Goal: Task Accomplishment & Management: Manage account settings

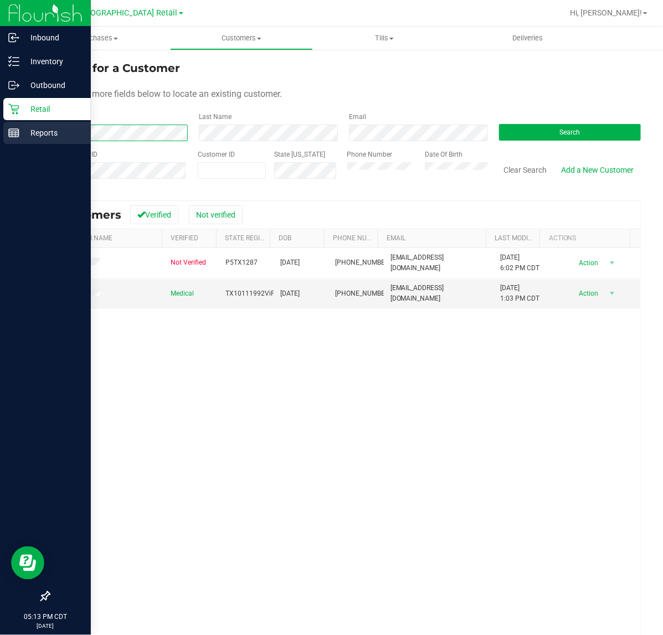
click at [13, 132] on div "Inbound Inventory Outbound Retail Reports 05:13 PM CDT [DATE] 08/25 [GEOGRAPHIC…" at bounding box center [331, 317] width 663 height 635
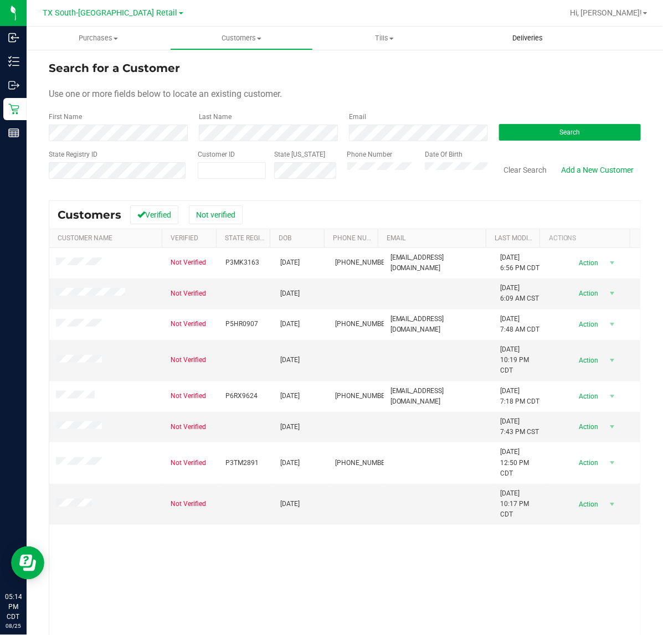
click at [510, 39] on span "Deliveries" at bounding box center [527, 38] width 60 height 10
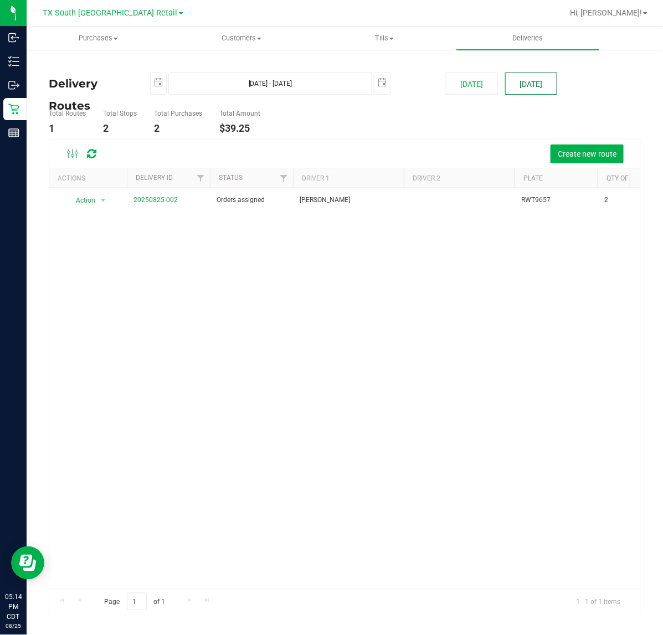
click at [526, 76] on button "[DATE]" at bounding box center [531, 84] width 52 height 22
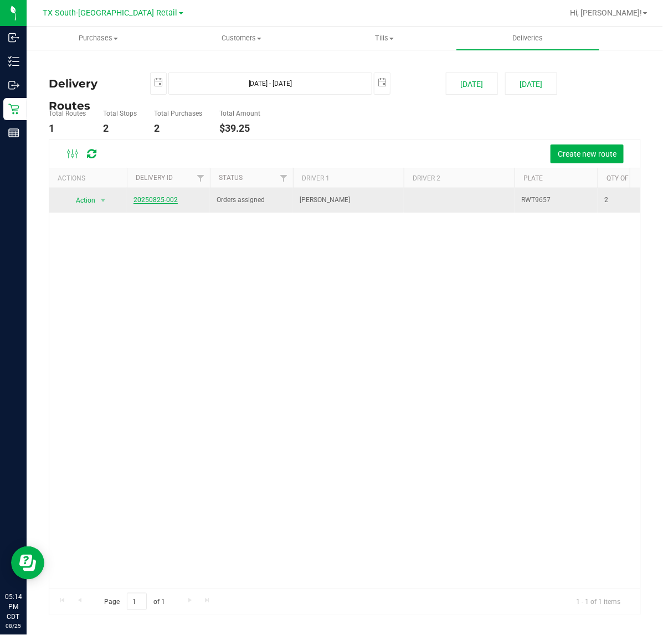
click at [169, 197] on link "20250825-002" at bounding box center [155, 200] width 44 height 8
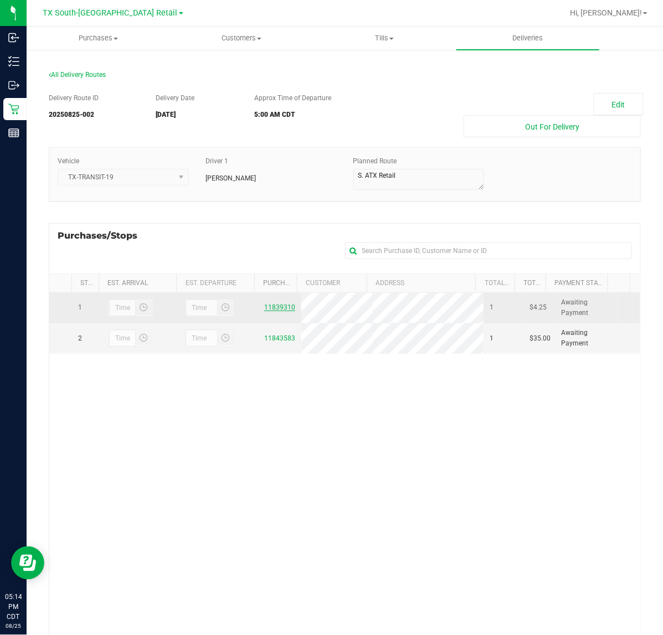
click at [276, 311] on link "11839310" at bounding box center [279, 308] width 31 height 8
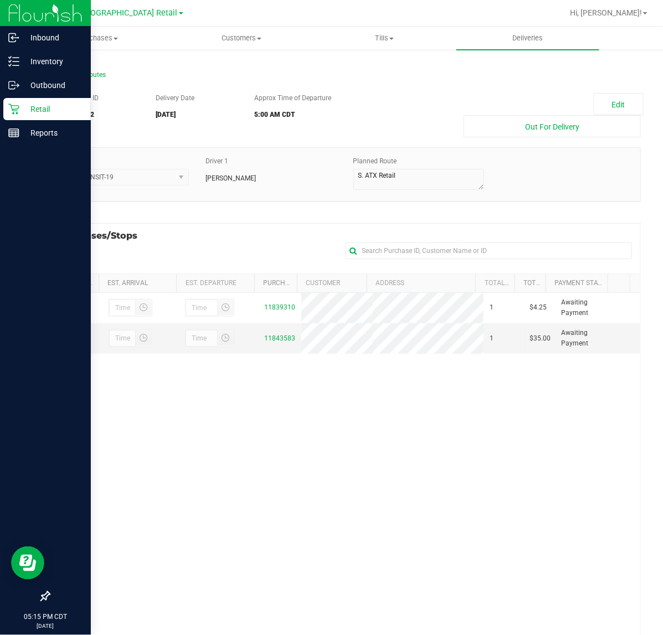
click at [7, 101] on div "Retail" at bounding box center [47, 109] width 88 height 22
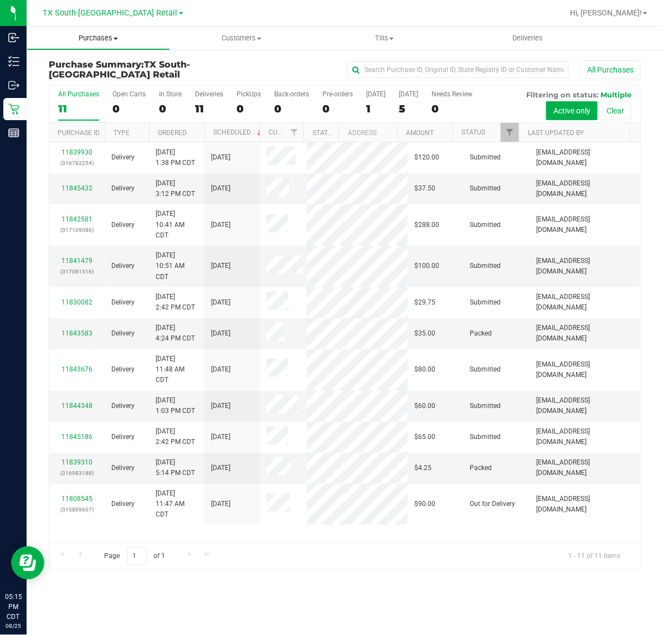
click at [86, 33] on span "Purchases" at bounding box center [98, 38] width 142 height 10
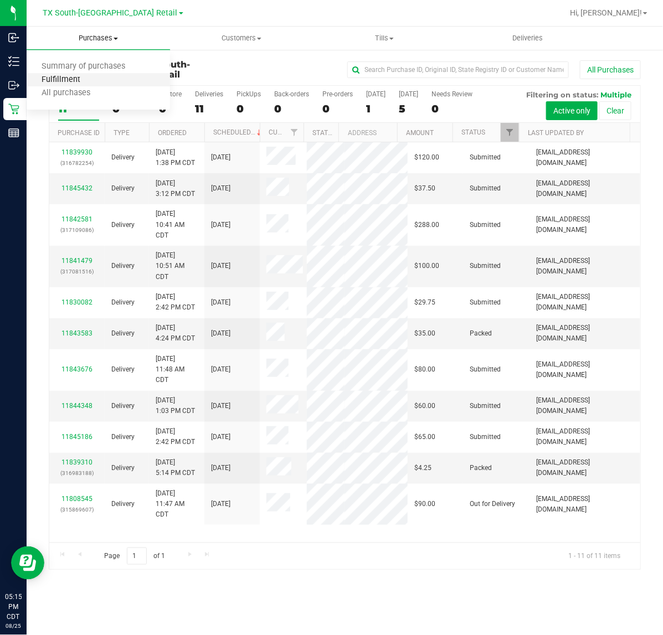
click at [84, 82] on span "Fulfillment" at bounding box center [61, 79] width 69 height 9
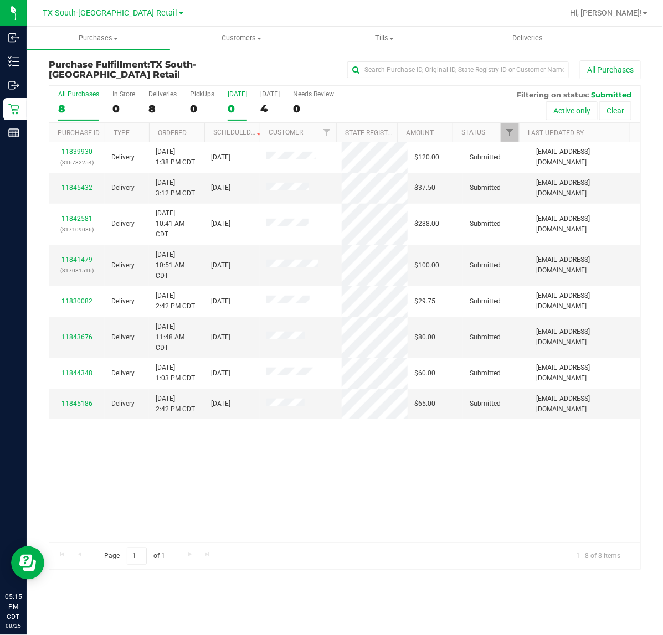
click at [239, 112] on div "0" at bounding box center [237, 108] width 19 height 13
click at [0, 0] on input "Today 0" at bounding box center [0, 0] width 0 height 0
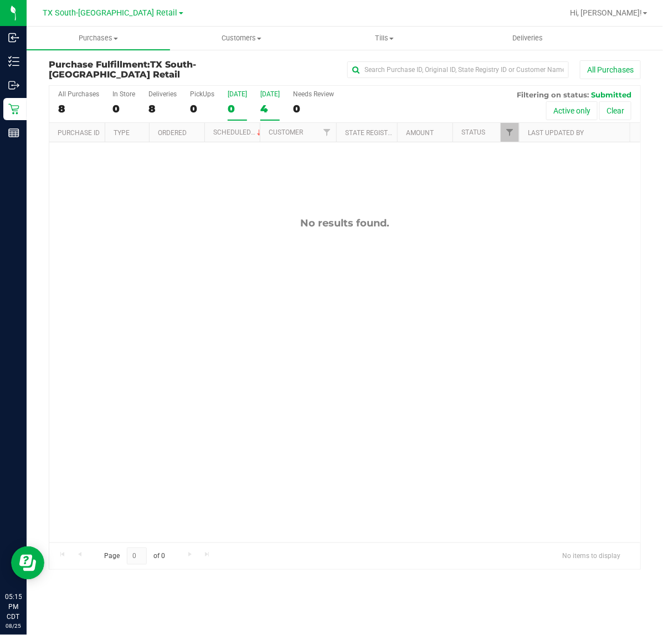
click at [270, 106] on div "4" at bounding box center [269, 108] width 19 height 13
click at [0, 0] on input "Tomorrow 4" at bounding box center [0, 0] width 0 height 0
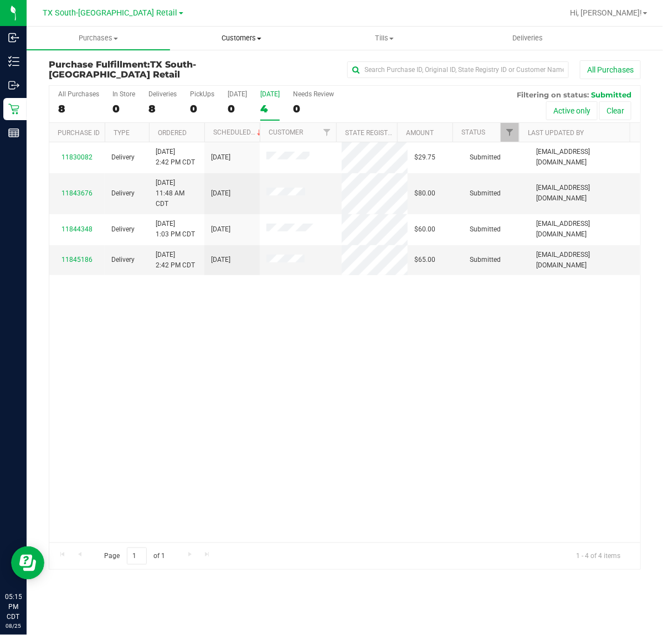
click at [253, 39] on span "Customers" at bounding box center [242, 38] width 142 height 10
click at [235, 56] on ul "All customers Add a new customer All physicians" at bounding box center [241, 80] width 143 height 60
click at [239, 39] on span "Customers" at bounding box center [241, 38] width 143 height 10
click at [215, 63] on span "All customers" at bounding box center [210, 66] width 80 height 9
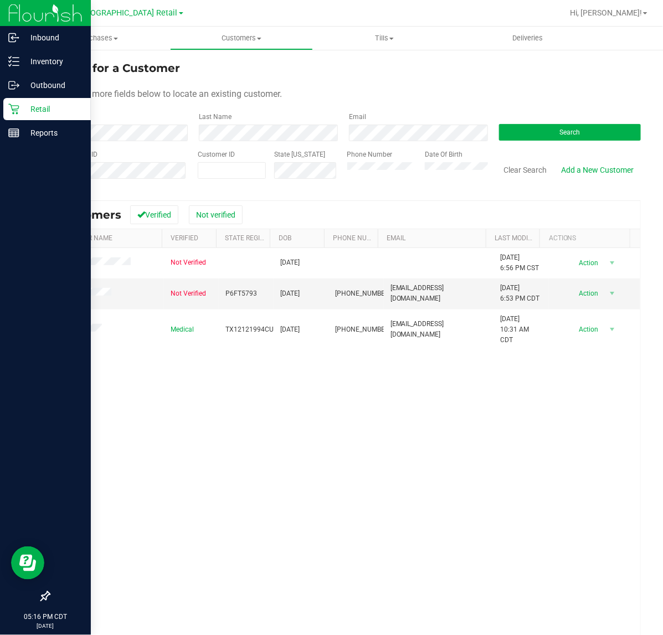
click at [20, 111] on p "Retail" at bounding box center [52, 108] width 66 height 13
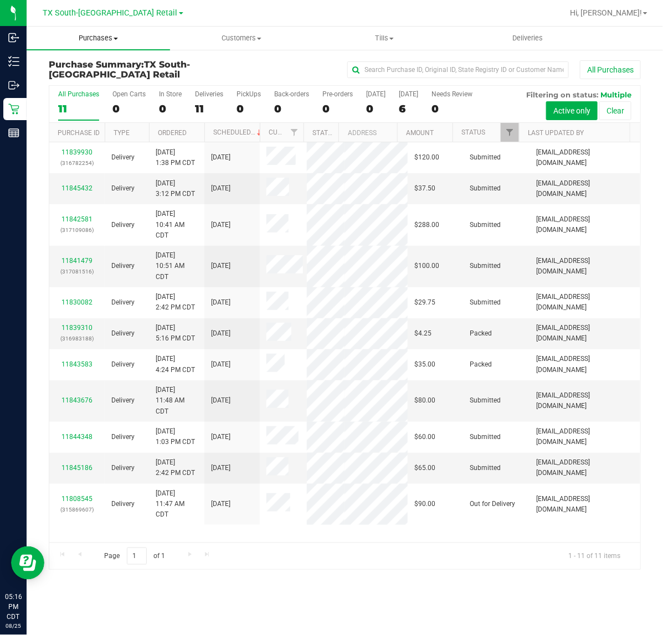
click at [92, 43] on span "Purchases" at bounding box center [98, 38] width 143 height 10
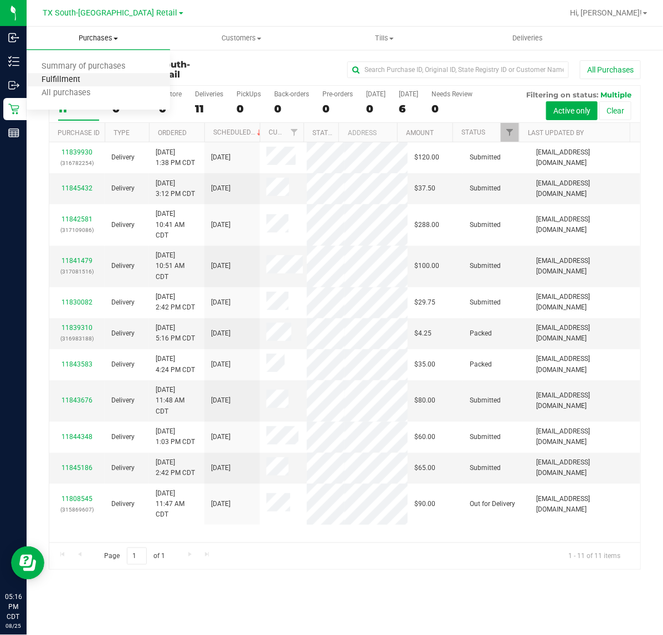
click at [84, 79] on span "Fulfillment" at bounding box center [61, 79] width 69 height 9
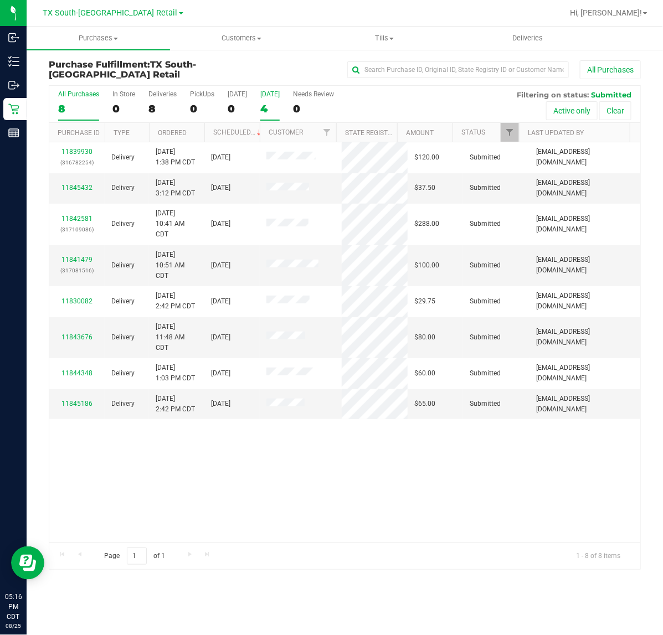
click at [266, 96] on div "[DATE]" at bounding box center [269, 94] width 19 height 8
click at [0, 0] on input "Tomorrow 4" at bounding box center [0, 0] width 0 height 0
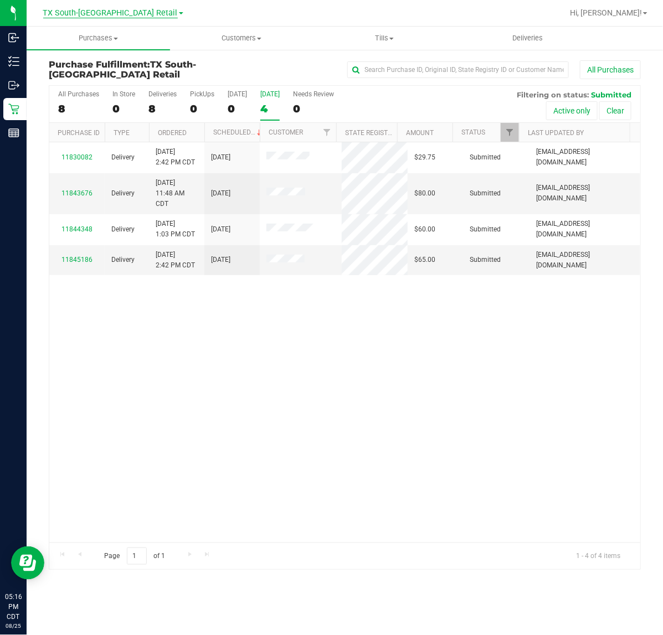
click at [125, 16] on span "TX South-[GEOGRAPHIC_DATA] Retail" at bounding box center [110, 13] width 135 height 10
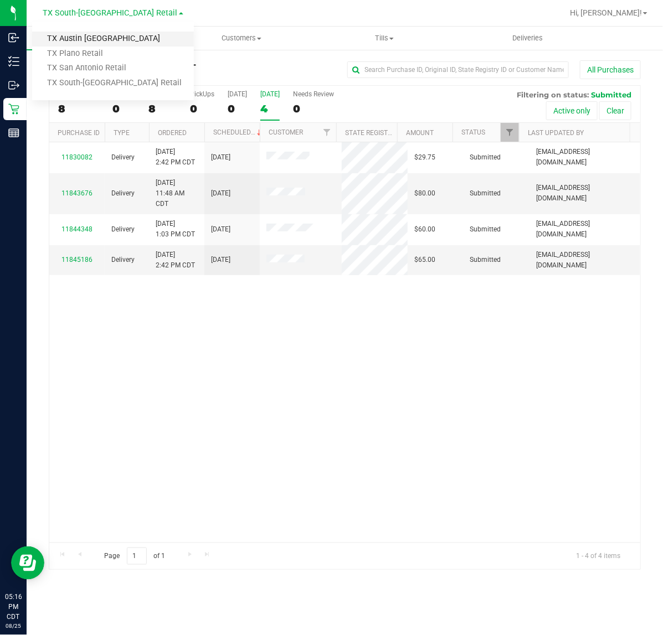
click at [100, 37] on link "TX Austin [GEOGRAPHIC_DATA]" at bounding box center [113, 39] width 162 height 15
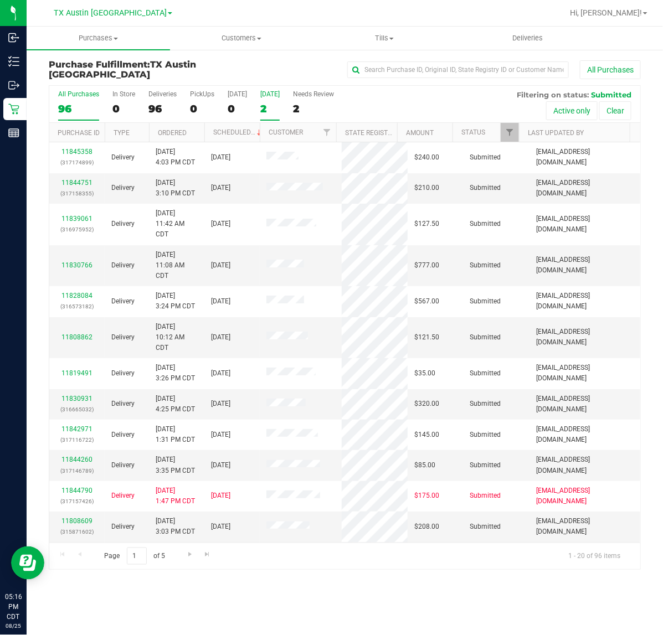
click at [260, 103] on div "2" at bounding box center [269, 108] width 19 height 13
click at [0, 0] on input "Tomorrow 2" at bounding box center [0, 0] width 0 height 0
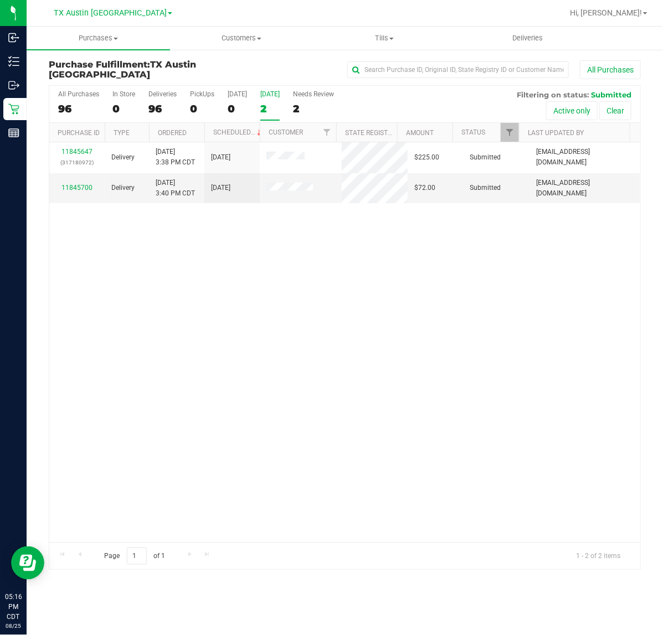
click at [102, 18] on div "TX Austin DC TX Austin DC TX Plano Retail TX San Antonio Retail TX South-Austin…" at bounding box center [113, 12] width 119 height 13
click at [111, 12] on span "TX Austin [GEOGRAPHIC_DATA]" at bounding box center [110, 13] width 113 height 10
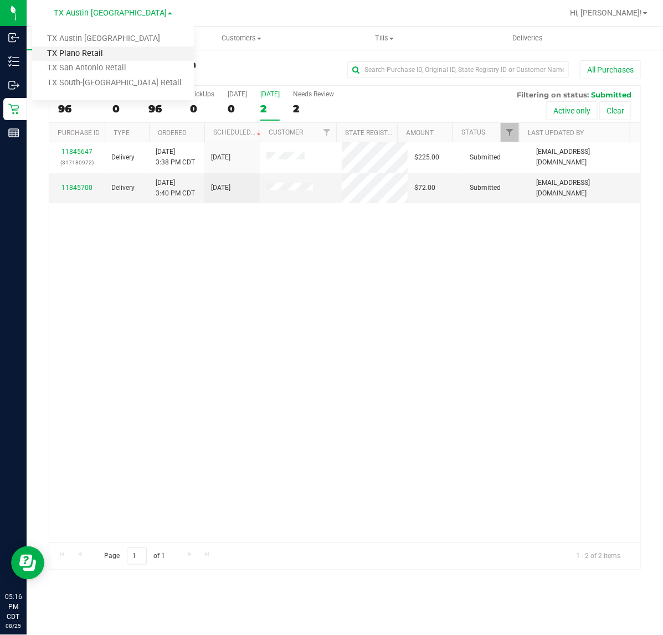
click at [95, 55] on link "TX Plano Retail" at bounding box center [113, 54] width 162 height 15
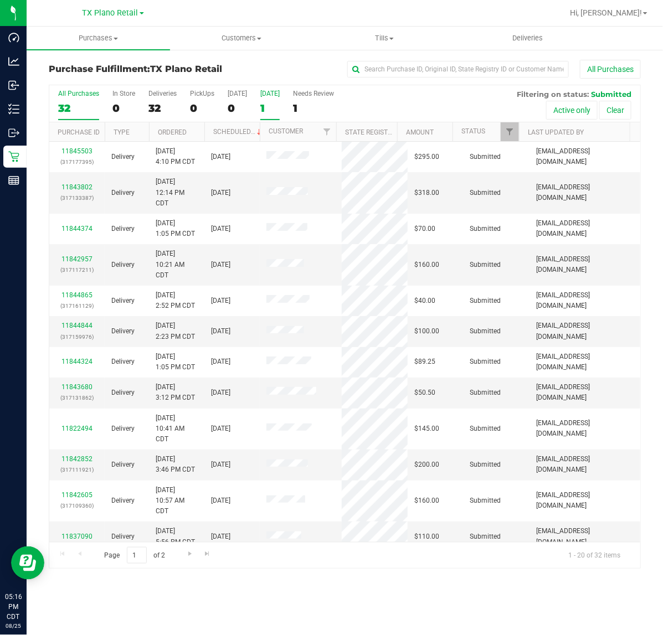
click at [280, 108] on div "1" at bounding box center [269, 108] width 19 height 13
click at [0, 0] on input "Tomorrow 1" at bounding box center [0, 0] width 0 height 0
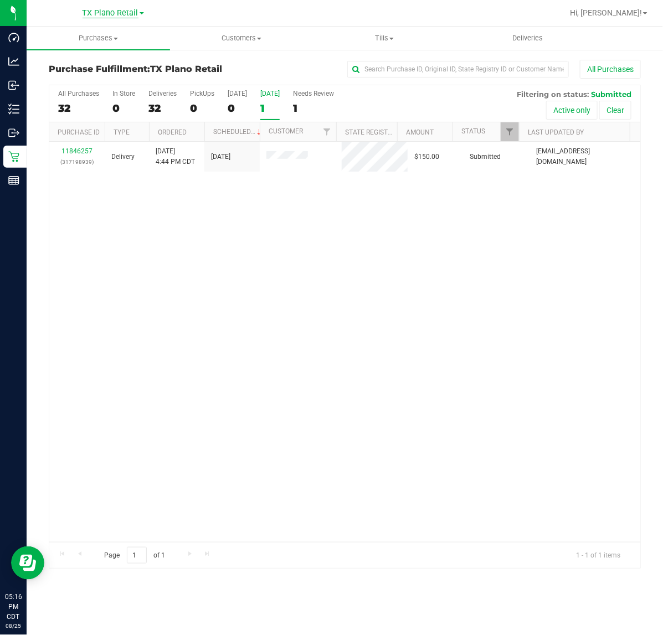
click at [106, 9] on span "TX Plano Retail" at bounding box center [111, 13] width 56 height 10
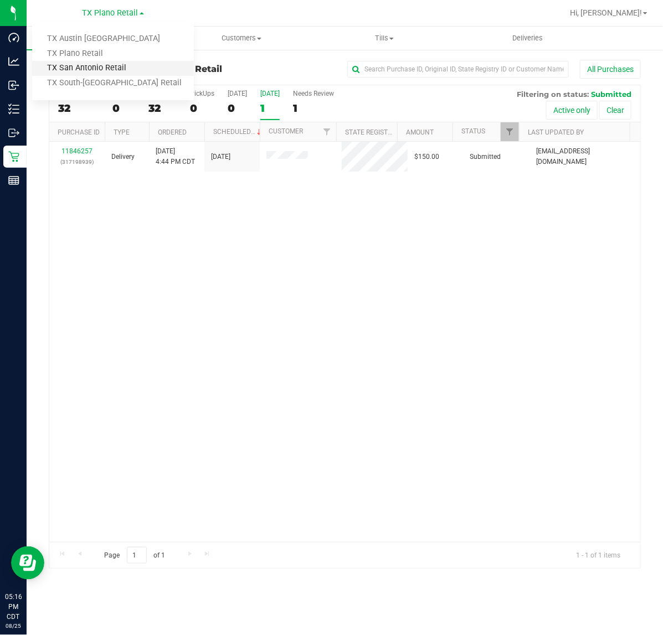
click at [92, 63] on link "TX San Antonio Retail" at bounding box center [113, 68] width 162 height 15
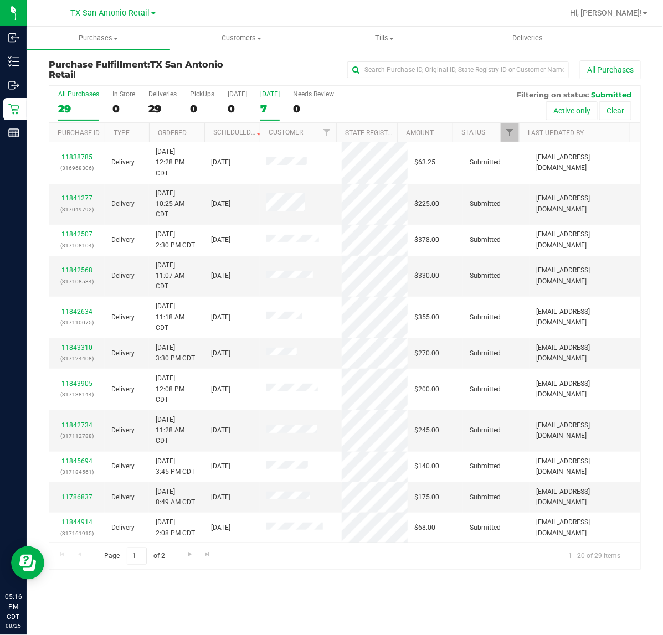
click at [260, 100] on label "Tomorrow 7" at bounding box center [269, 105] width 19 height 30
click at [0, 0] on input "Tomorrow 7" at bounding box center [0, 0] width 0 height 0
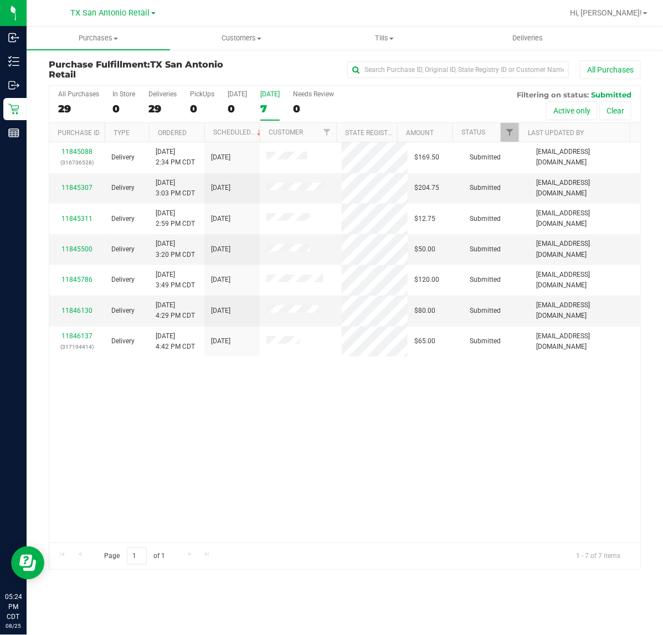
click at [279, 100] on label "Tomorrow 7" at bounding box center [269, 105] width 19 height 30
click at [0, 0] on input "Tomorrow 7" at bounding box center [0, 0] width 0 height 0
click at [119, 10] on span "TX San Antonio Retail" at bounding box center [110, 13] width 79 height 10
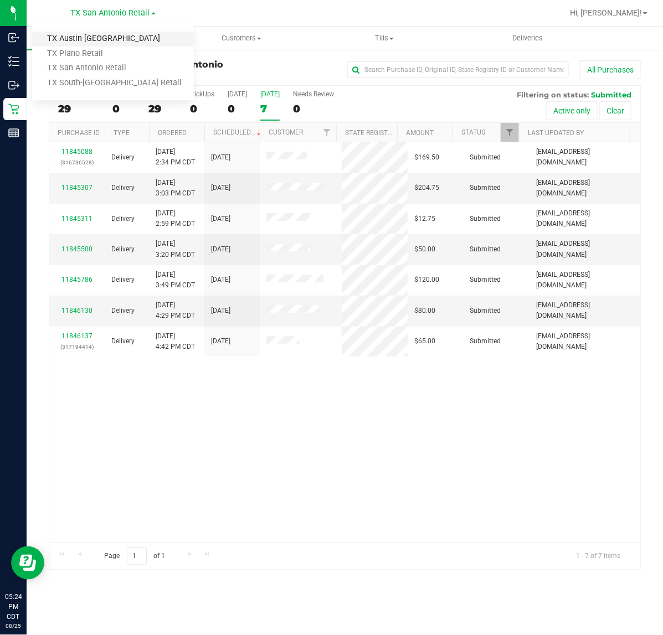
click at [115, 36] on link "TX Austin [GEOGRAPHIC_DATA]" at bounding box center [113, 39] width 162 height 15
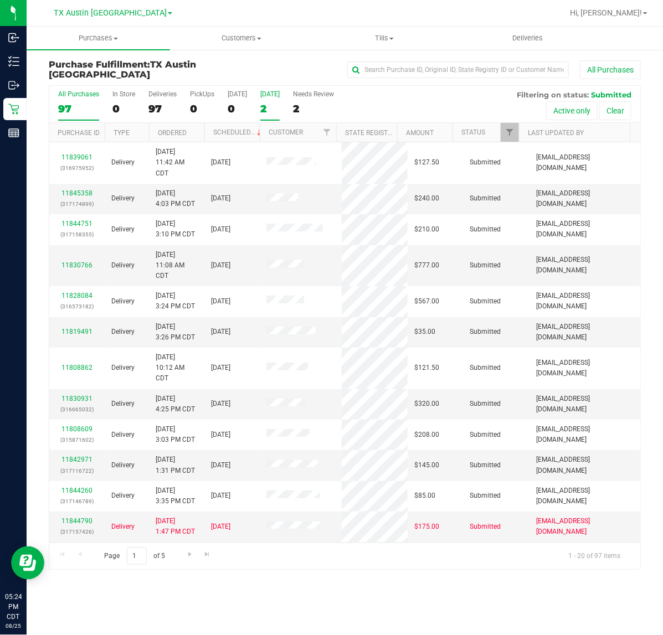
click at [272, 104] on div "2" at bounding box center [269, 108] width 19 height 13
click at [0, 0] on input "Tomorrow 2" at bounding box center [0, 0] width 0 height 0
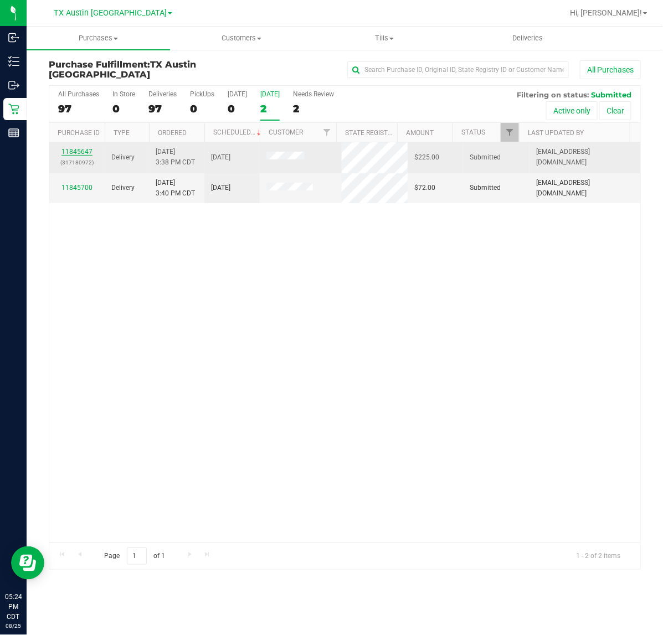
click at [86, 153] on link "11845647" at bounding box center [76, 152] width 31 height 8
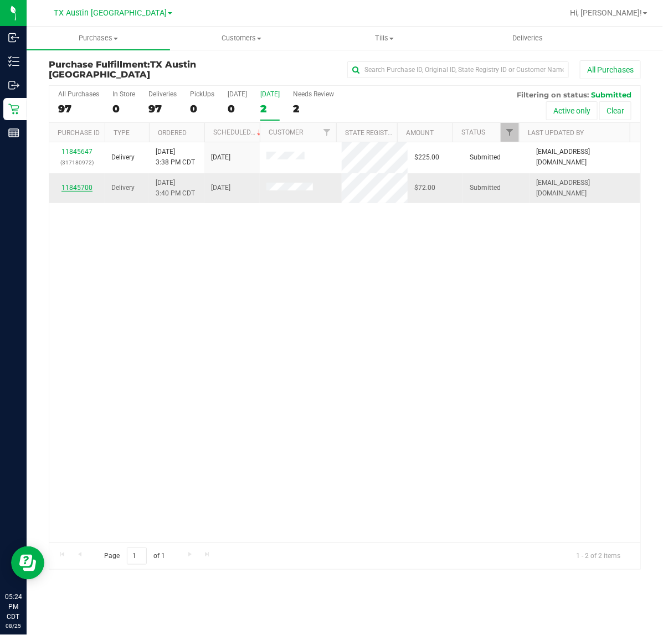
click at [86, 191] on link "11845700" at bounding box center [76, 188] width 31 height 8
click at [79, 184] on link "11846517" at bounding box center [76, 183] width 31 height 8
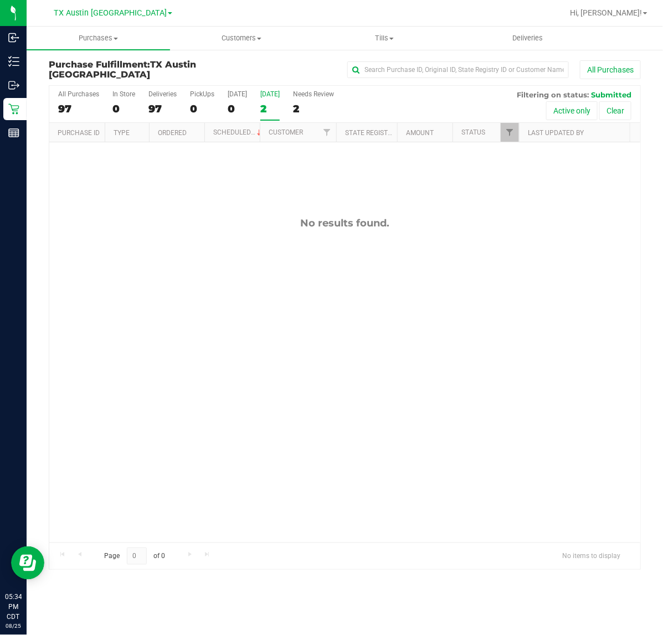
click at [266, 106] on div "2" at bounding box center [269, 108] width 19 height 13
click at [0, 0] on input "Tomorrow 2" at bounding box center [0, 0] width 0 height 0
click at [118, 17] on span "TX Austin [GEOGRAPHIC_DATA]" at bounding box center [110, 13] width 113 height 10
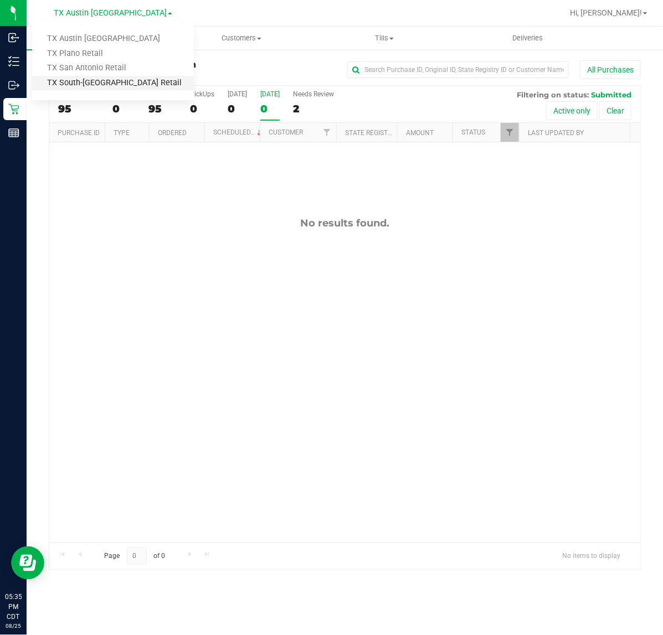
click at [109, 79] on link "TX South-[GEOGRAPHIC_DATA] Retail" at bounding box center [113, 83] width 162 height 15
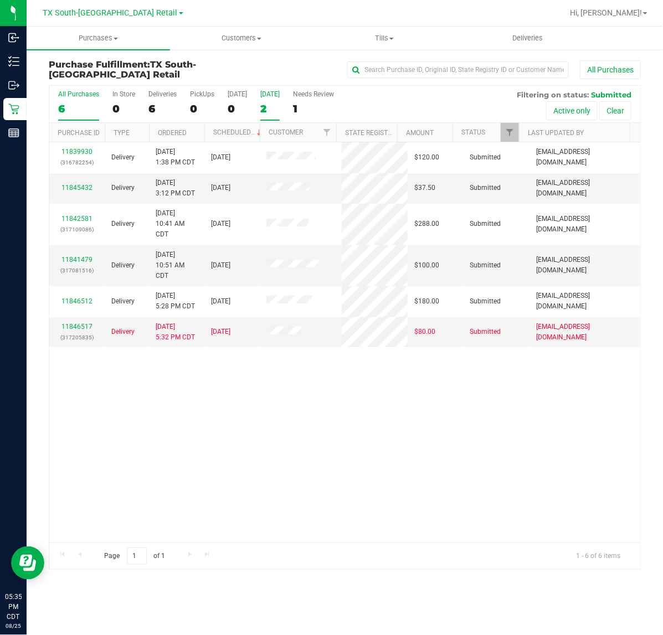
click at [272, 101] on label "Tomorrow 2" at bounding box center [269, 105] width 19 height 30
click at [0, 0] on input "Tomorrow 2" at bounding box center [0, 0] width 0 height 0
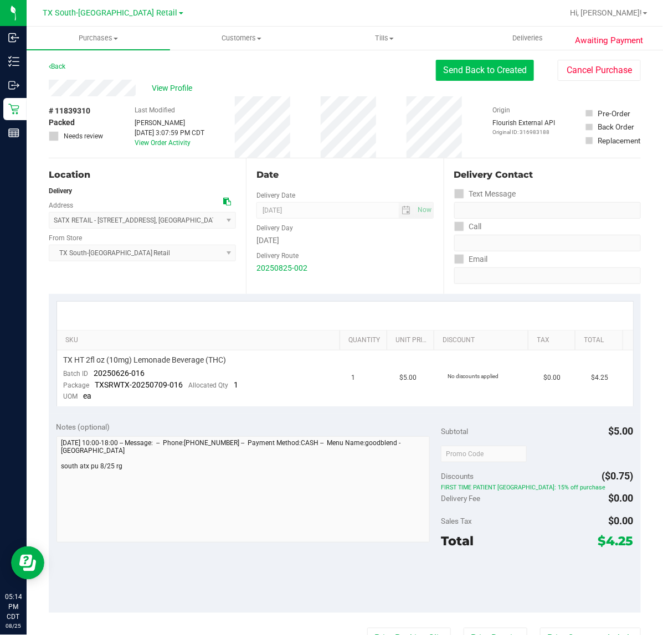
click at [472, 78] on button "Send Back to Created" at bounding box center [485, 70] width 98 height 21
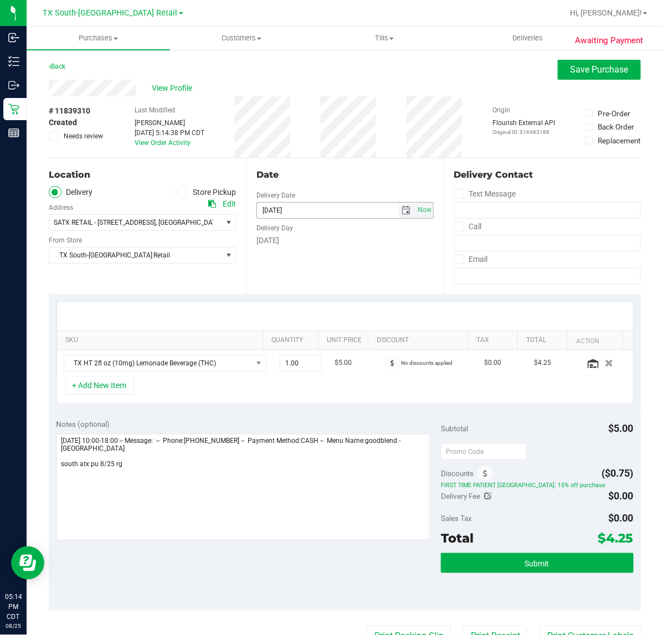
click at [402, 211] on span "select" at bounding box center [406, 210] width 9 height 9
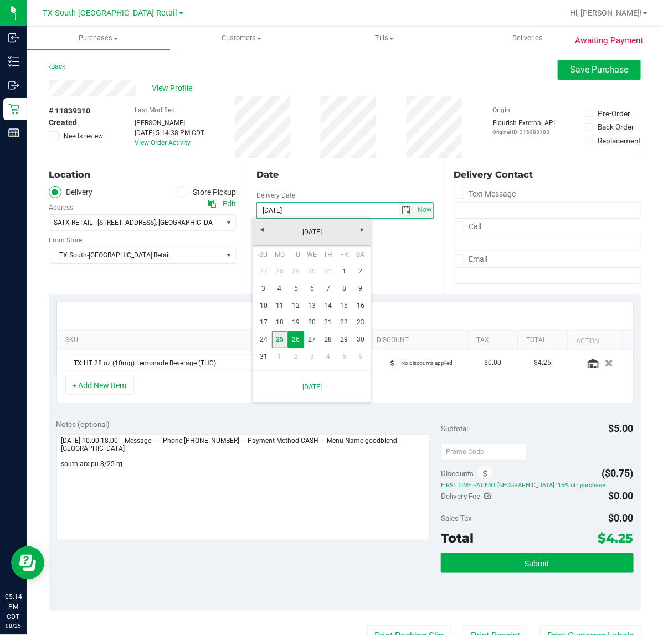
click at [281, 336] on link "25" at bounding box center [280, 339] width 16 height 17
type input "[DATE]"
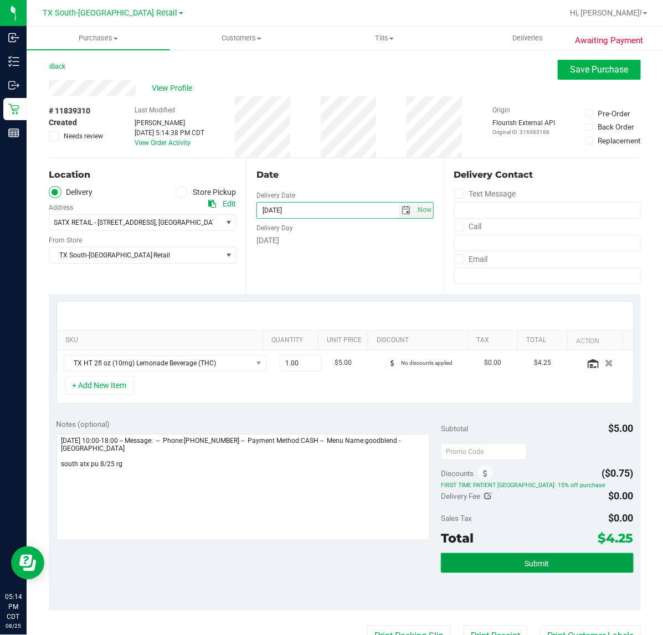
click at [526, 573] on button "Submit" at bounding box center [537, 563] width 192 height 20
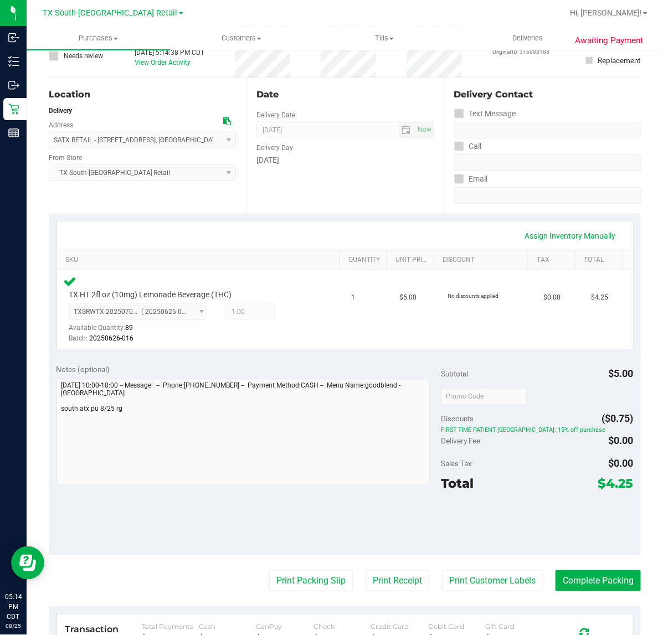
scroll to position [208, 0]
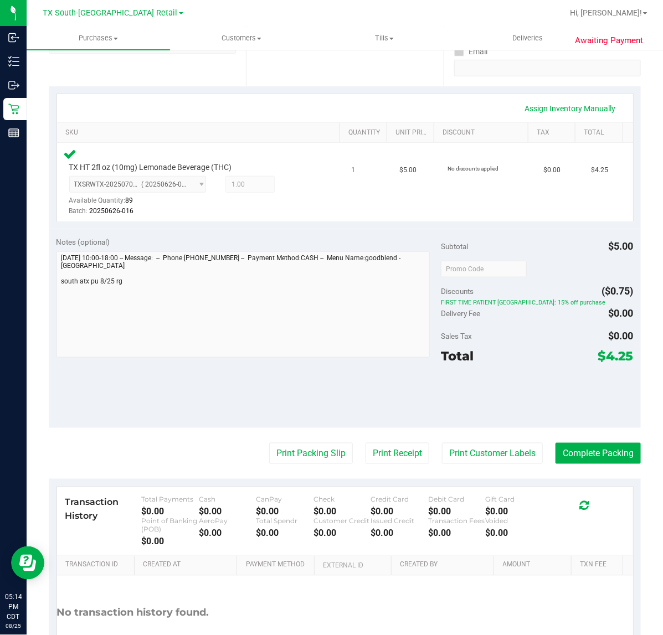
click at [606, 464] on purchase-details "Back Edit Purchase Cancel Purchase View Profile # 11839310 Submitted Needs revi…" at bounding box center [345, 273] width 592 height 842
click at [608, 452] on button "Complete Packing" at bounding box center [598, 453] width 85 height 21
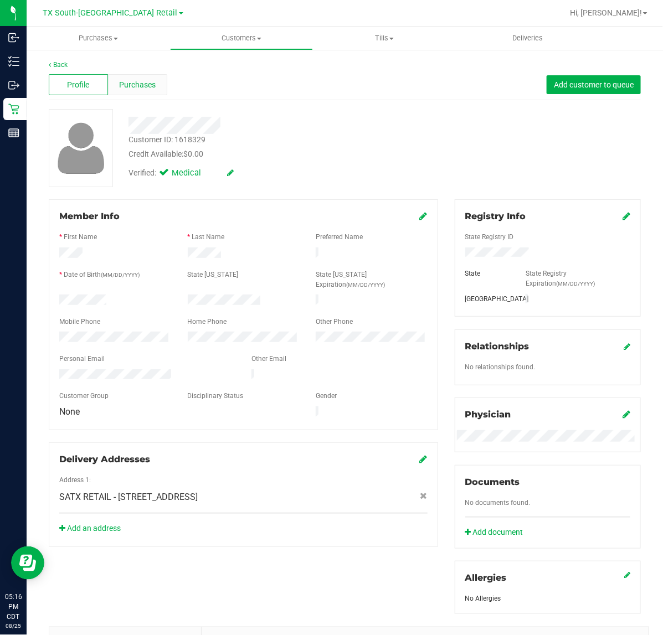
click at [140, 75] on div "Purchases" at bounding box center [137, 84] width 59 height 21
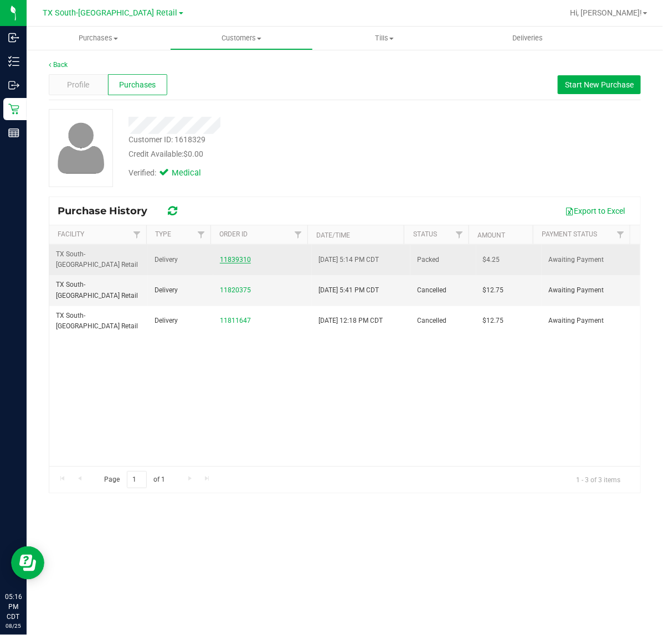
click at [245, 256] on link "11839310" at bounding box center [235, 260] width 31 height 8
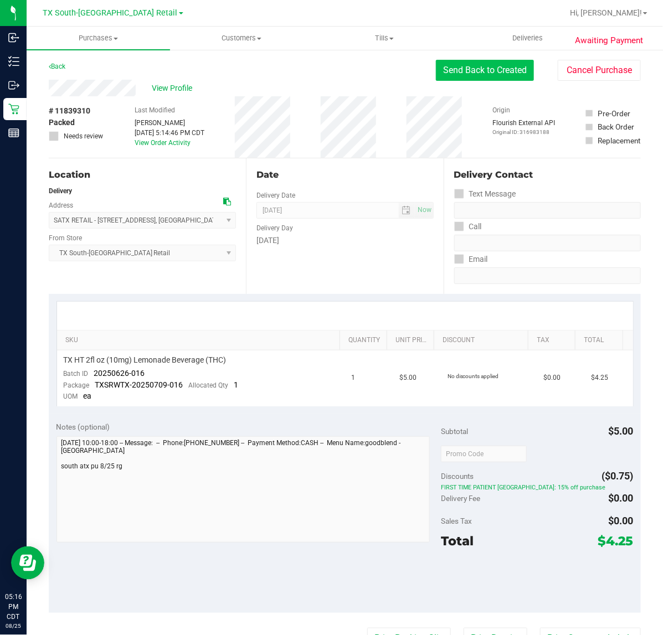
click at [468, 70] on button "Send Back to Created" at bounding box center [485, 70] width 98 height 21
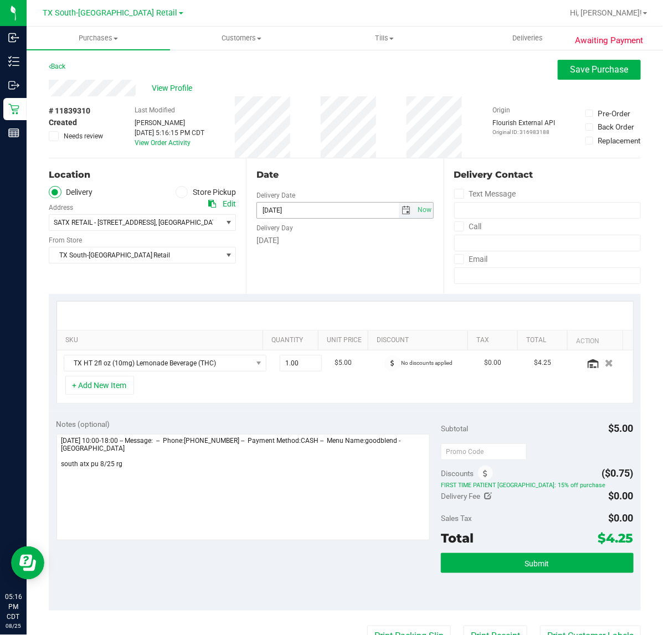
click at [402, 209] on span "select" at bounding box center [406, 210] width 9 height 9
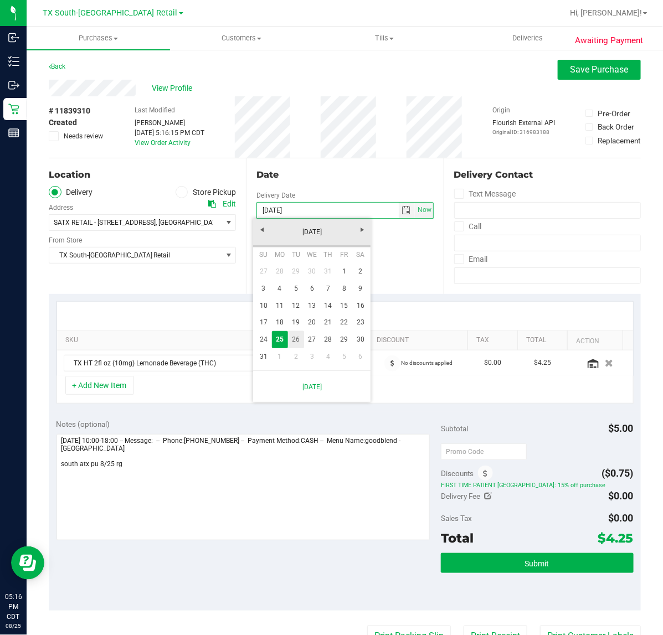
click at [290, 337] on link "26" at bounding box center [296, 339] width 16 height 17
type input "[DATE]"
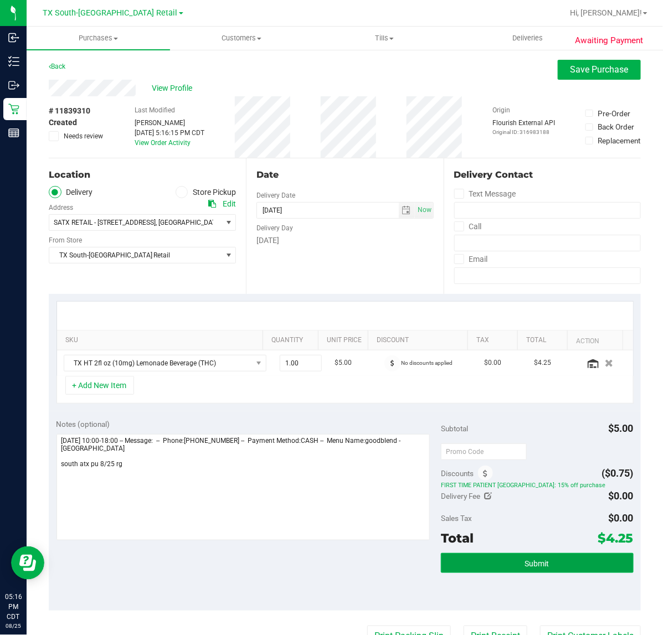
click at [612, 567] on button "Submit" at bounding box center [537, 563] width 192 height 20
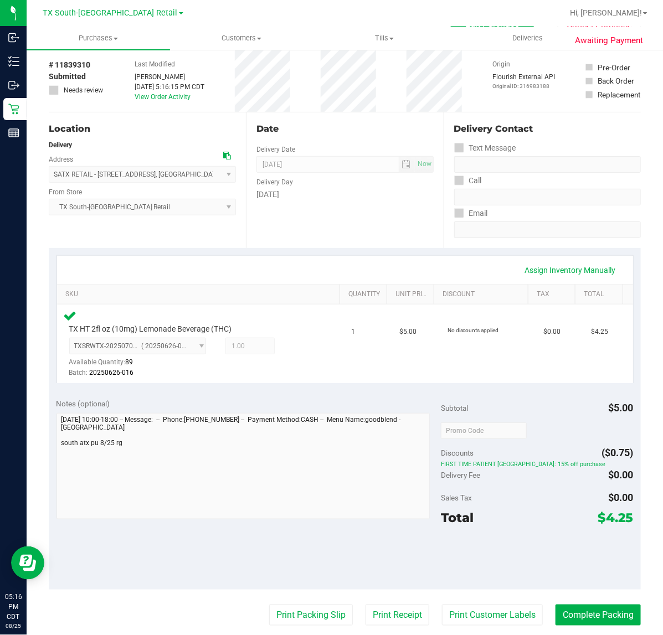
scroll to position [138, 0]
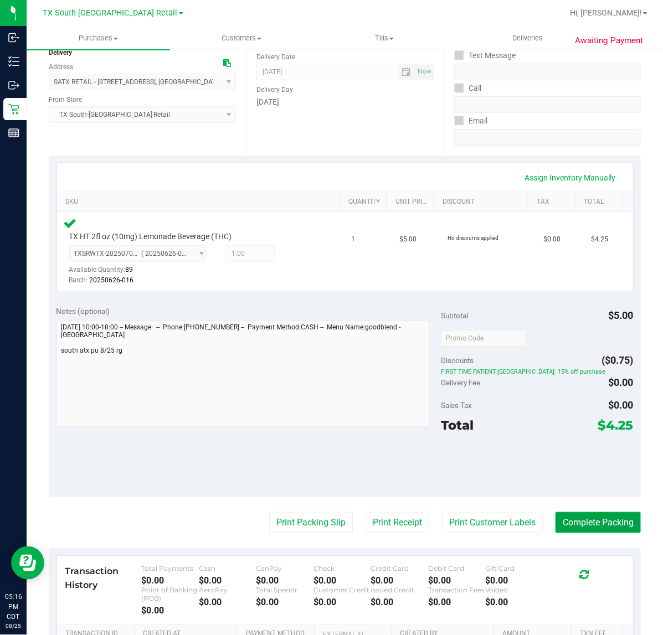
click at [574, 529] on button "Complete Packing" at bounding box center [598, 522] width 85 height 21
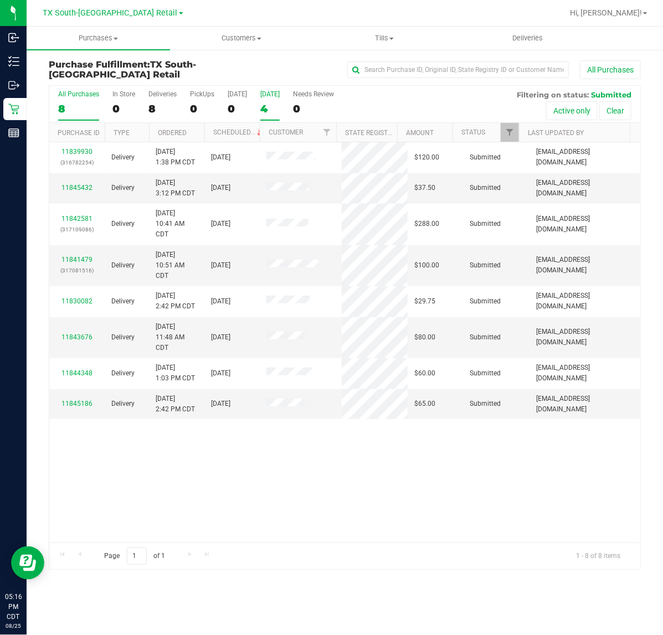
click at [266, 104] on div "4" at bounding box center [269, 108] width 19 height 13
click at [0, 0] on input "Tomorrow 4" at bounding box center [0, 0] width 0 height 0
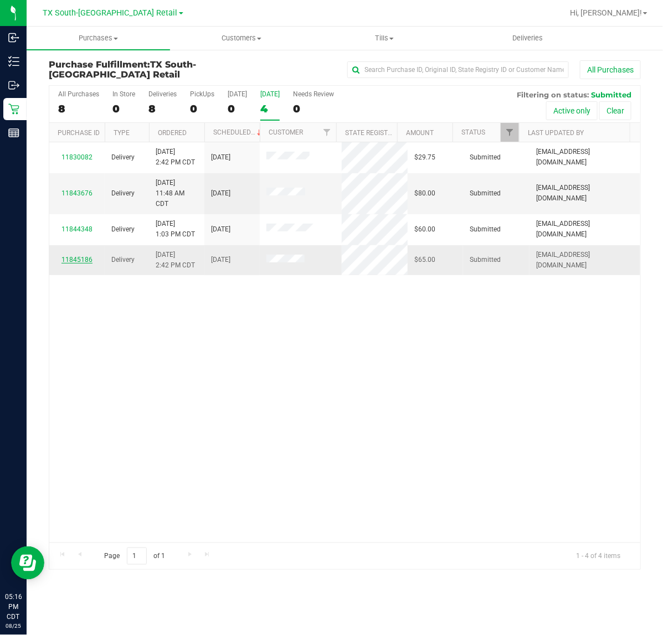
click at [82, 261] on link "11845186" at bounding box center [76, 260] width 31 height 8
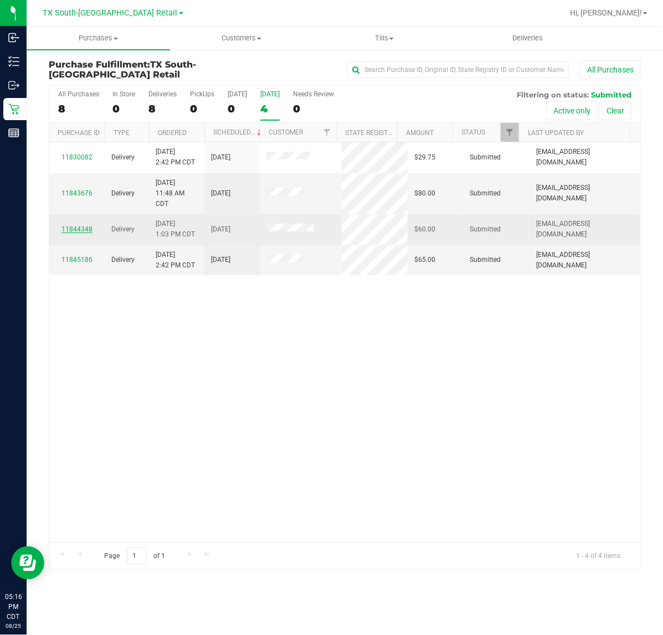
click at [76, 229] on link "11844348" at bounding box center [76, 229] width 31 height 8
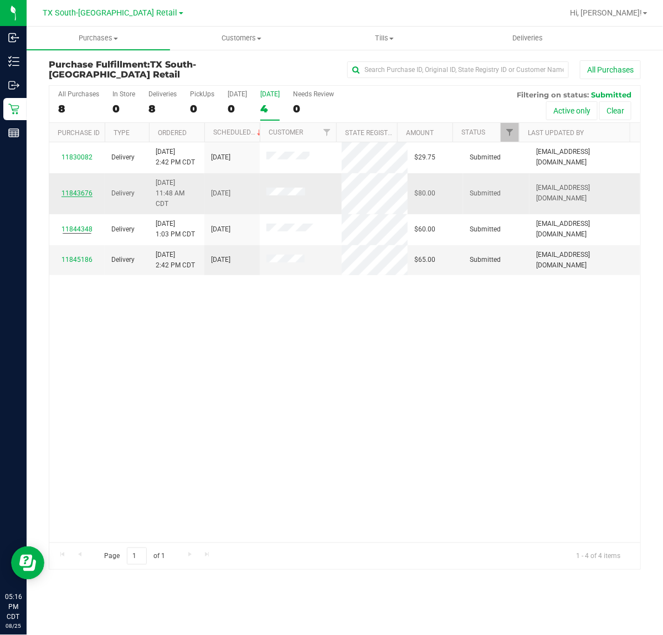
click at [80, 193] on link "11843676" at bounding box center [76, 193] width 31 height 8
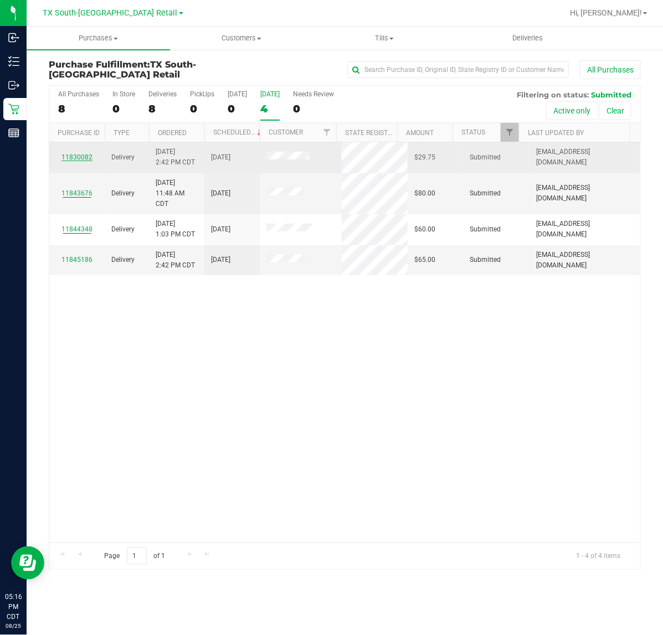
click at [81, 161] on link "11830082" at bounding box center [76, 157] width 31 height 8
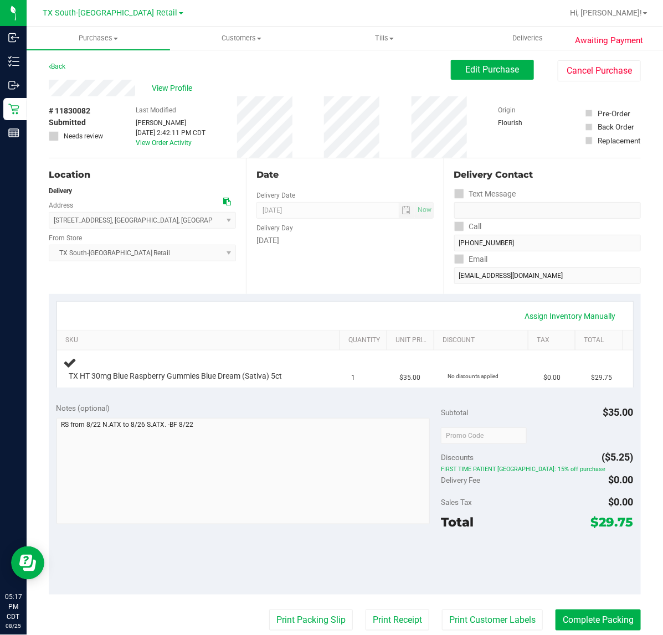
click at [330, 289] on div "Date Delivery Date 08/26/2025 Now 08/26/2025 07:00 AM Now Delivery Day Tuesday" at bounding box center [344, 226] width 197 height 136
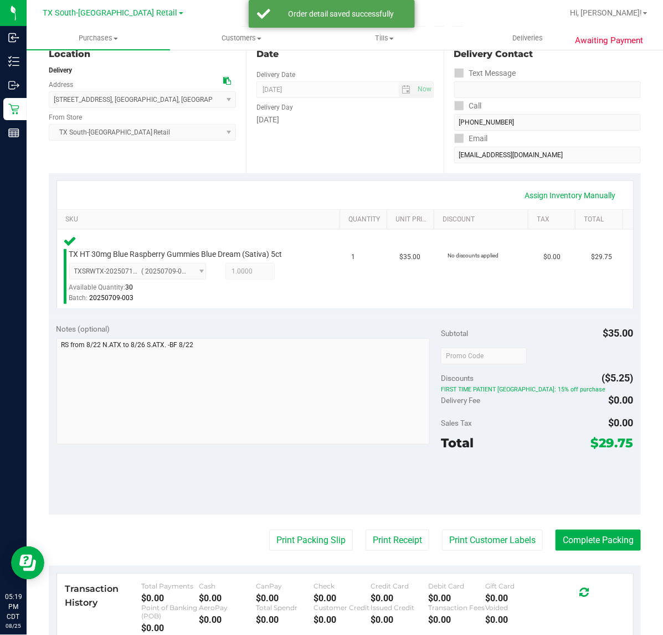
scroll to position [117, 0]
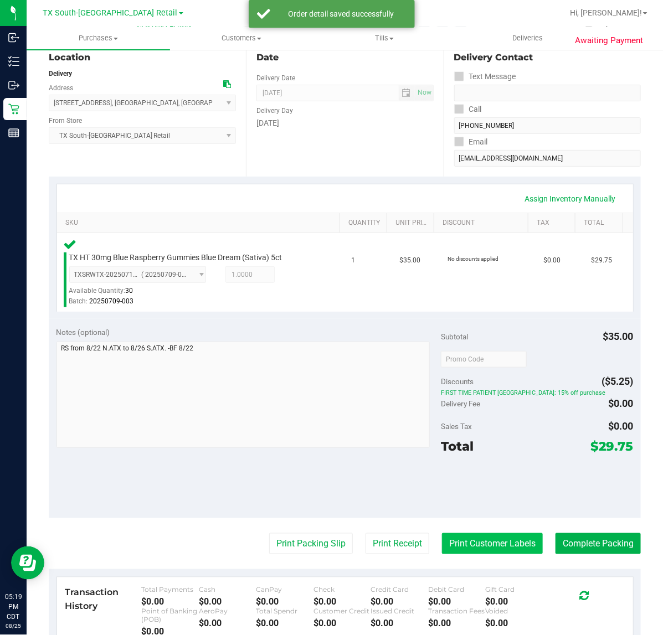
click at [496, 543] on button "Print Customer Labels" at bounding box center [492, 543] width 101 height 21
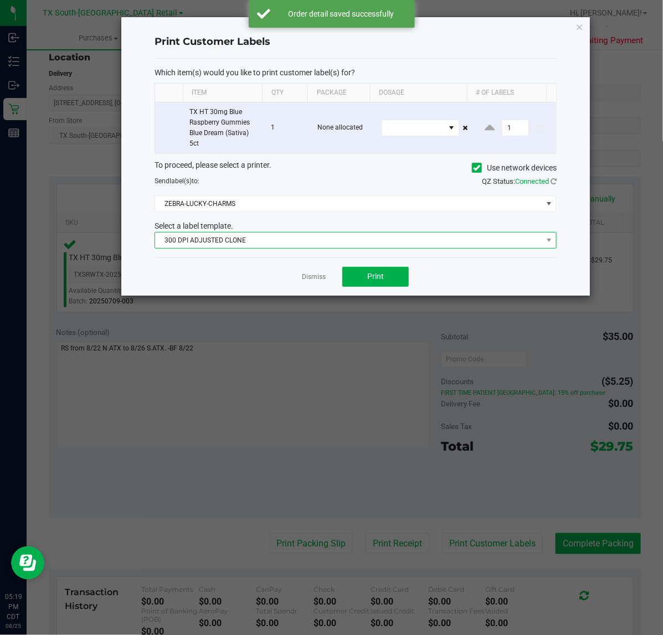
click at [374, 237] on span "300 DPI ADJUSTED CLONE" at bounding box center [348, 241] width 387 height 16
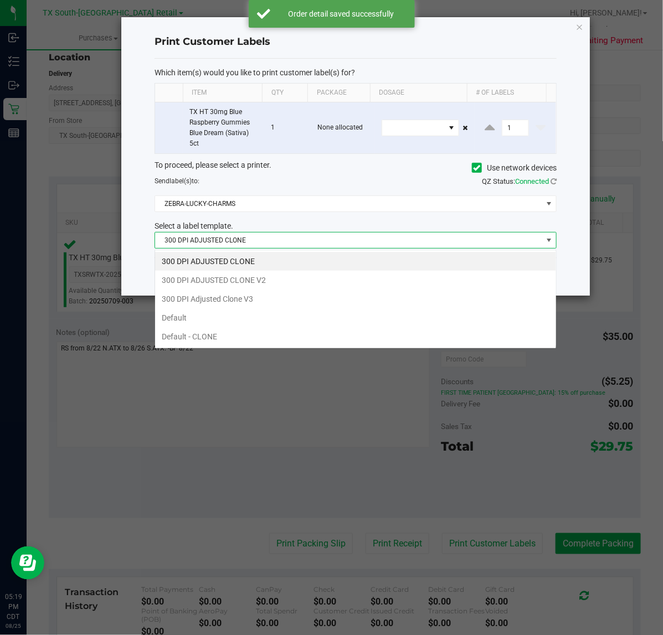
scroll to position [17, 402]
click at [331, 299] on li "300 DPI Adjusted Clone V3" at bounding box center [355, 299] width 401 height 19
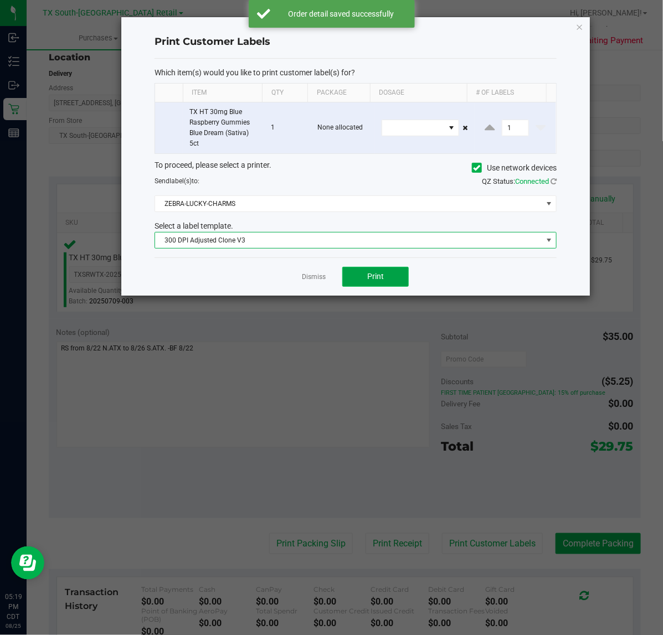
click at [380, 281] on span "Print" at bounding box center [375, 276] width 17 height 9
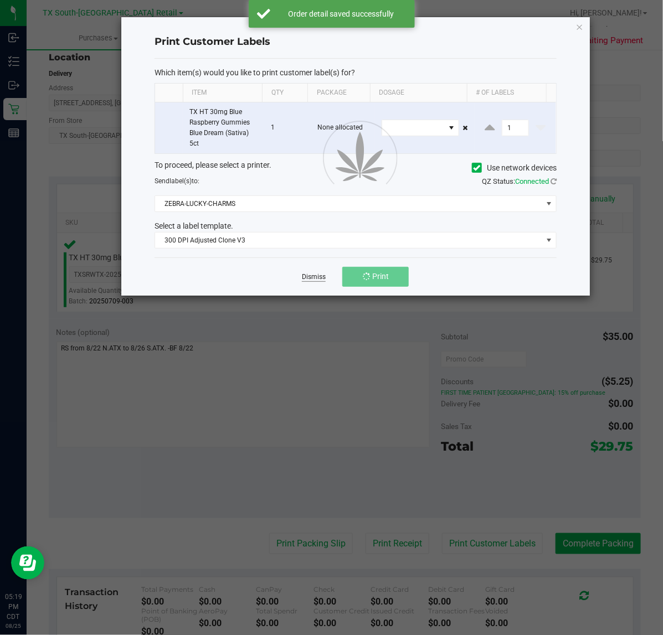
click at [322, 278] on link "Dismiss" at bounding box center [314, 276] width 24 height 9
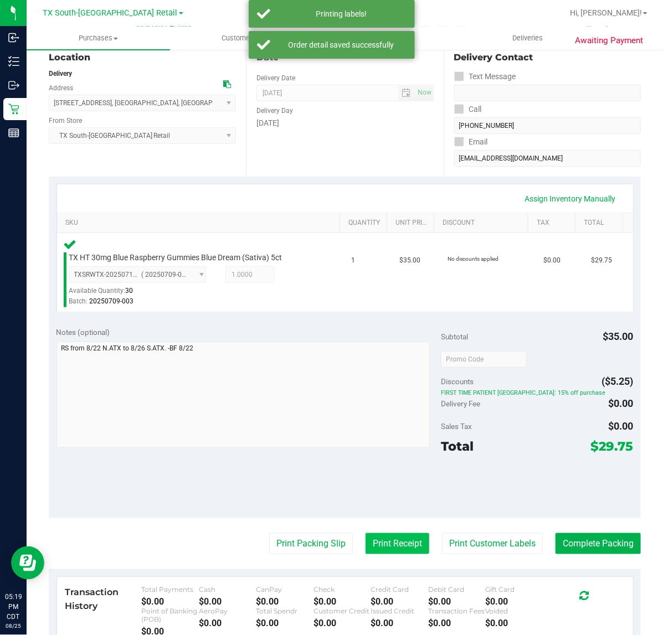
click at [385, 541] on button "Print Receipt" at bounding box center [398, 543] width 64 height 21
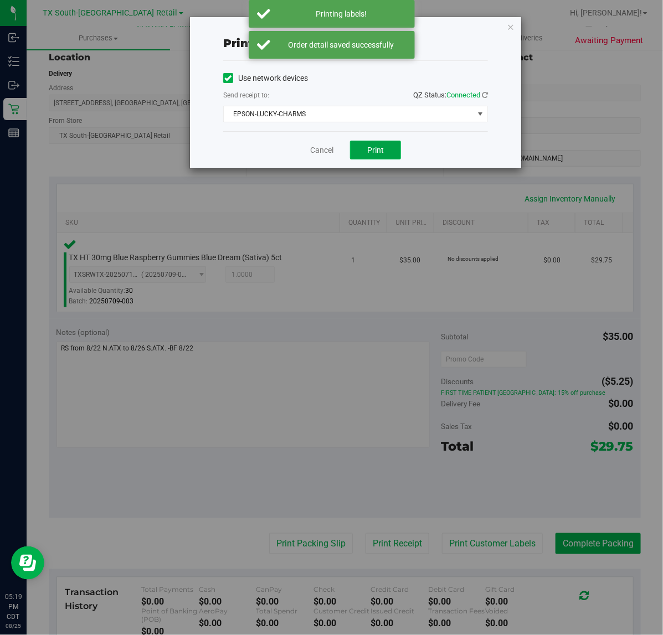
click at [376, 152] on span "Print" at bounding box center [375, 150] width 17 height 9
click at [315, 156] on link "Cancel" at bounding box center [317, 151] width 23 height 12
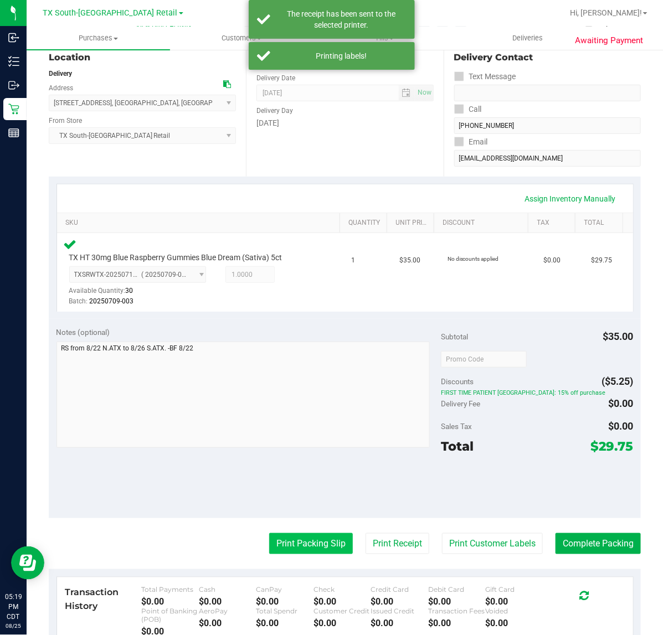
click at [302, 543] on button "Print Packing Slip" at bounding box center [311, 543] width 84 height 21
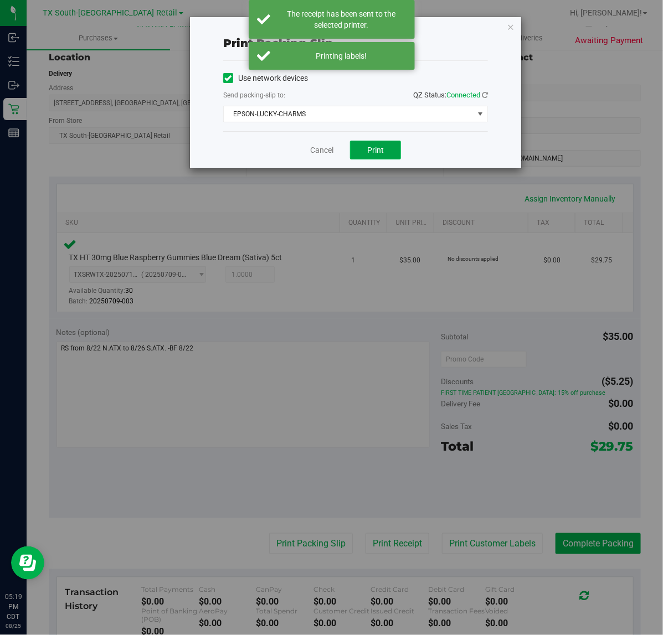
click at [383, 148] on span "Print" at bounding box center [375, 150] width 17 height 9
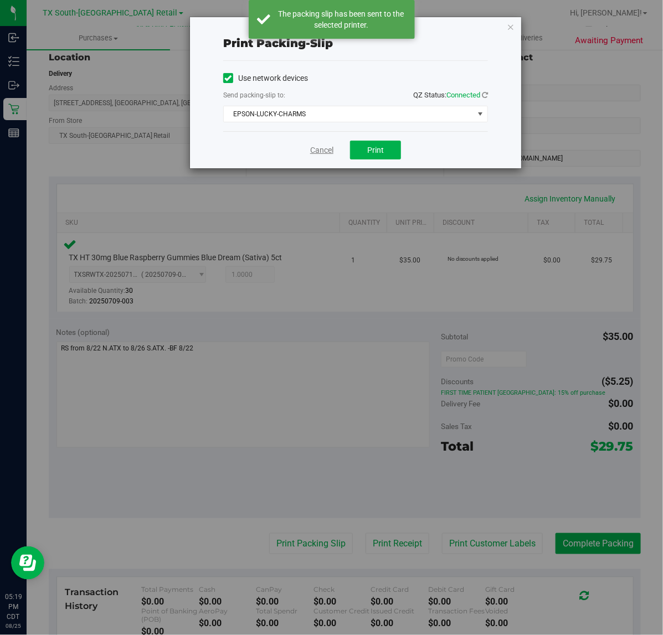
click at [316, 151] on link "Cancel" at bounding box center [321, 151] width 23 height 12
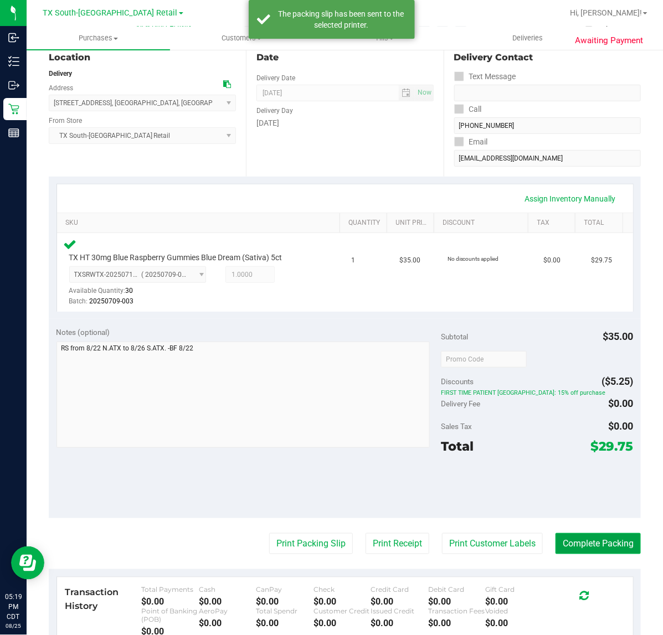
click at [575, 549] on button "Complete Packing" at bounding box center [598, 543] width 85 height 21
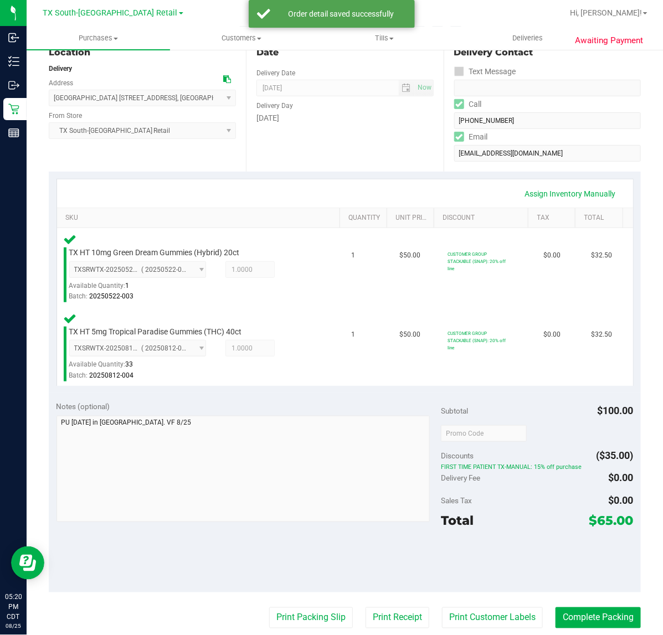
scroll to position [136, 0]
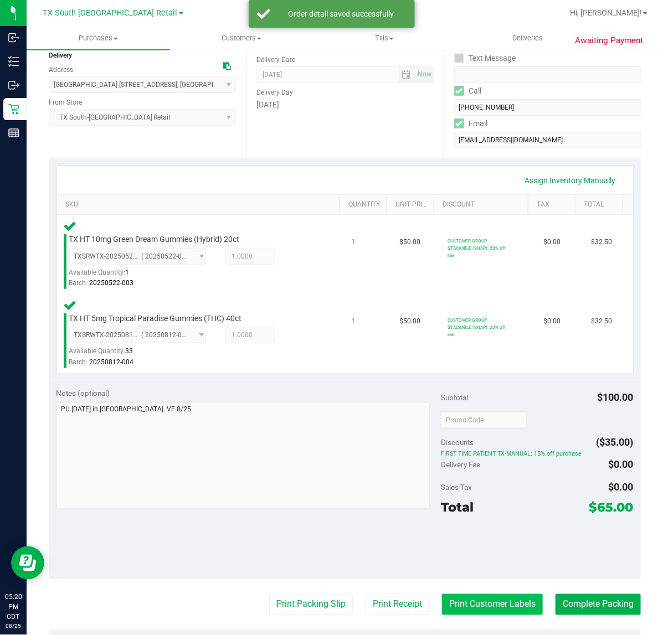
click at [478, 594] on button "Print Customer Labels" at bounding box center [492, 604] width 101 height 21
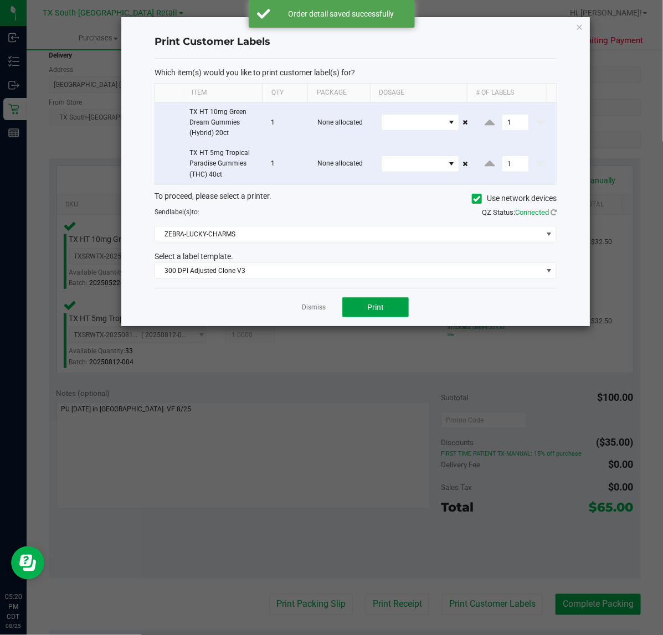
click at [376, 309] on span "Print" at bounding box center [375, 307] width 17 height 9
click at [319, 309] on link "Dismiss" at bounding box center [314, 307] width 24 height 9
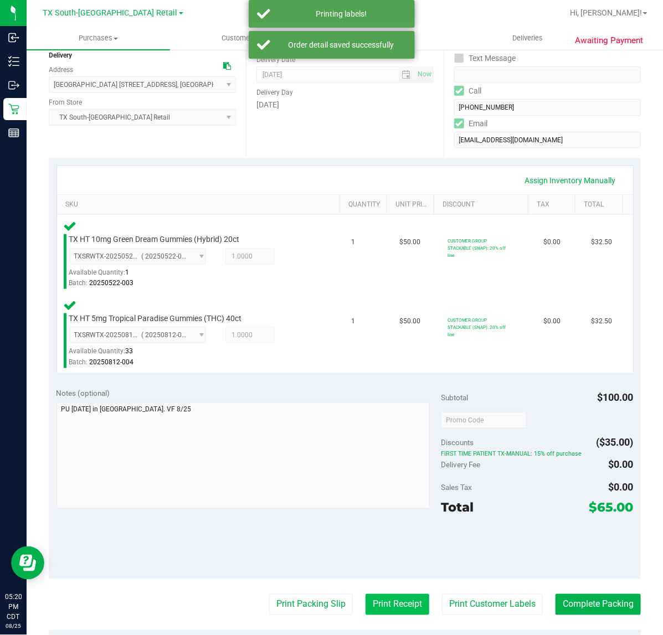
click at [392, 612] on button "Print Receipt" at bounding box center [398, 604] width 64 height 21
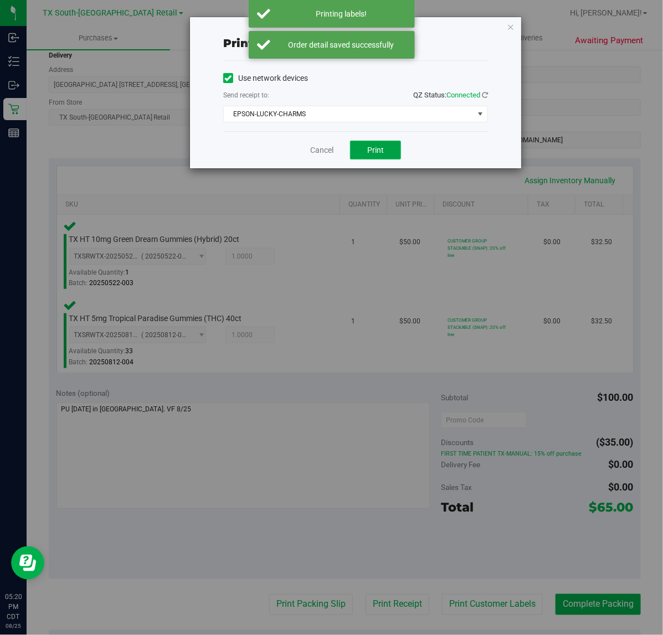
click at [378, 156] on button "Print" at bounding box center [375, 150] width 51 height 19
click at [328, 151] on link "Cancel" at bounding box center [317, 151] width 23 height 12
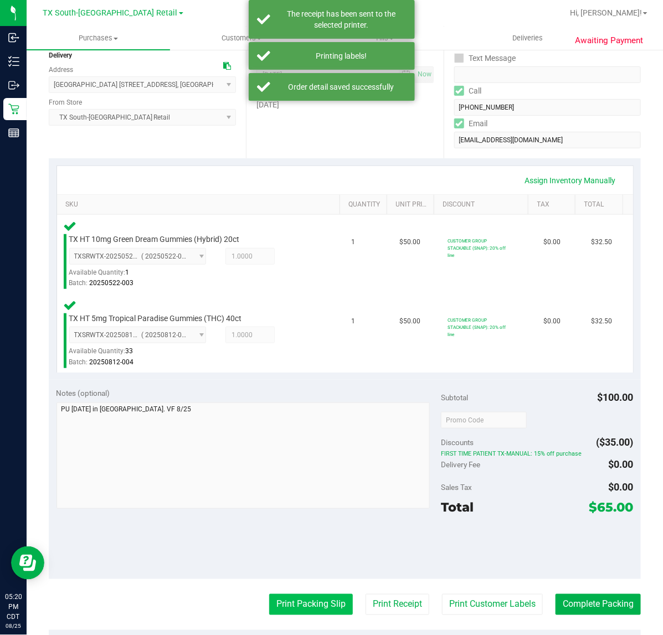
click at [321, 608] on button "Print Packing Slip" at bounding box center [311, 604] width 84 height 21
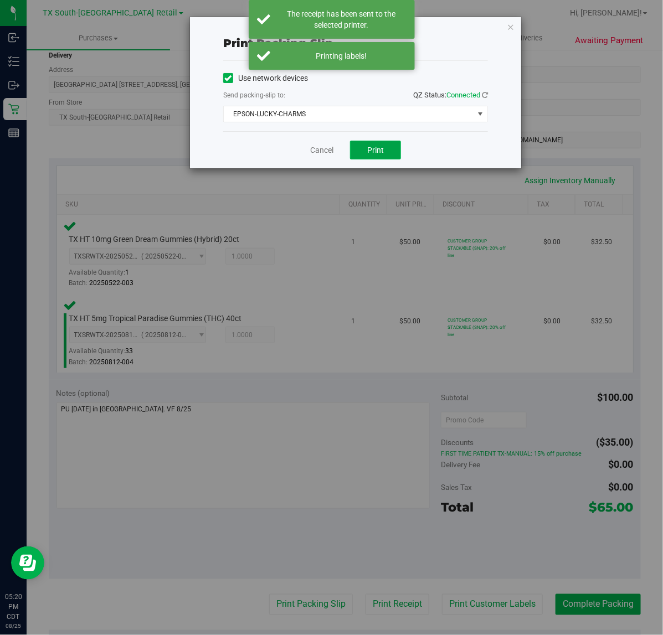
click at [380, 148] on span "Print" at bounding box center [375, 150] width 17 height 9
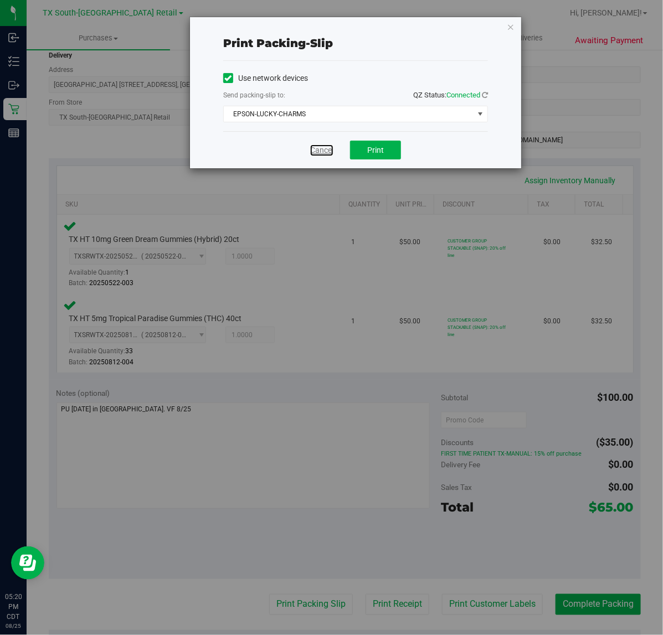
drag, startPoint x: 332, startPoint y: 152, endPoint x: 279, endPoint y: 186, distance: 63.5
click at [331, 151] on link "Cancel" at bounding box center [321, 151] width 23 height 12
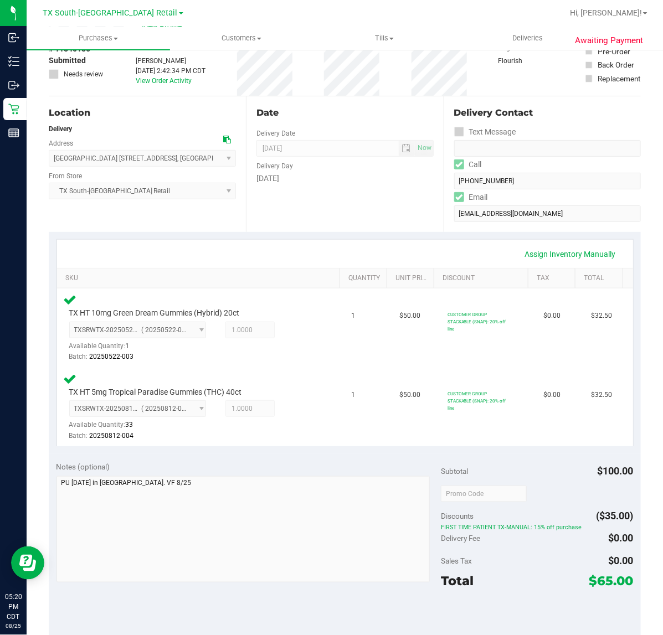
scroll to position [0, 0]
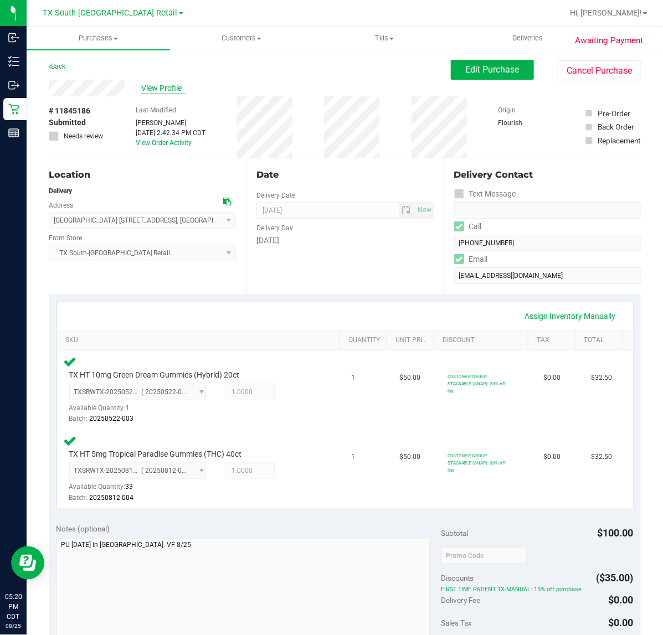
click at [154, 88] on span "View Profile" at bounding box center [163, 89] width 44 height 12
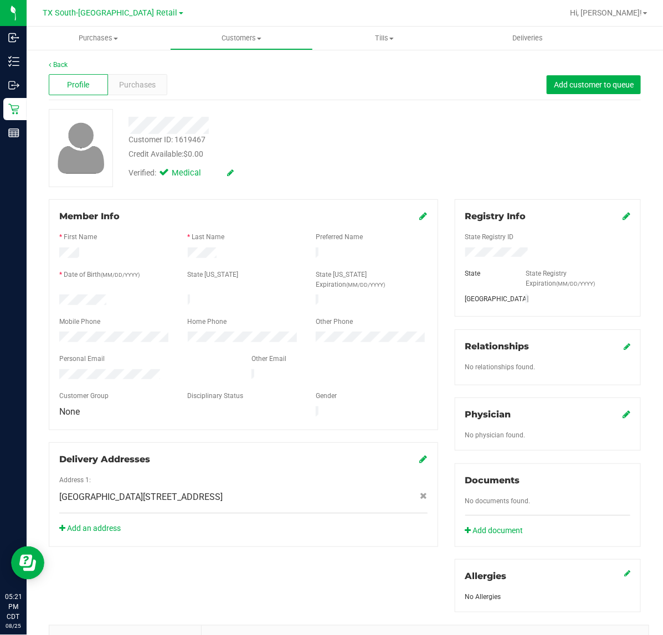
click at [623, 416] on div "Physician No physician found." at bounding box center [548, 424] width 186 height 53
click at [623, 416] on icon at bounding box center [627, 414] width 8 height 9
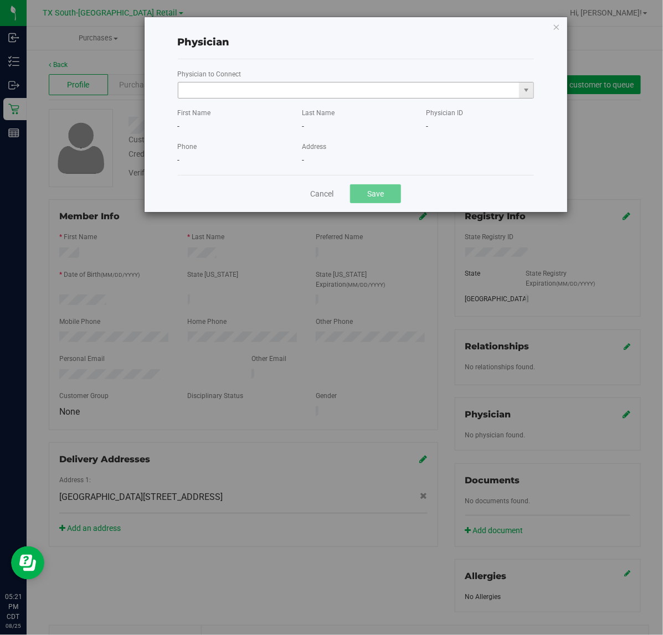
click at [455, 94] on input "text" at bounding box center [348, 91] width 341 height 16
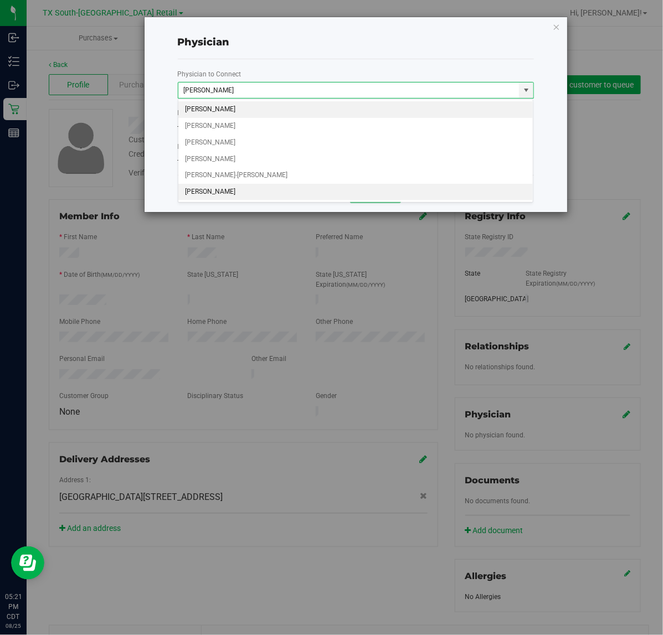
click at [333, 199] on li "An Chen" at bounding box center [355, 192] width 355 height 17
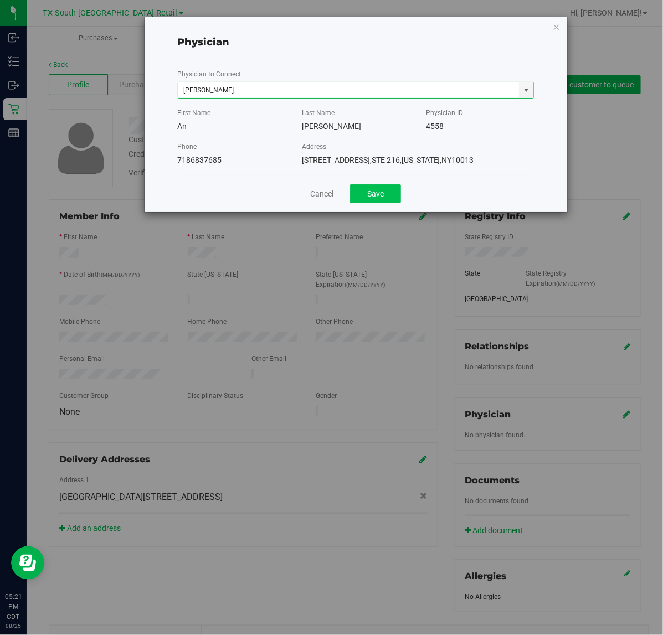
type input "An Chen"
click at [385, 203] on button "Save" at bounding box center [375, 193] width 51 height 19
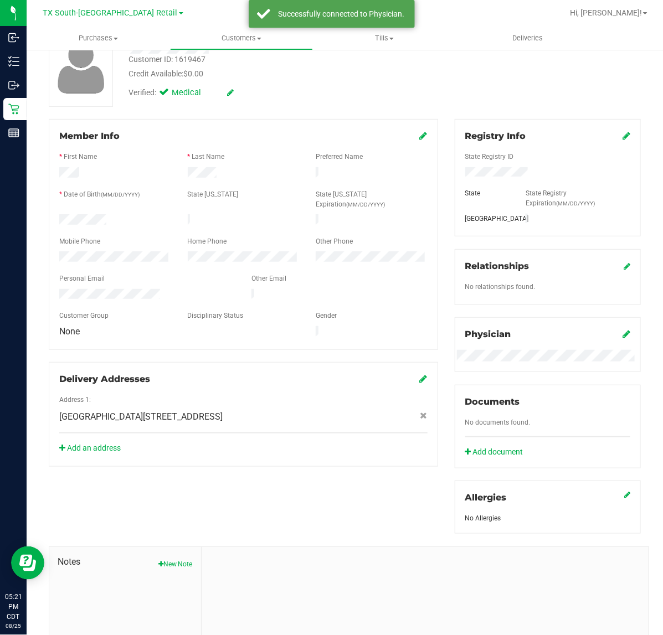
scroll to position [176, 0]
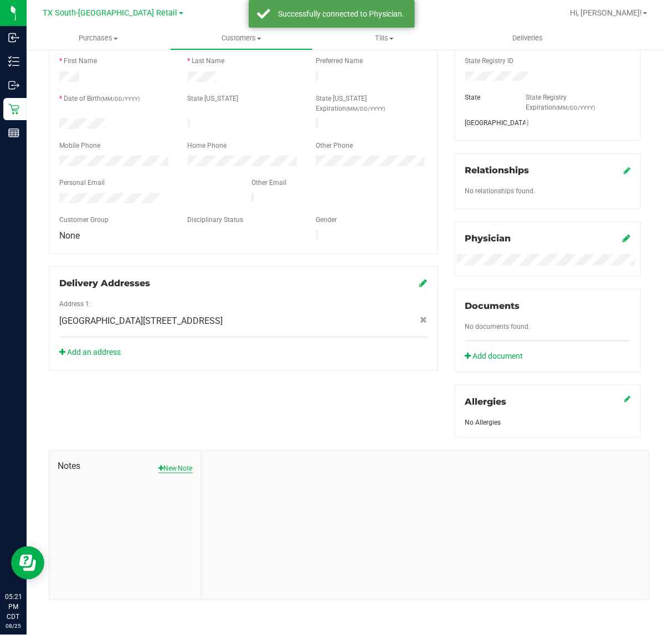
click at [182, 464] on button "New Note" at bounding box center [175, 469] width 34 height 10
click at [272, 480] on div "Note Title" at bounding box center [425, 490] width 430 height 29
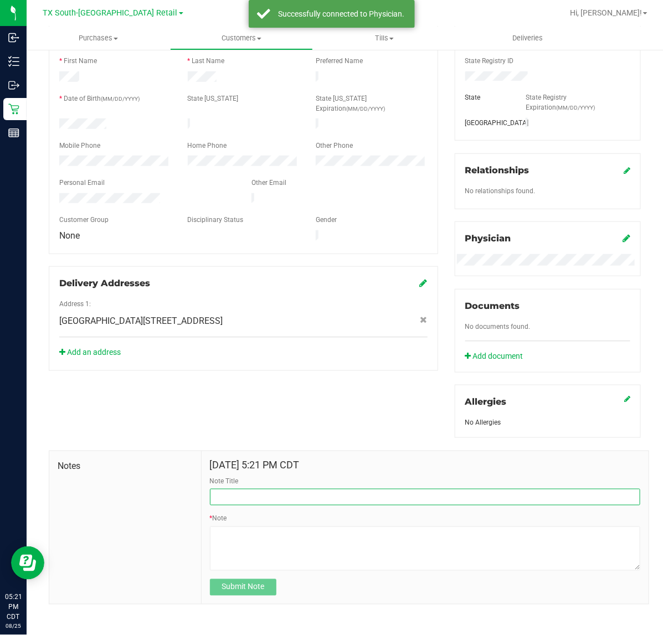
click at [269, 497] on input "Note Title" at bounding box center [425, 497] width 430 height 17
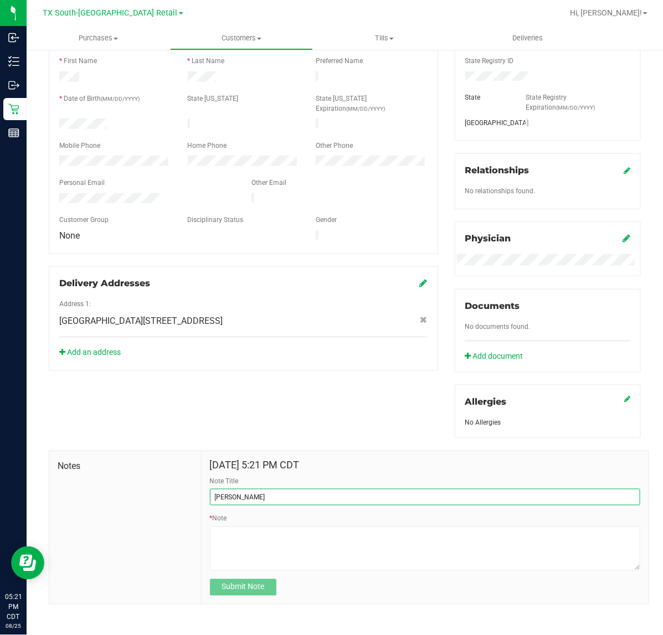
type input "CURT"
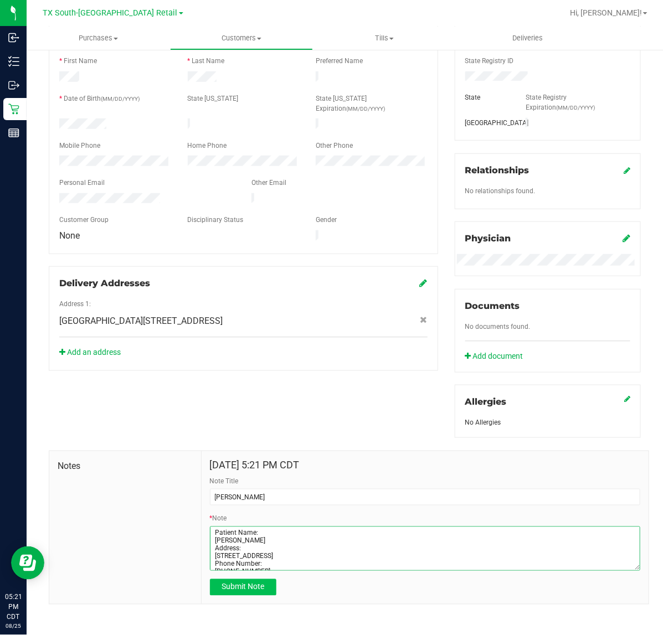
type textarea "Patient Name: Mary Brazeal Address: po box 437 Wimberley, TX, 78676 Phone Numbe…"
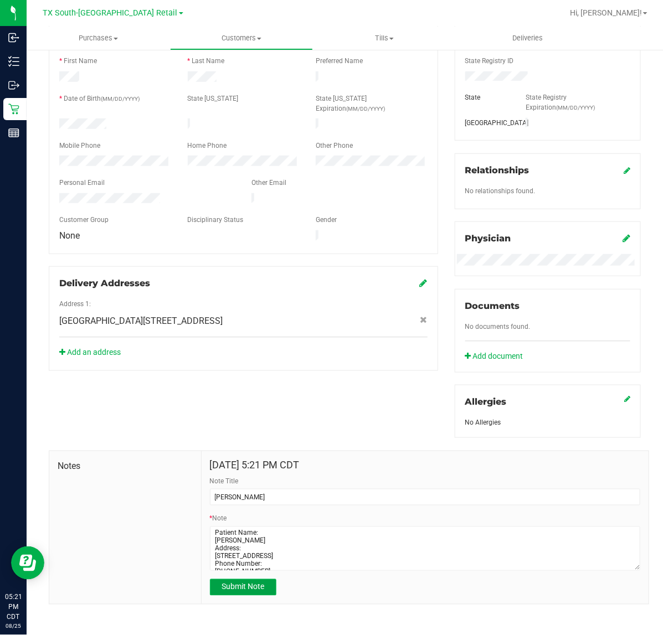
click at [233, 584] on span "Submit Note" at bounding box center [243, 587] width 43 height 9
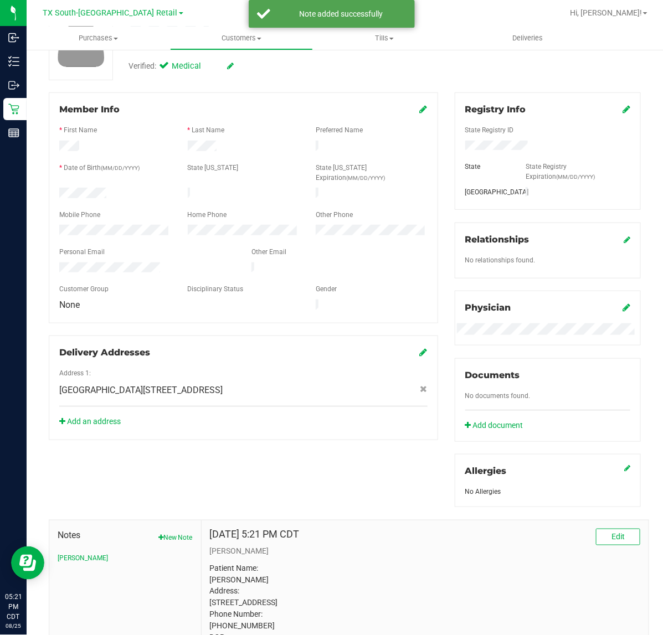
scroll to position [0, 0]
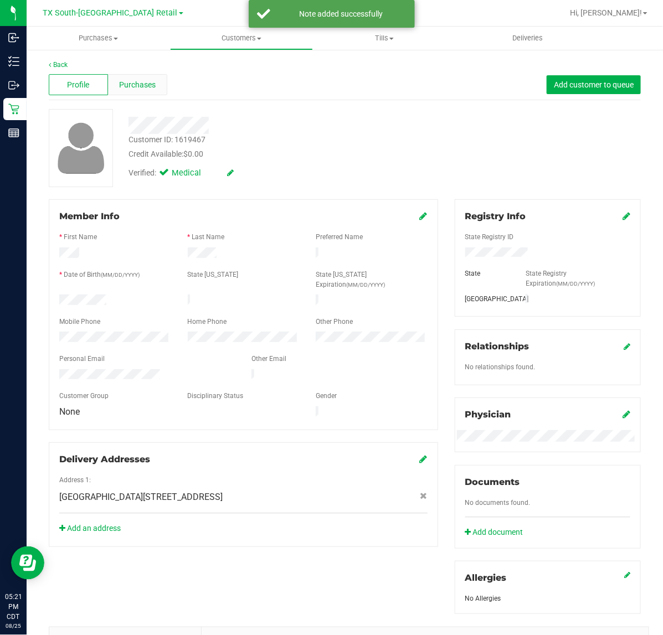
click at [148, 84] on span "Purchases" at bounding box center [137, 85] width 37 height 12
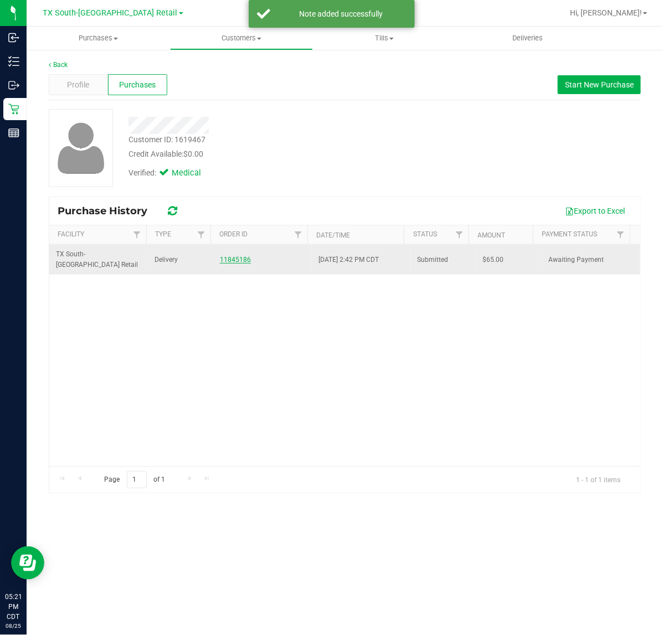
click at [235, 258] on link "11845186" at bounding box center [235, 260] width 31 height 8
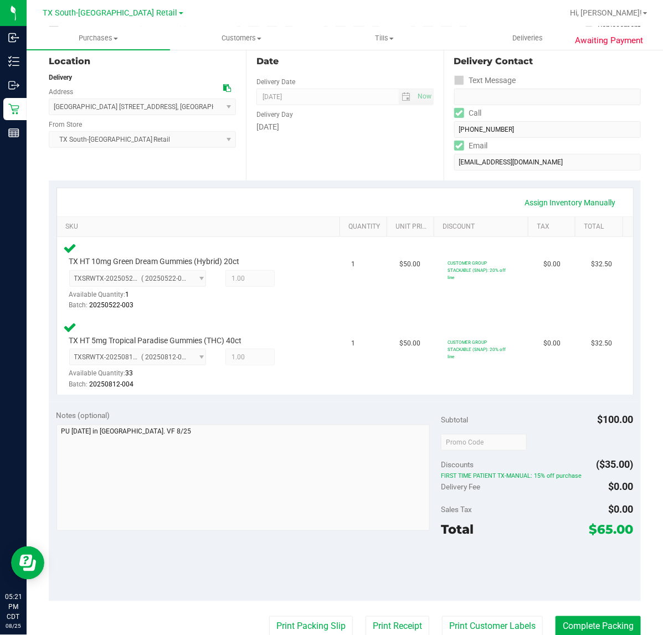
scroll to position [138, 0]
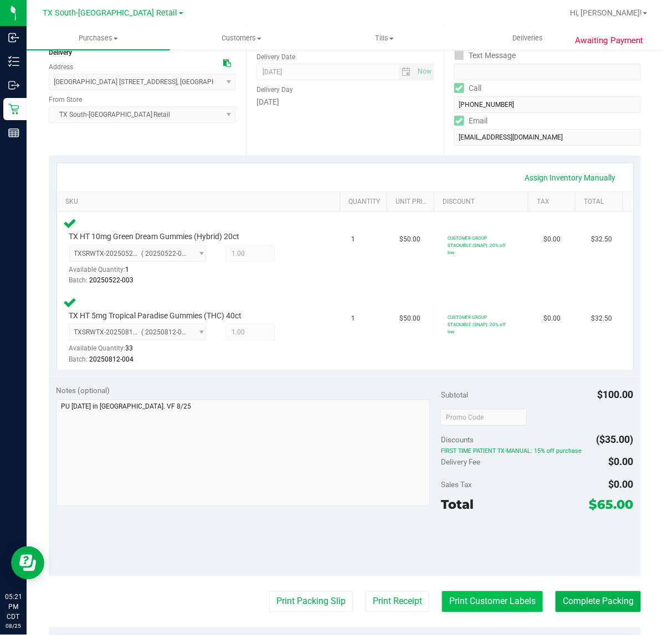
click at [470, 597] on button "Print Customer Labels" at bounding box center [492, 602] width 101 height 21
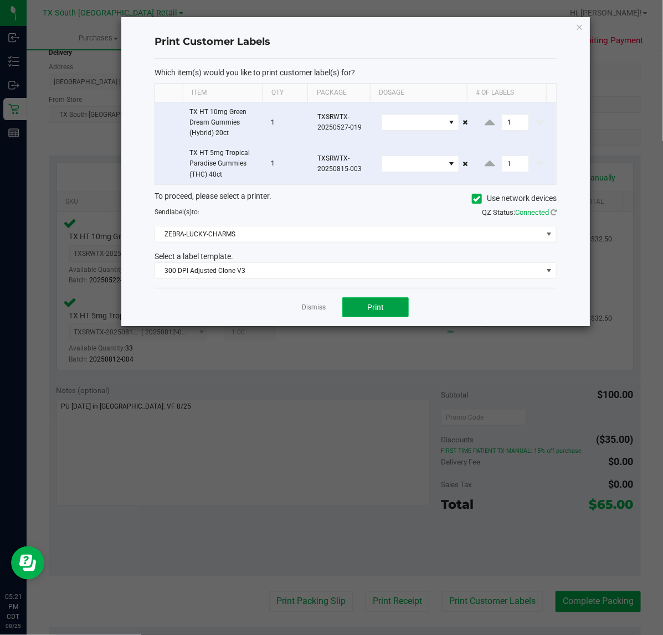
click at [364, 302] on button "Print" at bounding box center [375, 307] width 66 height 20
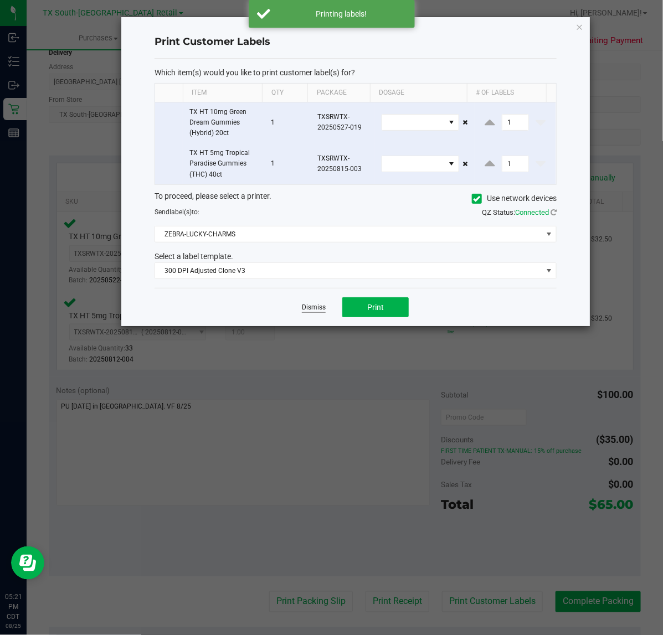
click at [320, 311] on link "Dismiss" at bounding box center [314, 307] width 24 height 9
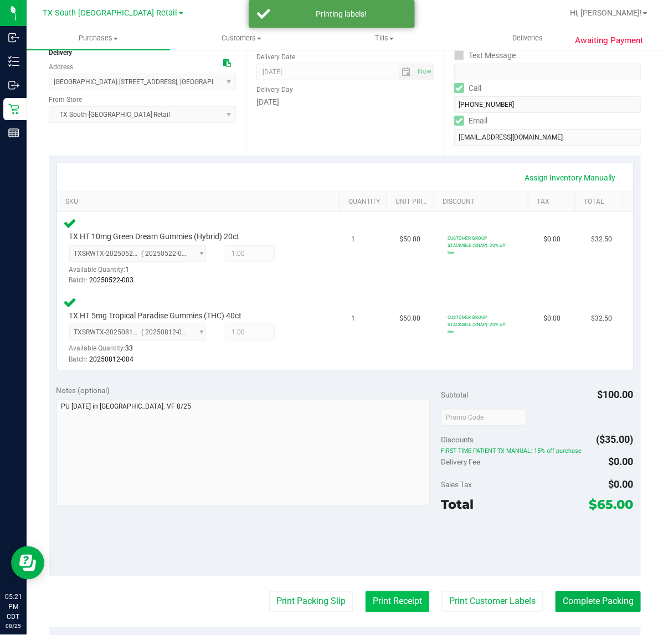
click at [399, 605] on button "Print Receipt" at bounding box center [398, 602] width 64 height 21
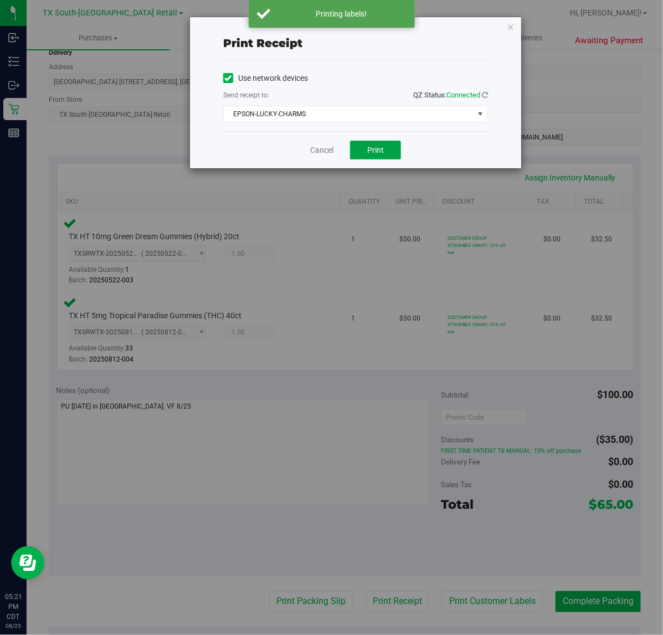
click at [389, 160] on button "Print" at bounding box center [375, 150] width 51 height 19
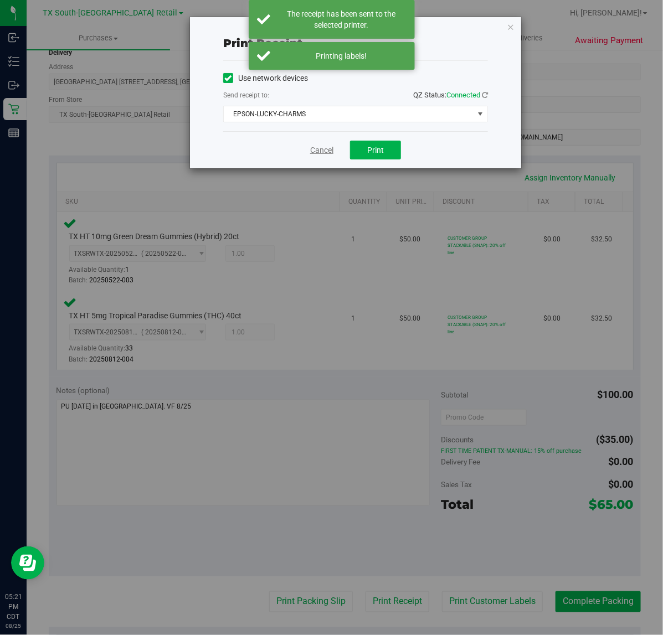
click at [325, 147] on link "Cancel" at bounding box center [321, 151] width 23 height 12
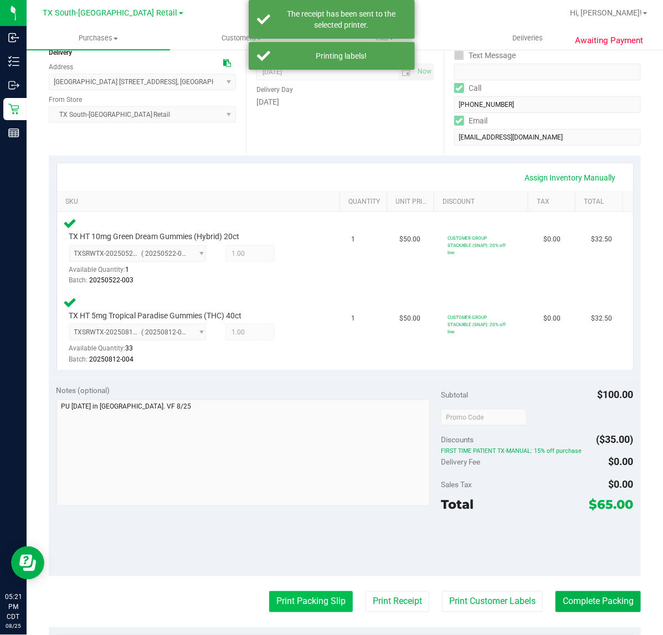
click at [286, 592] on button "Print Packing Slip" at bounding box center [311, 602] width 84 height 21
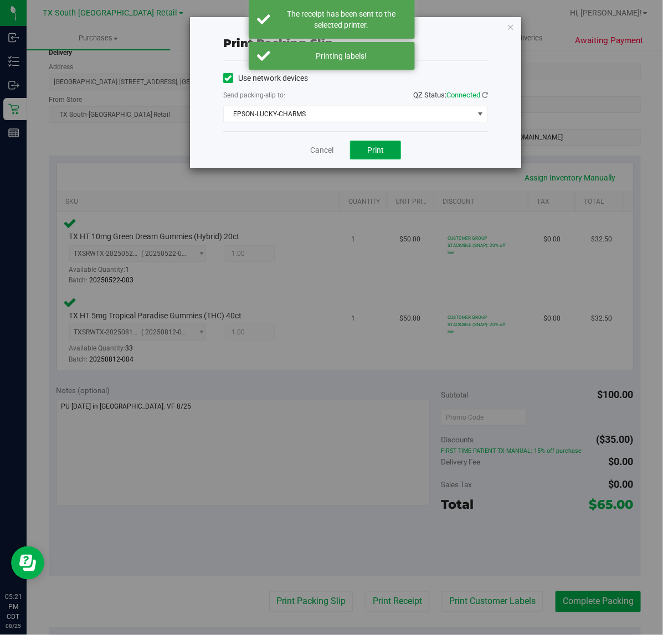
click at [369, 150] on span "Print" at bounding box center [375, 150] width 17 height 9
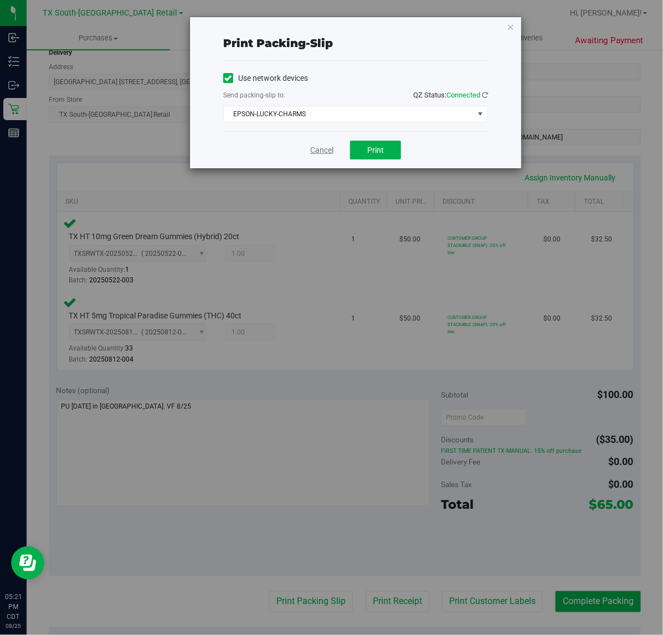
click at [315, 148] on link "Cancel" at bounding box center [321, 151] width 23 height 12
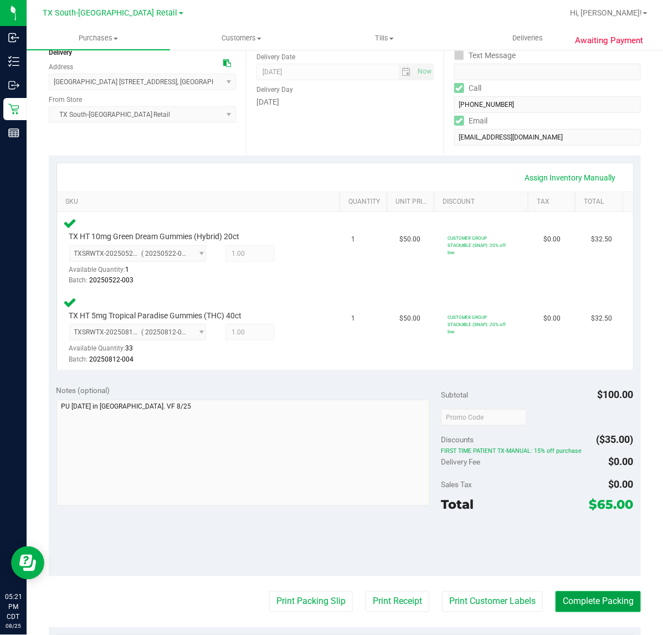
click at [587, 605] on button "Complete Packing" at bounding box center [598, 602] width 85 height 21
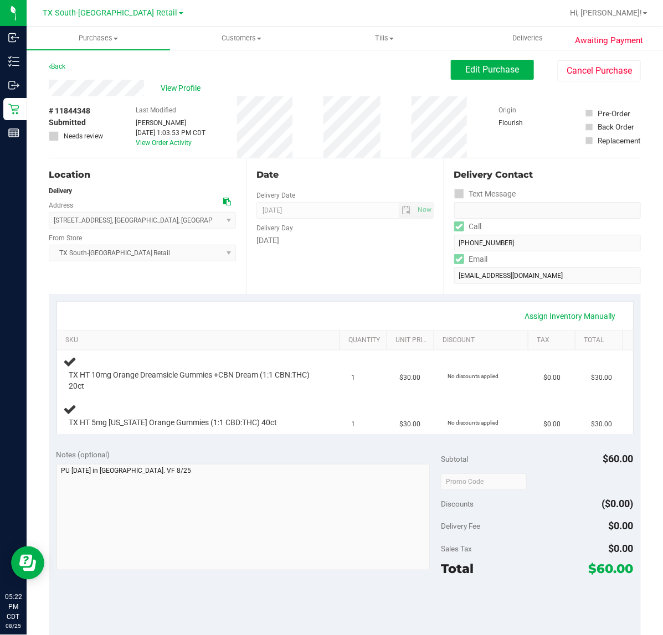
click at [400, 445] on div "Notes (optional) Subtotal $60.00 Discounts ($0.00) Delivery Fee $0.00 Sales Tax…" at bounding box center [345, 540] width 592 height 199
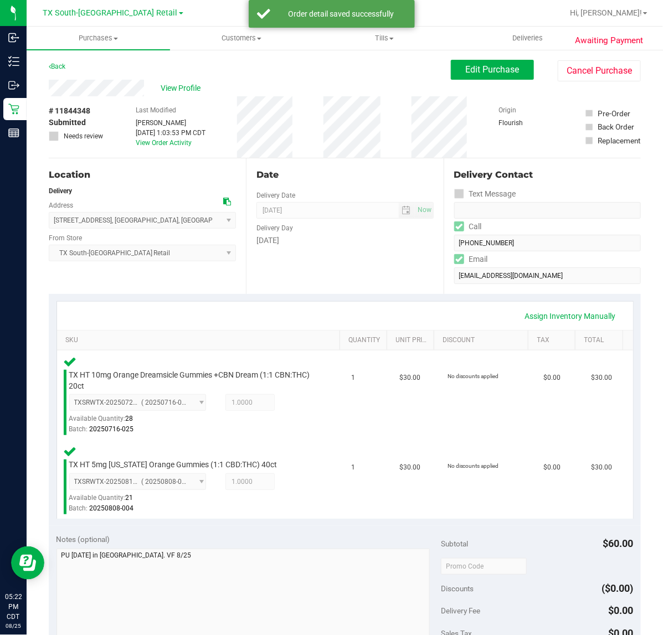
scroll to position [142, 0]
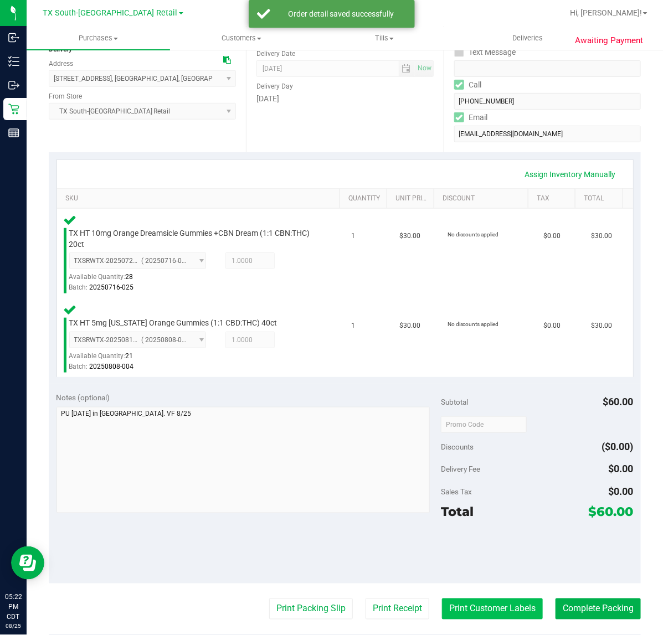
click at [482, 607] on button "Print Customer Labels" at bounding box center [492, 609] width 101 height 21
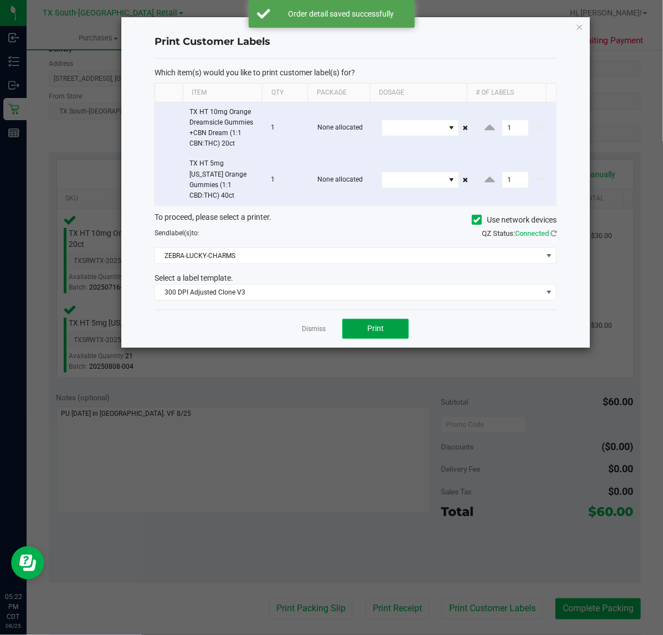
click at [375, 324] on span "Print" at bounding box center [375, 328] width 17 height 9
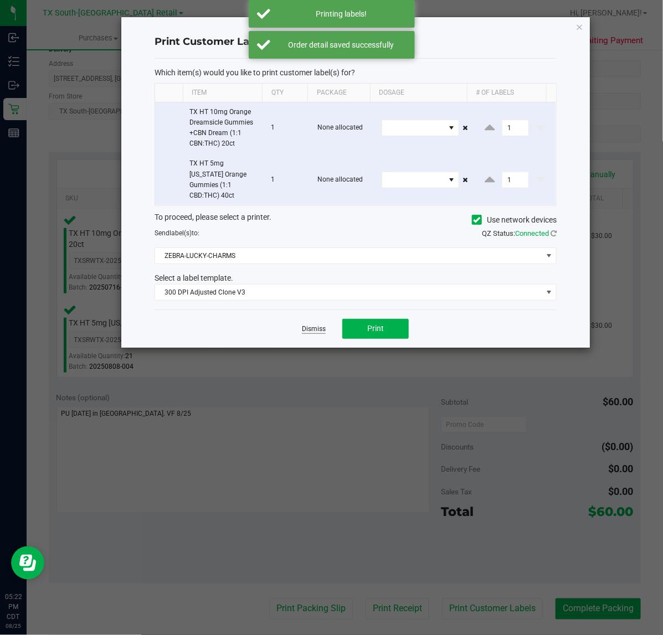
click at [305, 325] on link "Dismiss" at bounding box center [314, 329] width 24 height 9
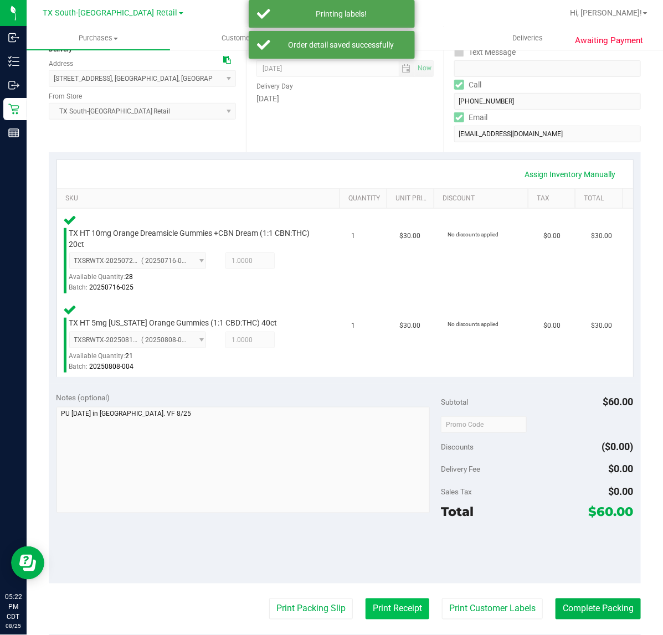
click at [389, 602] on button "Print Receipt" at bounding box center [398, 609] width 64 height 21
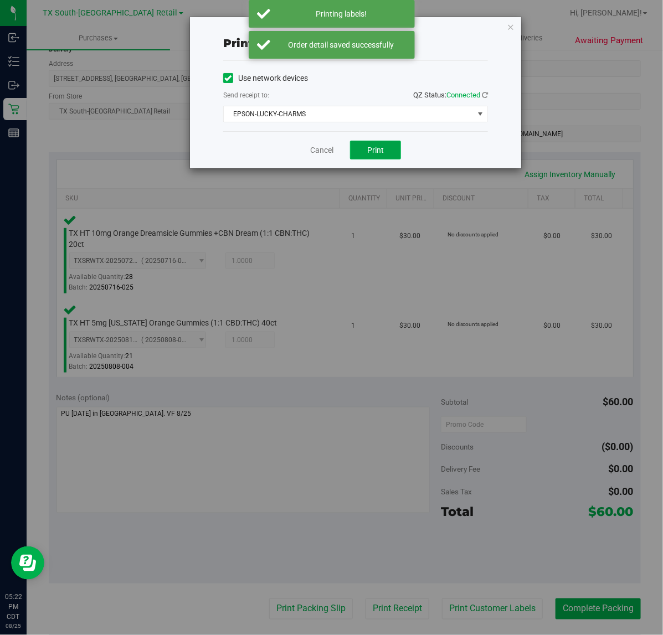
click at [373, 148] on span "Print" at bounding box center [375, 150] width 17 height 9
click at [317, 155] on link "Cancel" at bounding box center [317, 151] width 23 height 12
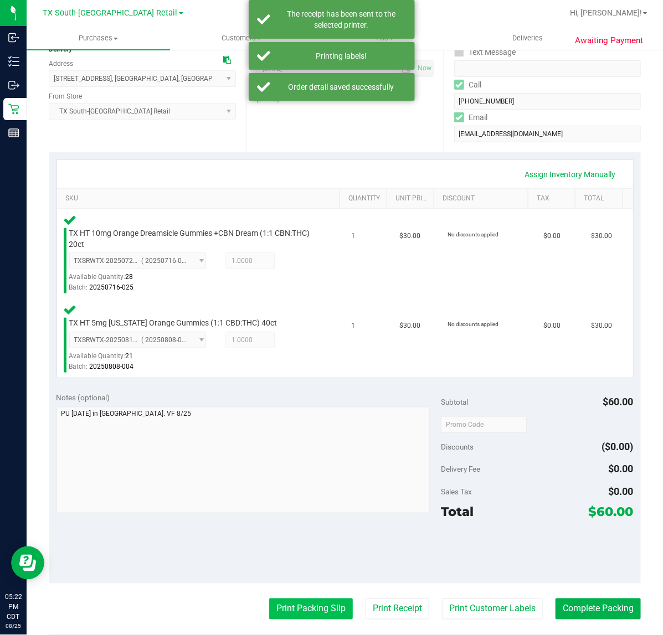
click at [320, 618] on button "Print Packing Slip" at bounding box center [311, 609] width 84 height 21
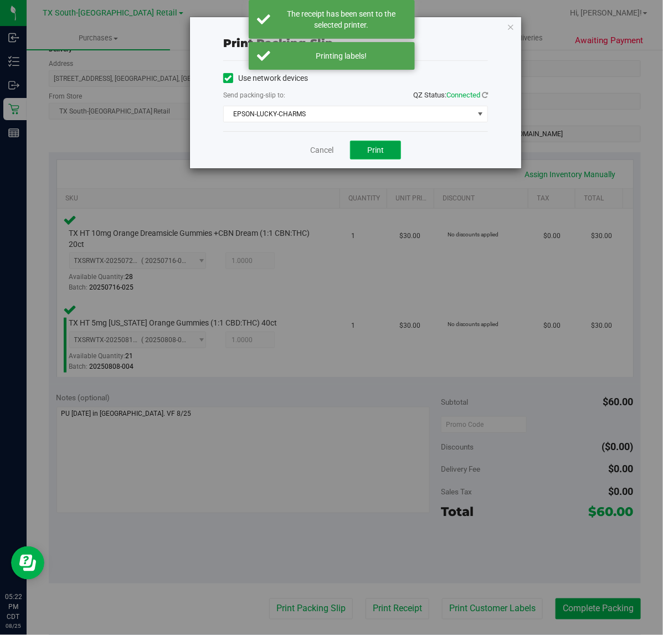
click at [376, 151] on span "Print" at bounding box center [375, 150] width 17 height 9
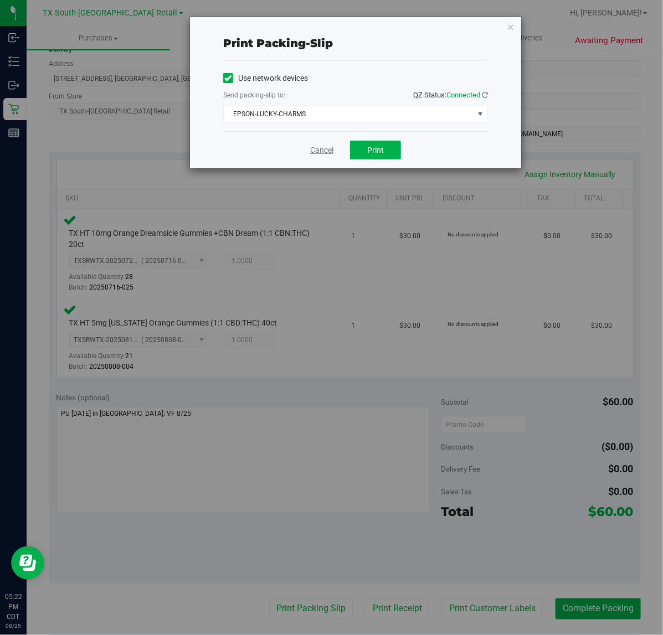
click at [319, 153] on link "Cancel" at bounding box center [321, 151] width 23 height 12
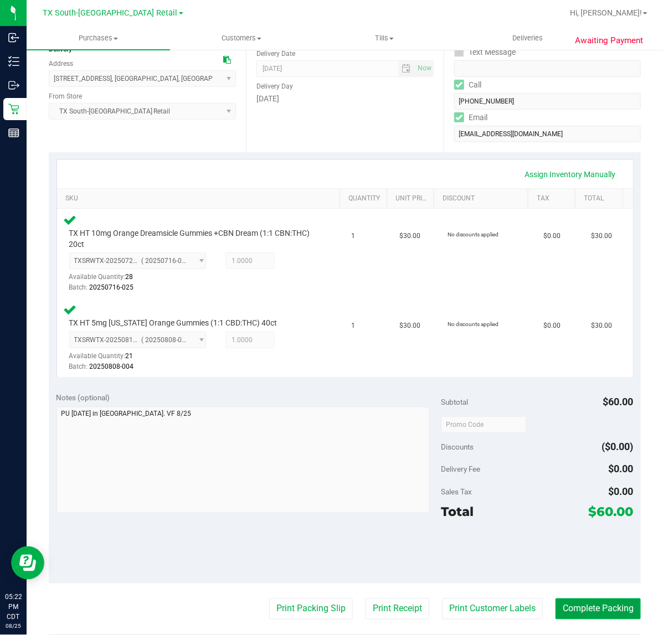
click at [602, 606] on button "Complete Packing" at bounding box center [598, 609] width 85 height 21
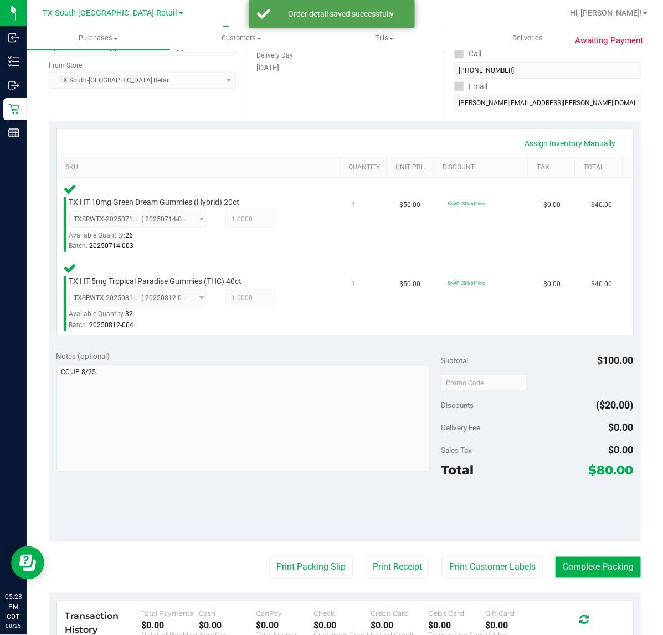
scroll to position [172, 0]
click at [482, 564] on button "Print Customer Labels" at bounding box center [492, 568] width 101 height 21
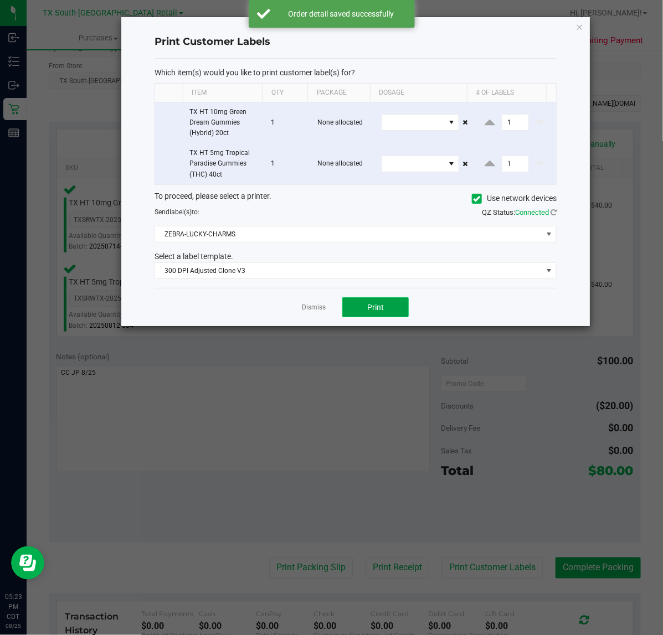
click at [389, 315] on button "Print" at bounding box center [375, 307] width 66 height 20
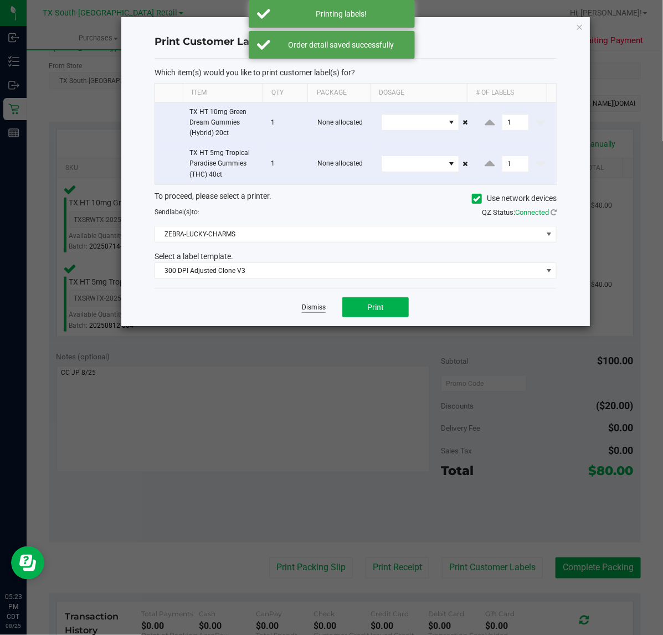
click at [317, 310] on link "Dismiss" at bounding box center [314, 307] width 24 height 9
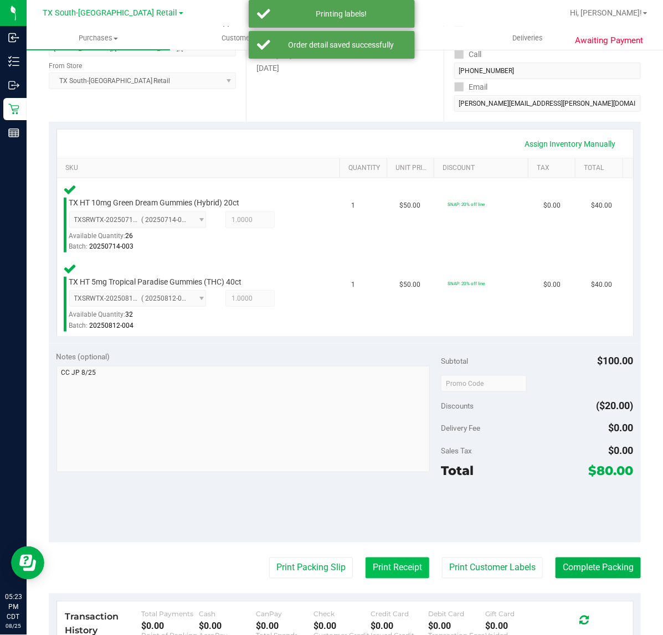
click at [389, 571] on button "Print Receipt" at bounding box center [398, 568] width 64 height 21
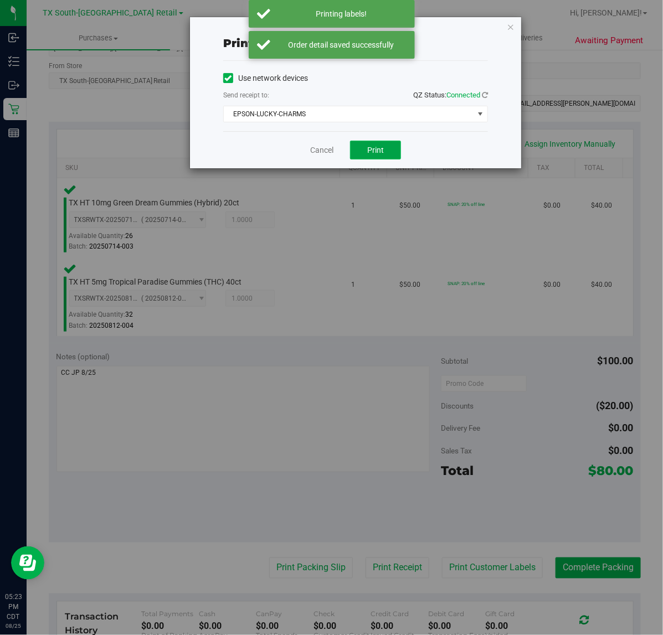
click at [385, 153] on button "Print" at bounding box center [375, 150] width 51 height 19
click at [308, 155] on link "Cancel" at bounding box center [317, 151] width 23 height 12
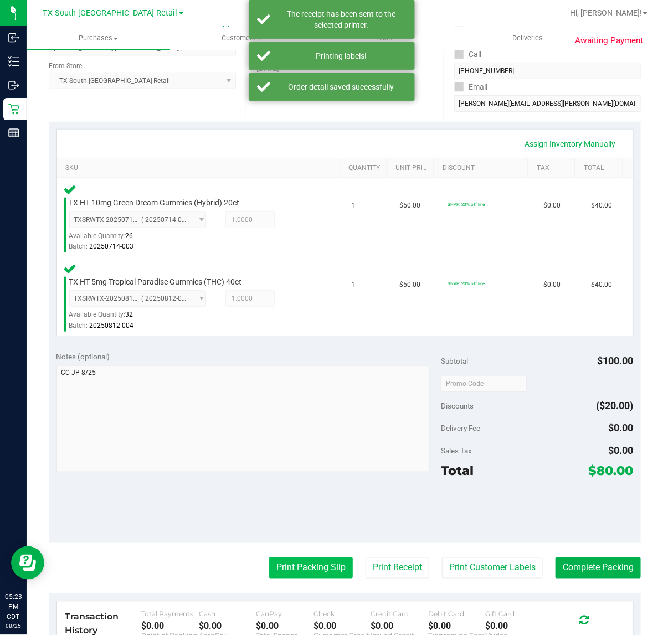
click at [297, 568] on button "Print Packing Slip" at bounding box center [311, 568] width 84 height 21
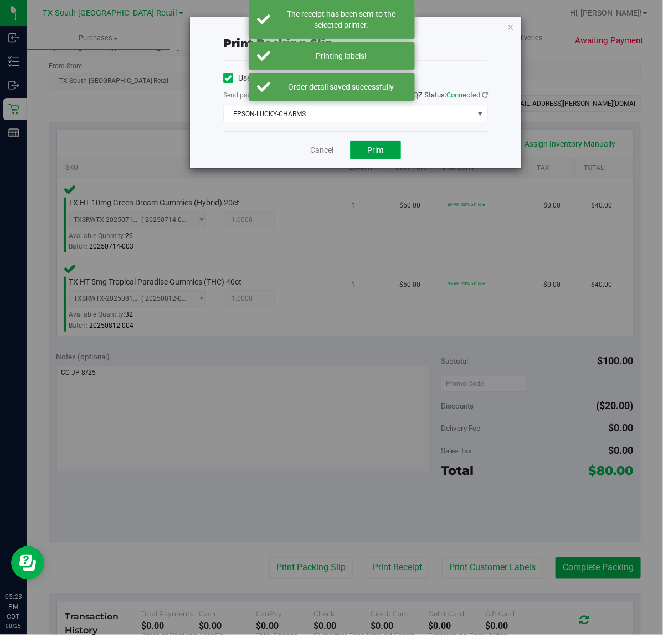
click at [384, 157] on button "Print" at bounding box center [375, 150] width 51 height 19
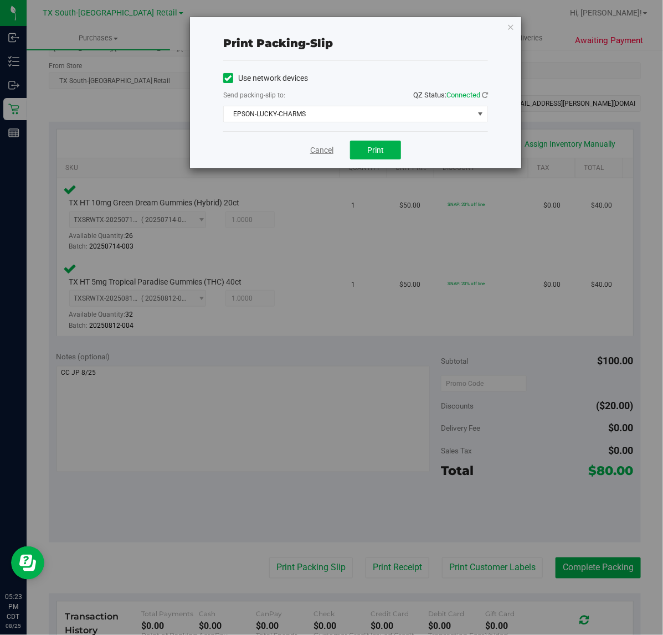
click at [327, 148] on link "Cancel" at bounding box center [321, 151] width 23 height 12
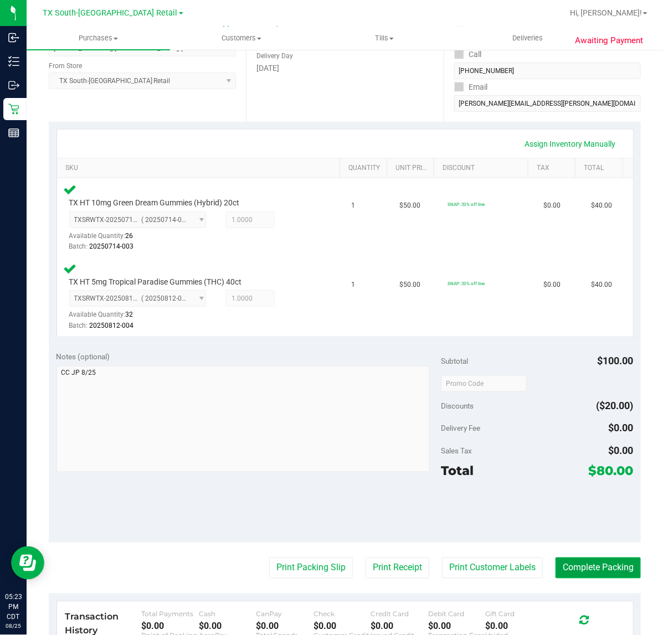
click at [598, 578] on button "Complete Packing" at bounding box center [598, 568] width 85 height 21
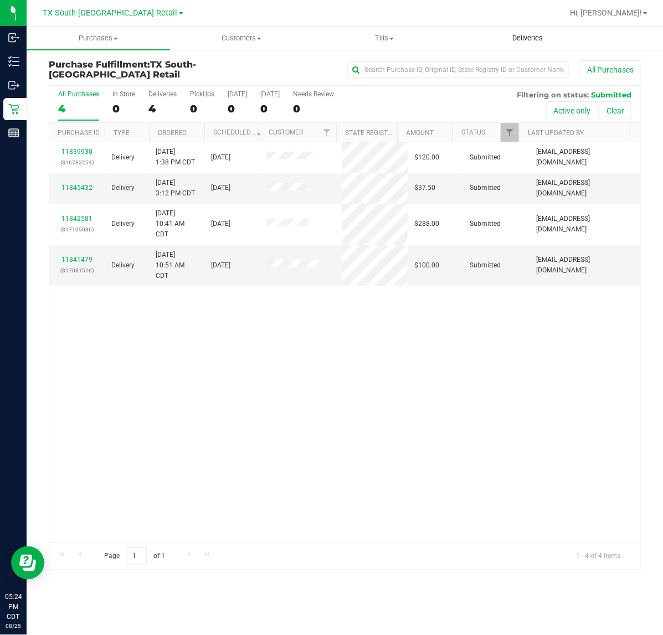
click at [508, 29] on uib-tab-heading "Deliveries" at bounding box center [528, 38] width 142 height 22
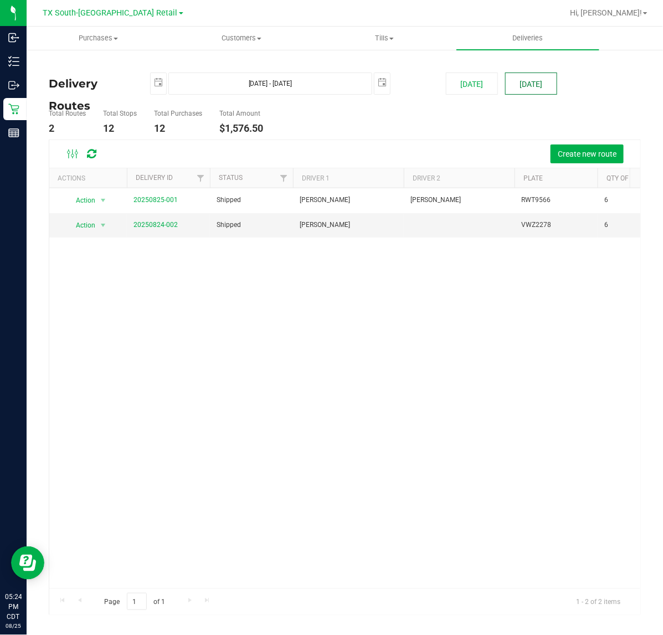
click at [544, 82] on button "Tomorrow" at bounding box center [531, 84] width 52 height 22
type input "Aug 26, 2025 - Aug 26, 2025"
type input "2025-08-26"
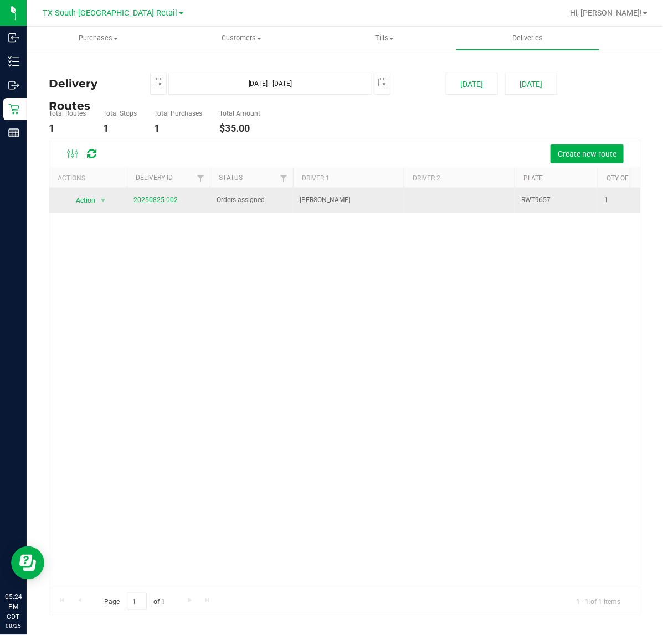
click at [164, 194] on td "20250825-002" at bounding box center [168, 200] width 83 height 24
click at [163, 197] on link "20250825-002" at bounding box center [155, 200] width 44 height 8
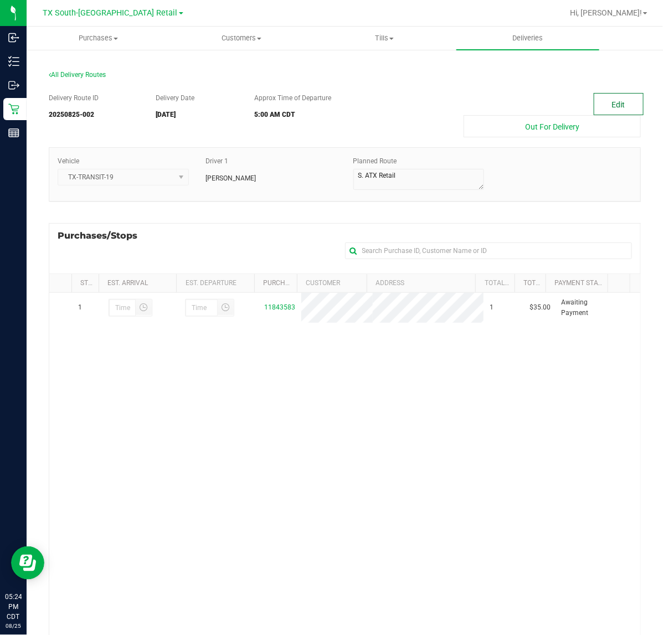
click at [605, 107] on button "Edit" at bounding box center [619, 104] width 50 height 22
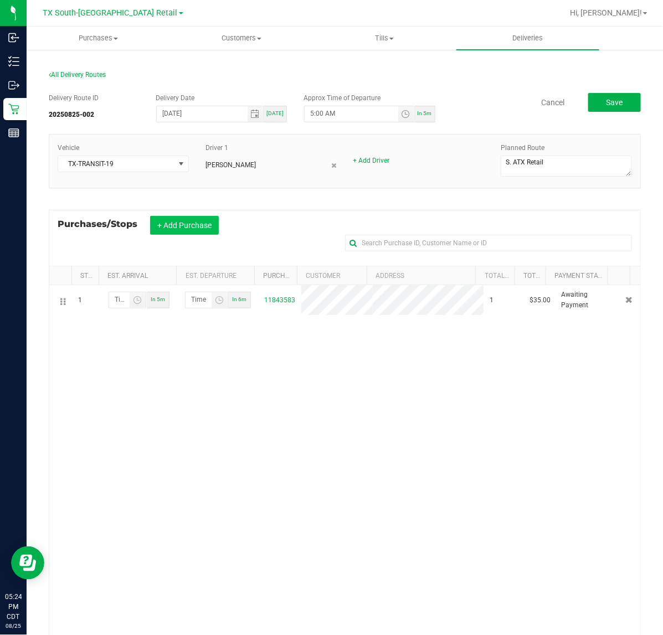
click at [198, 225] on button "+ Add Purchase" at bounding box center [184, 225] width 69 height 19
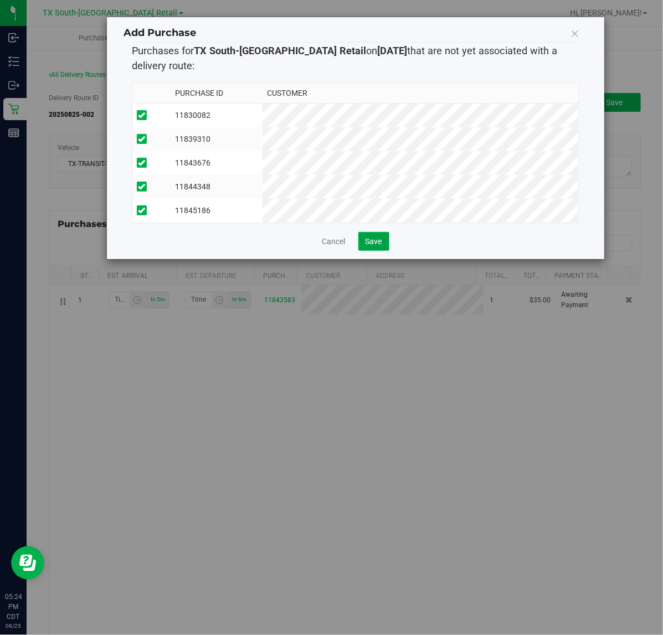
click at [361, 251] on button "Save" at bounding box center [373, 241] width 31 height 19
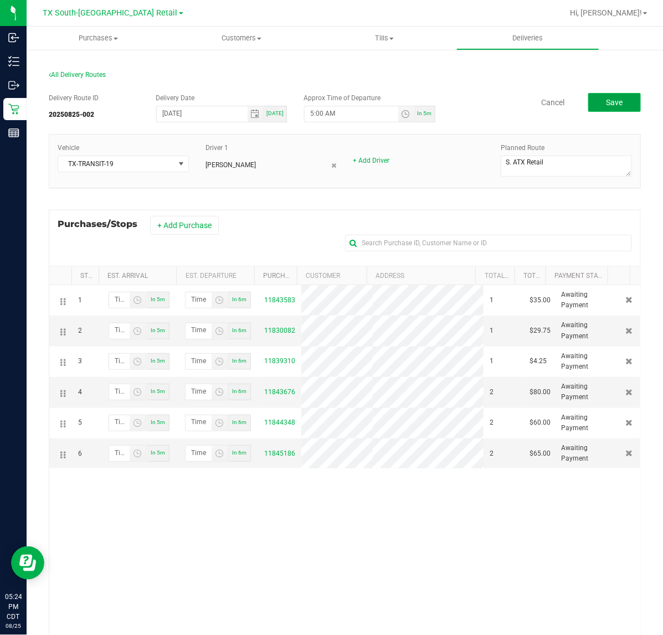
click at [601, 95] on button "Save" at bounding box center [614, 102] width 53 height 19
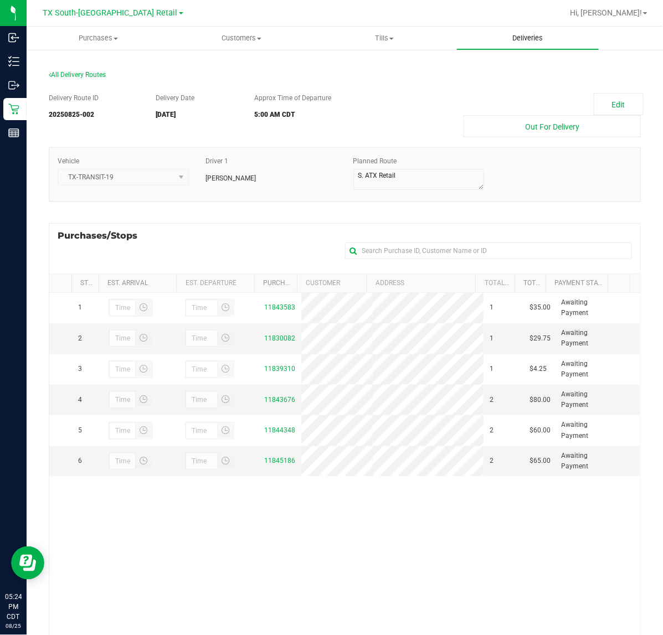
click at [535, 36] on span "Deliveries" at bounding box center [527, 38] width 60 height 10
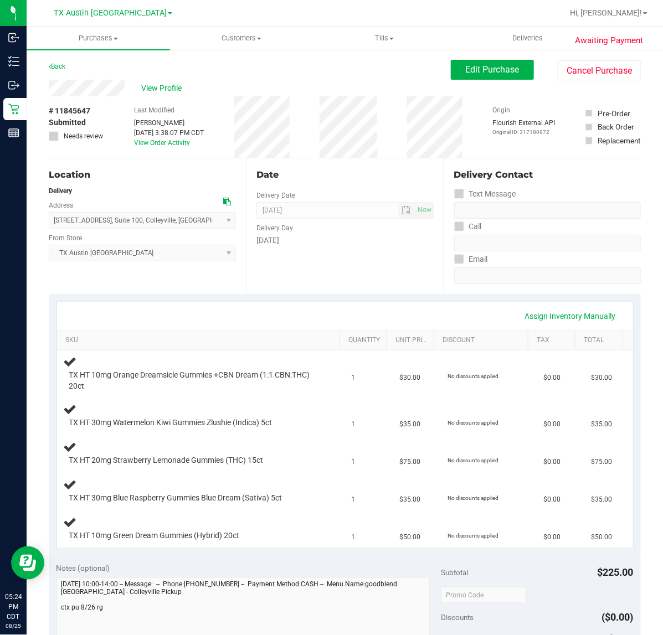
click at [358, 286] on div "Date Delivery Date [DATE] Now [DATE] 07:00 AM Now Delivery Day [DATE]" at bounding box center [344, 226] width 197 height 136
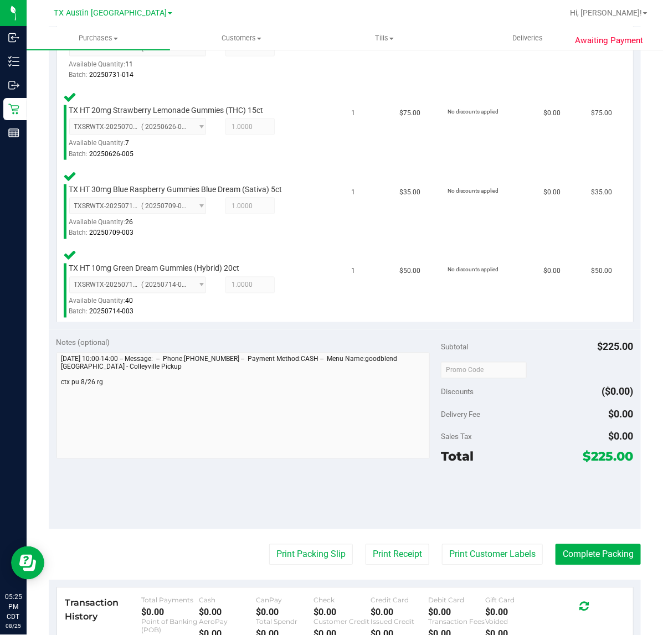
scroll to position [444, 0]
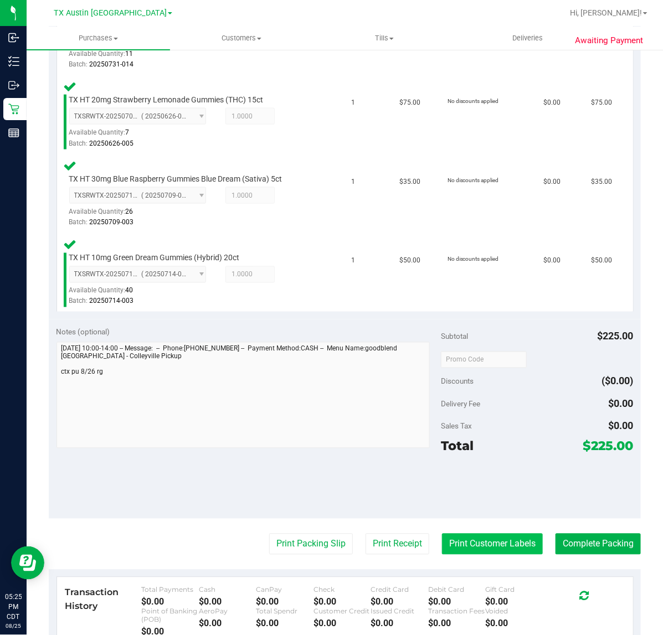
click at [482, 541] on button "Print Customer Labels" at bounding box center [492, 544] width 101 height 21
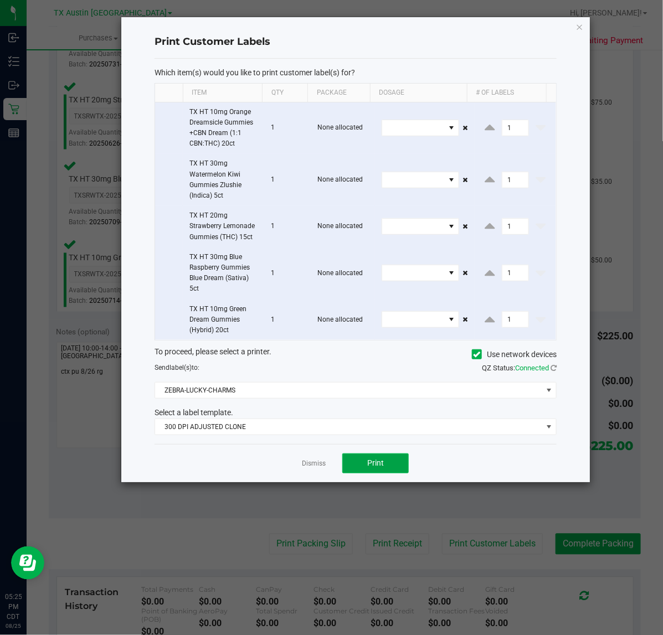
click at [376, 460] on span "Print" at bounding box center [375, 463] width 17 height 9
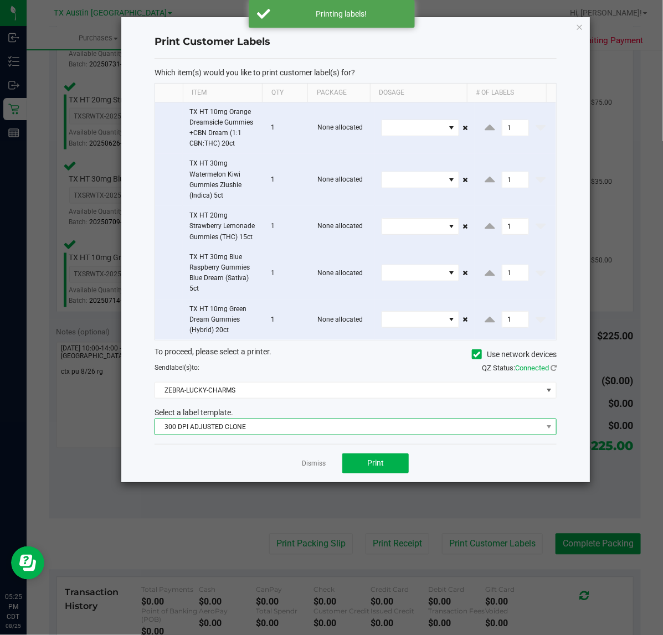
click at [366, 428] on span "300 DPI ADJUSTED CLONE" at bounding box center [348, 427] width 387 height 16
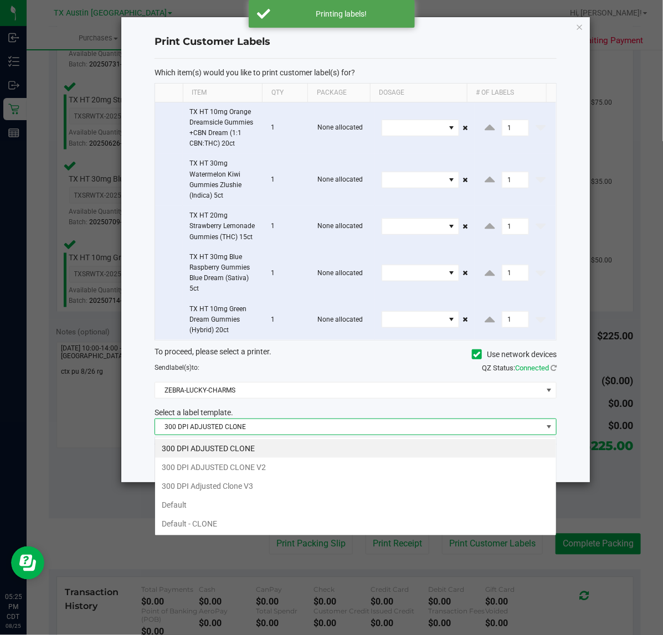
scroll to position [17, 402]
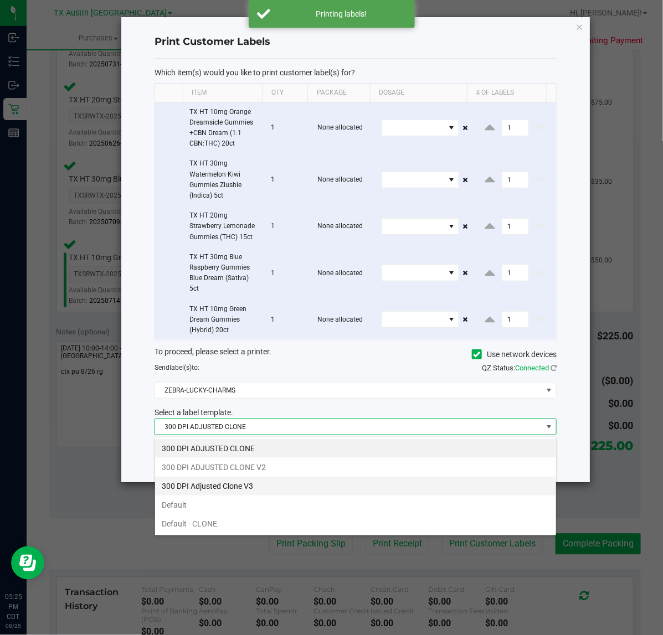
click at [333, 481] on li "300 DPI Adjusted Clone V3" at bounding box center [355, 486] width 401 height 19
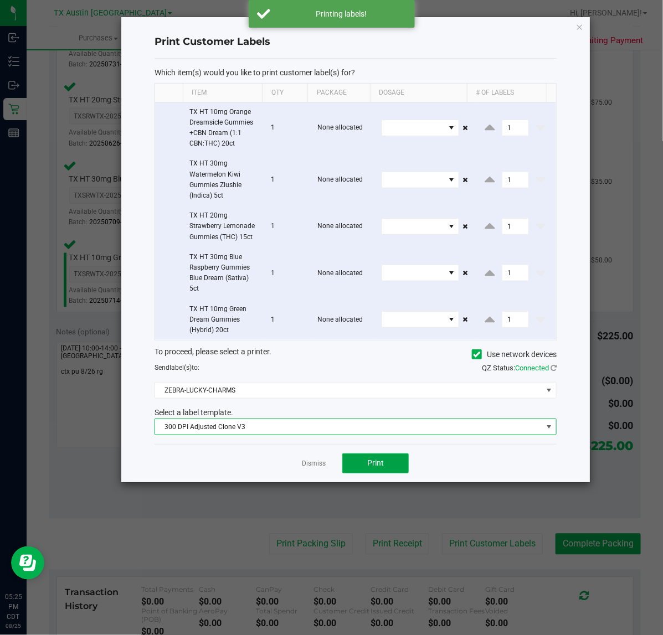
click at [374, 465] on span "Print" at bounding box center [375, 463] width 17 height 9
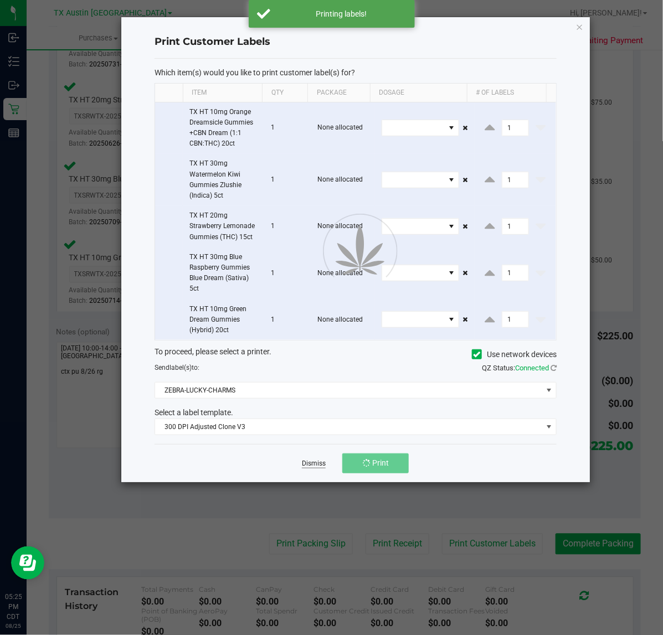
click at [308, 467] on link "Dismiss" at bounding box center [314, 463] width 24 height 9
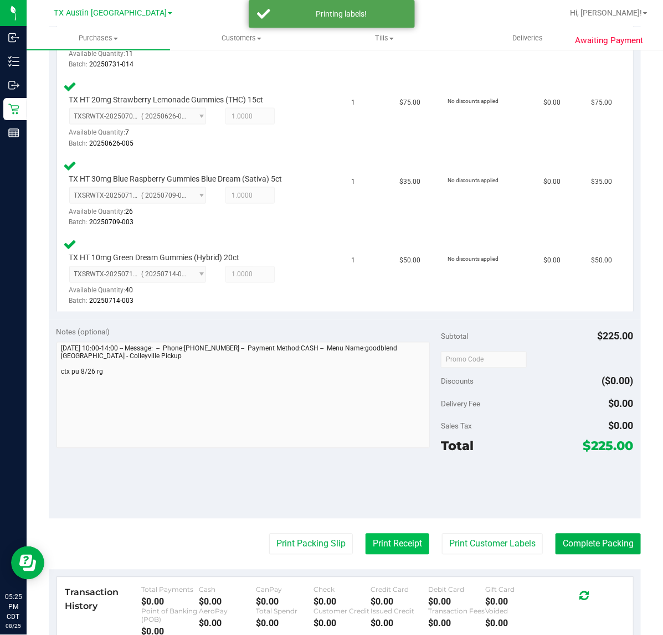
click at [379, 551] on button "Print Receipt" at bounding box center [398, 544] width 64 height 21
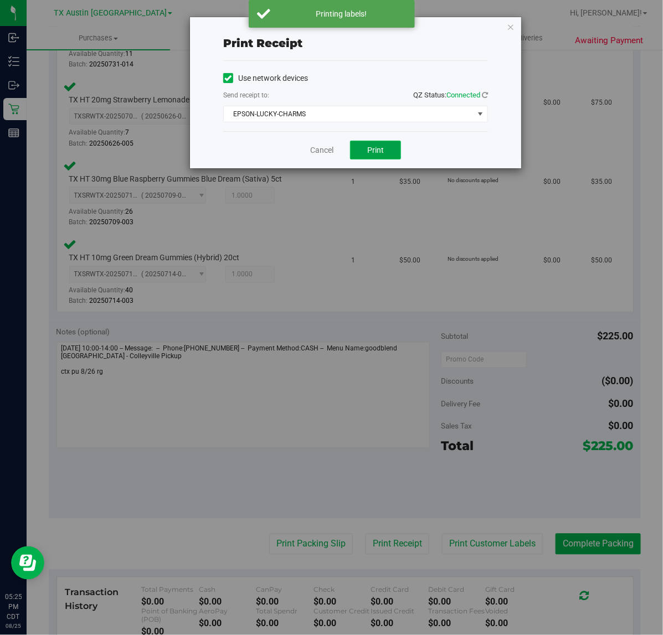
click at [376, 151] on span "Print" at bounding box center [375, 150] width 17 height 9
click at [316, 151] on link "Cancel" at bounding box center [317, 151] width 23 height 12
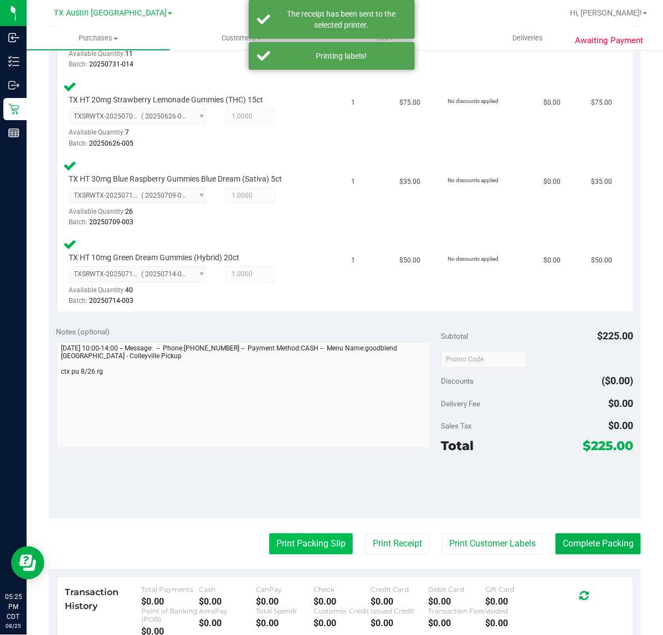
click at [300, 543] on button "Print Packing Slip" at bounding box center [311, 544] width 84 height 21
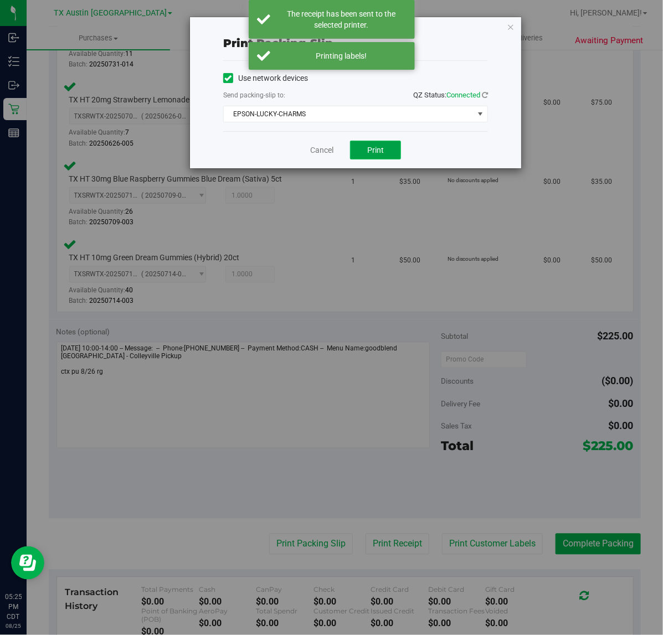
click at [381, 151] on span "Print" at bounding box center [375, 150] width 17 height 9
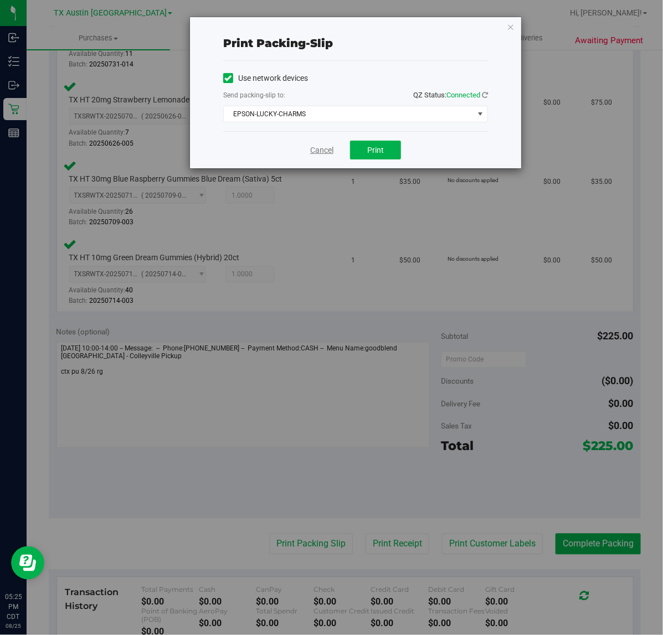
click at [314, 147] on link "Cancel" at bounding box center [321, 151] width 23 height 12
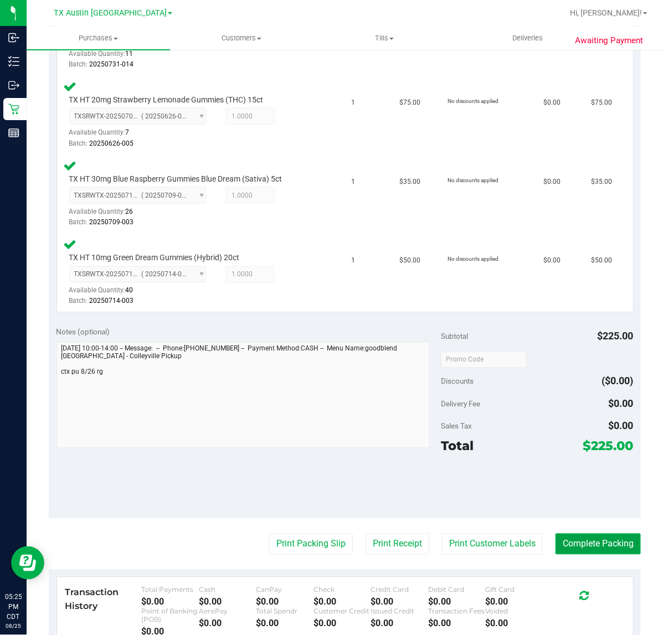
click at [596, 542] on button "Complete Packing" at bounding box center [598, 544] width 85 height 21
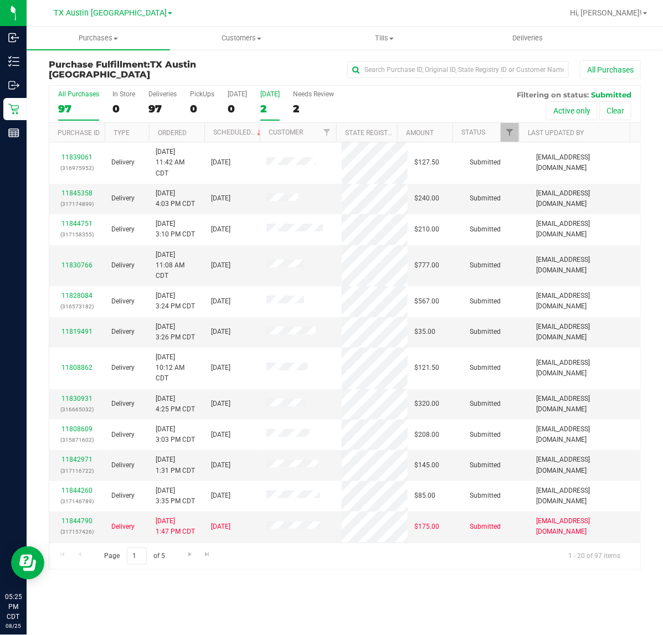
click at [272, 109] on div "2" at bounding box center [269, 108] width 19 height 13
click at [0, 0] on input "Tomorrow 2" at bounding box center [0, 0] width 0 height 0
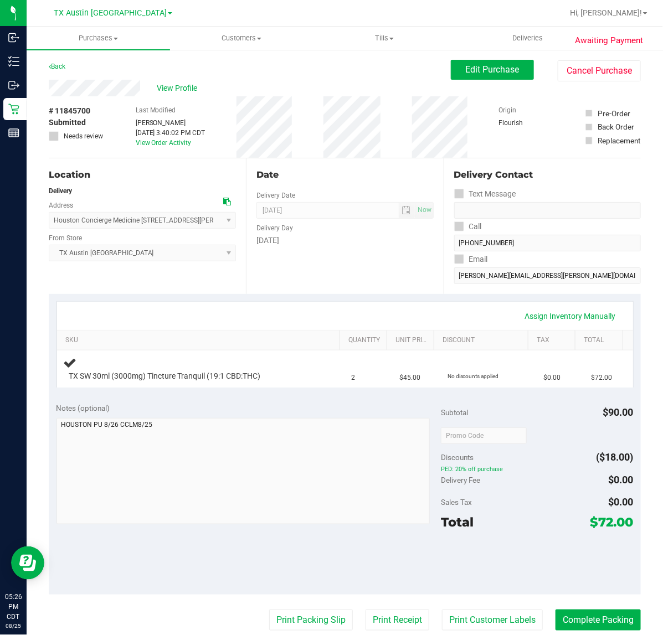
click at [333, 272] on div "Date Delivery Date 08/26/2025 Now 08/26/2025 07:00 AM Now Delivery Day Tuesday" at bounding box center [344, 226] width 197 height 136
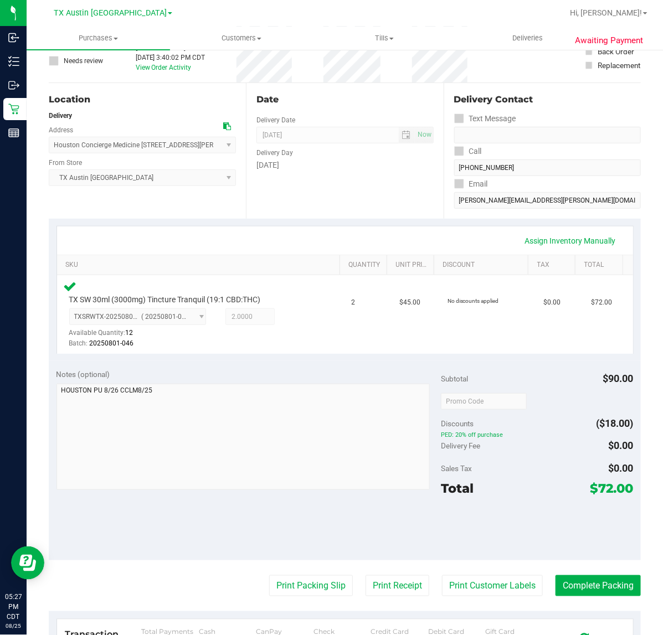
scroll to position [107, 0]
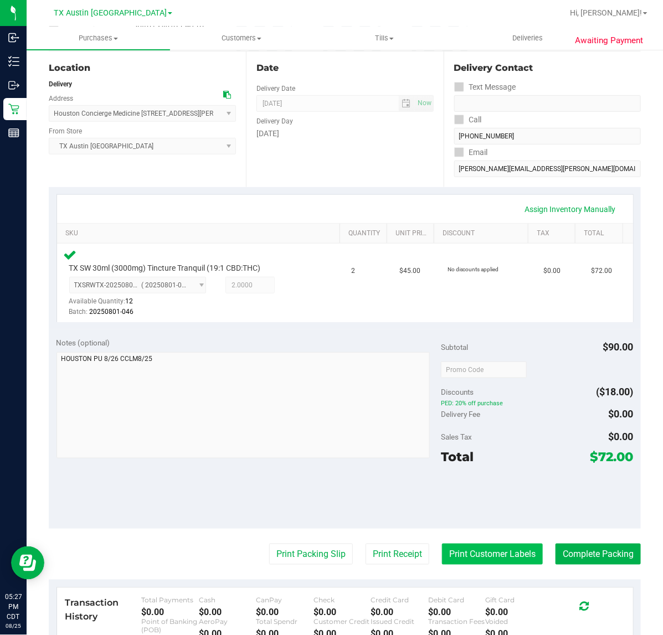
click at [491, 555] on button "Print Customer Labels" at bounding box center [492, 554] width 101 height 21
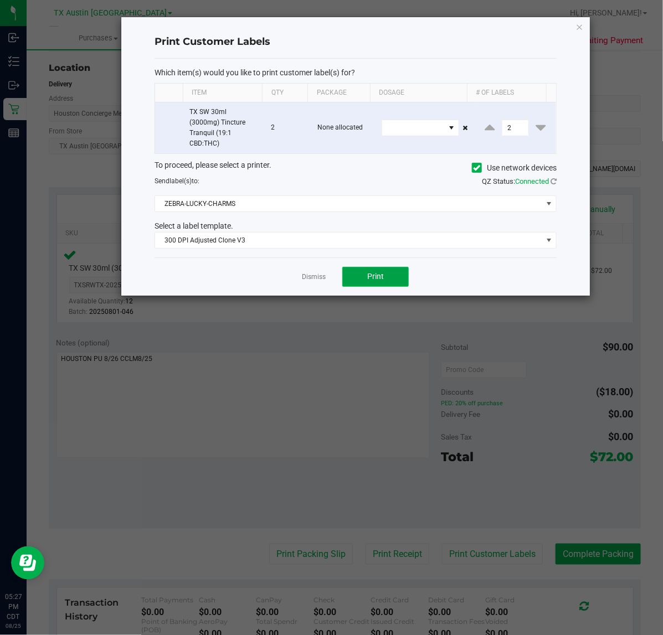
click at [378, 272] on span "Print" at bounding box center [375, 276] width 17 height 9
click at [313, 278] on link "Dismiss" at bounding box center [314, 276] width 24 height 9
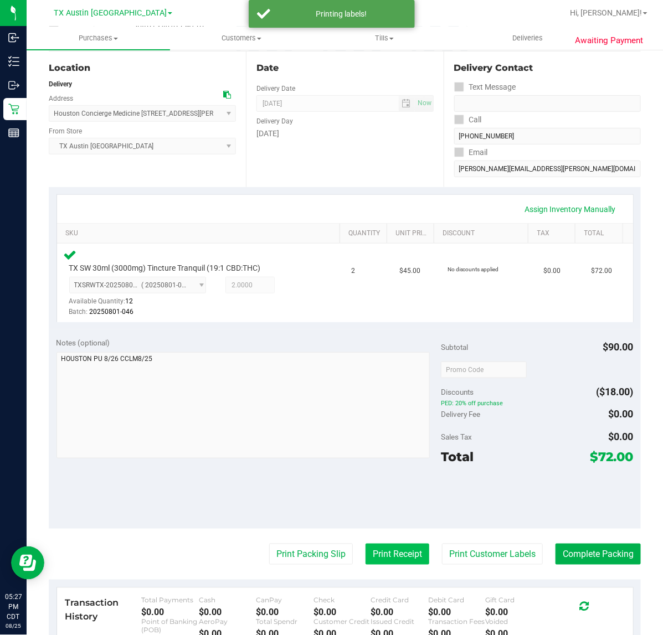
click at [377, 560] on button "Print Receipt" at bounding box center [398, 554] width 64 height 21
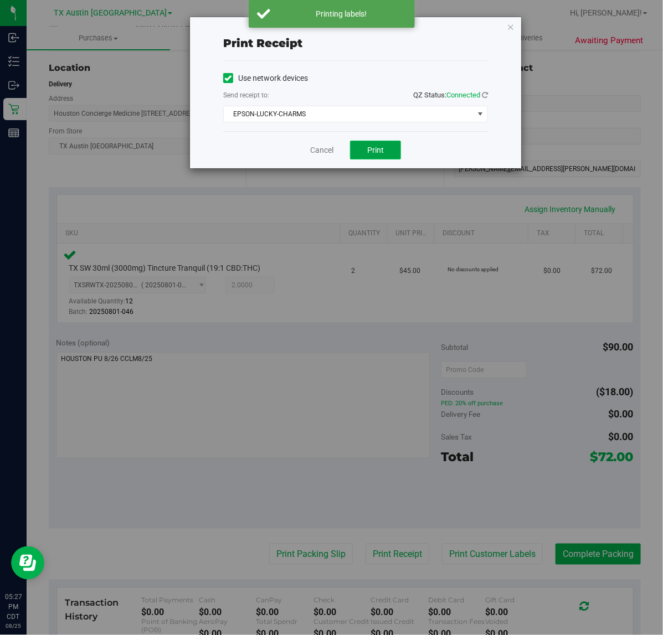
click at [381, 157] on button "Print" at bounding box center [375, 150] width 51 height 19
click at [316, 156] on link "Cancel" at bounding box center [317, 151] width 23 height 12
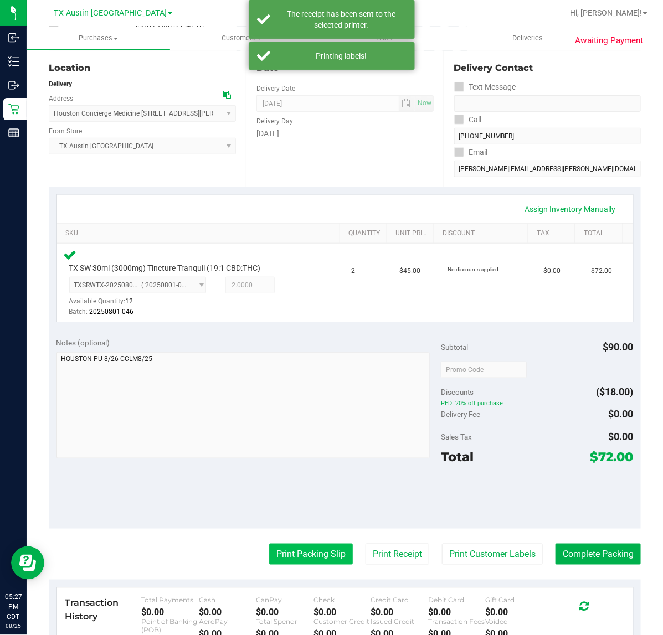
click at [303, 554] on button "Print Packing Slip" at bounding box center [311, 554] width 84 height 21
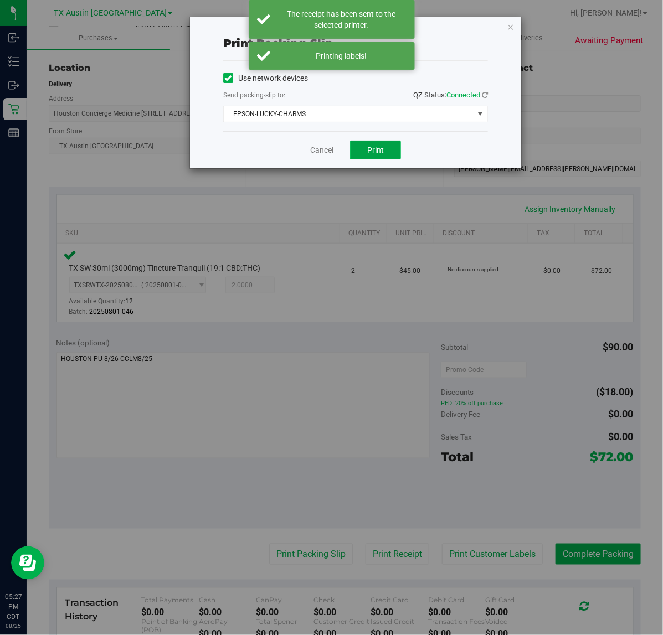
click at [377, 151] on span "Print" at bounding box center [375, 150] width 17 height 9
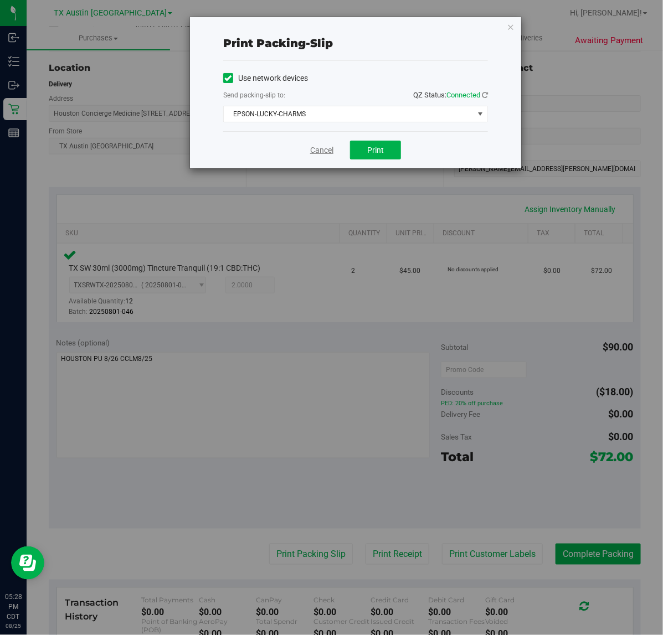
click at [317, 152] on link "Cancel" at bounding box center [321, 151] width 23 height 12
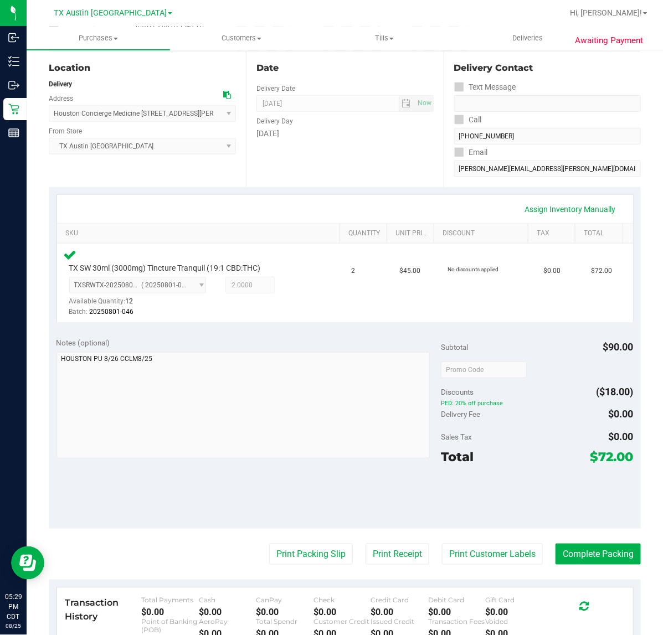
click at [568, 542] on purchase-details "Back Edit Purchase Cancel Purchase View Profile # 11845700 Submitted Needs revi…" at bounding box center [345, 374] width 592 height 842
click at [568, 546] on button "Complete Packing" at bounding box center [598, 554] width 85 height 21
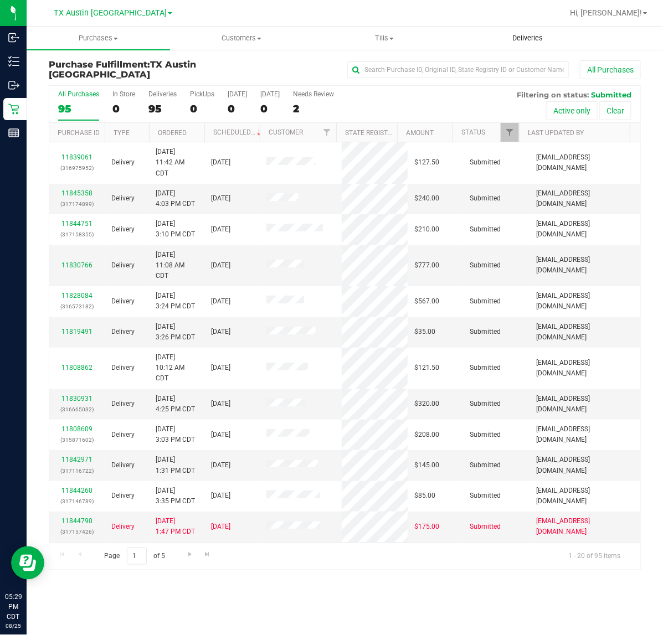
click at [523, 44] on uib-tab-heading "Deliveries" at bounding box center [528, 38] width 142 height 22
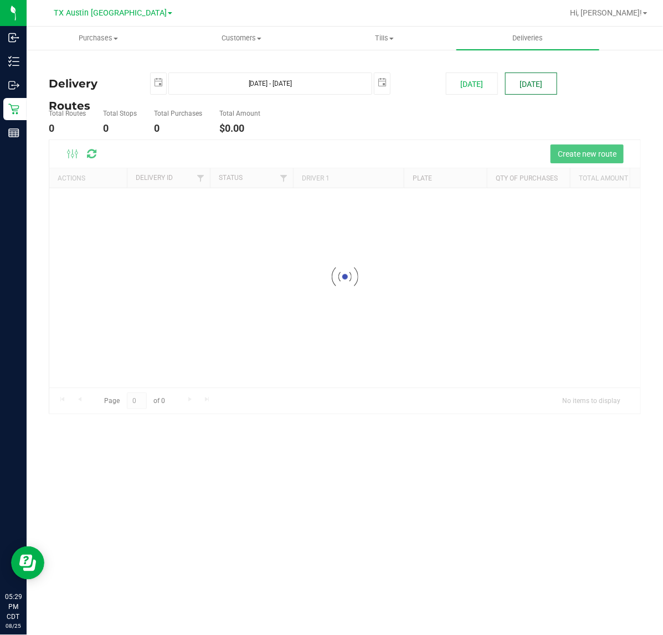
click at [510, 89] on button "[DATE]" at bounding box center [531, 84] width 52 height 22
type input "[DATE] - [DATE]"
type input "[DATE]"
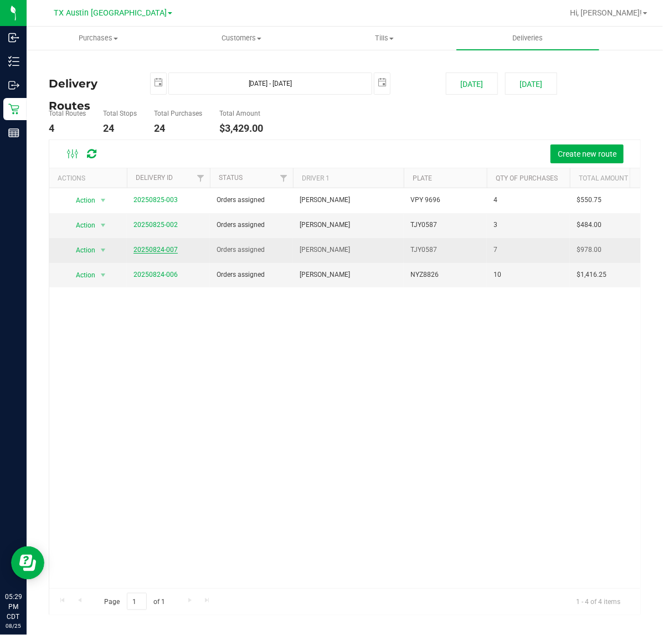
click at [167, 251] on link "20250824-007" at bounding box center [155, 250] width 44 height 8
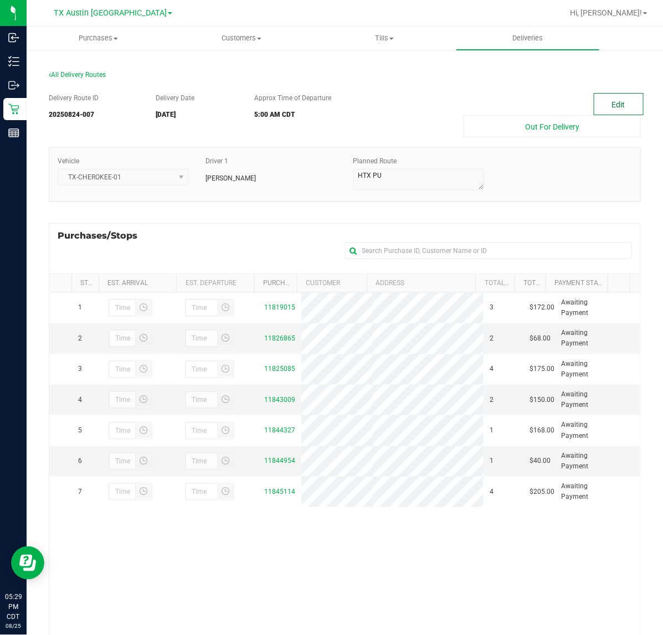
click at [594, 101] on button "Edit" at bounding box center [619, 104] width 50 height 22
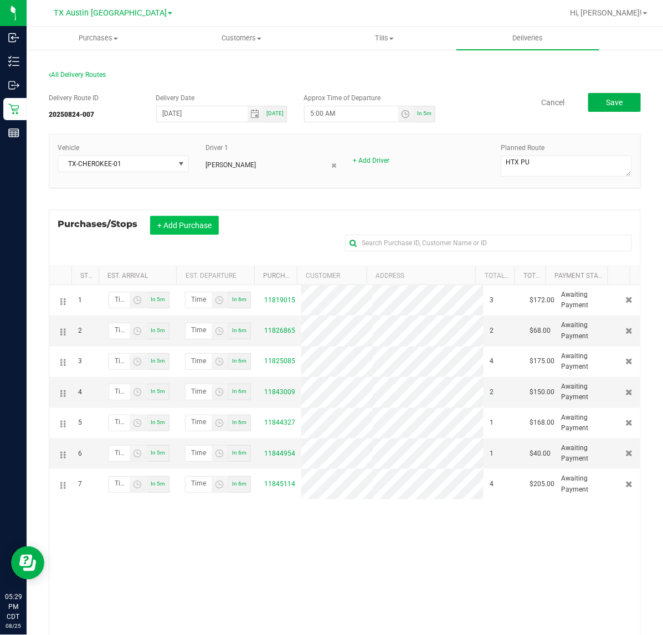
click at [198, 225] on button "+ Add Purchase" at bounding box center [184, 225] width 69 height 19
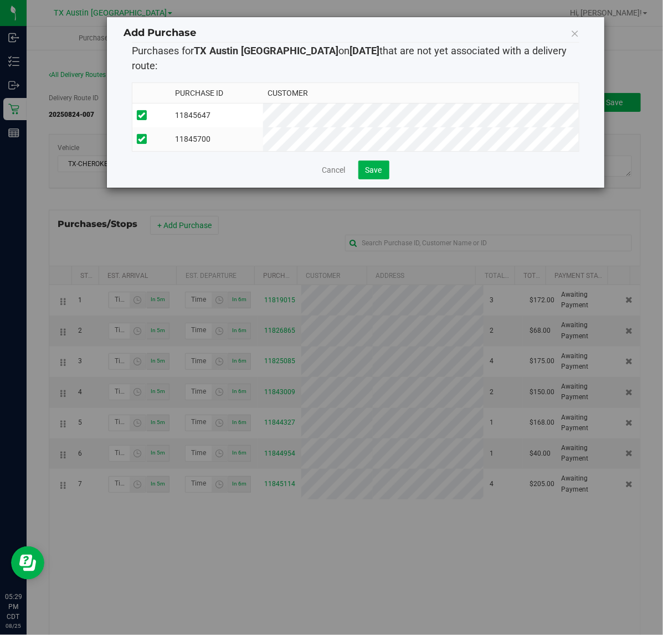
click at [374, 178] on div "Add Purchase Purchases for TX Austin DC on 8/26/2025 that are not yet associate…" at bounding box center [355, 102] width 497 height 171
click at [374, 177] on div "Add Purchase Purchases for TX Austin DC on 8/26/2025 that are not yet associate…" at bounding box center [355, 102] width 497 height 171
click at [374, 169] on span "Save" at bounding box center [374, 170] width 17 height 9
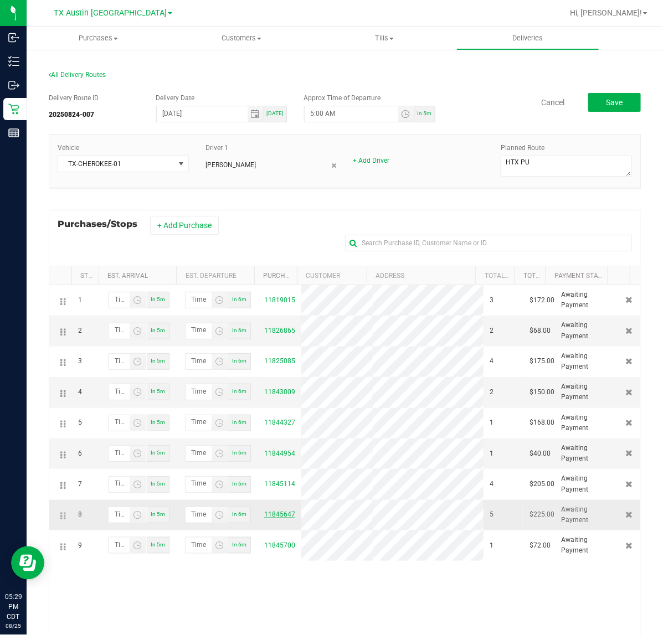
click at [281, 518] on link "11845647" at bounding box center [279, 515] width 31 height 8
click at [596, 97] on button "Save" at bounding box center [614, 102] width 53 height 19
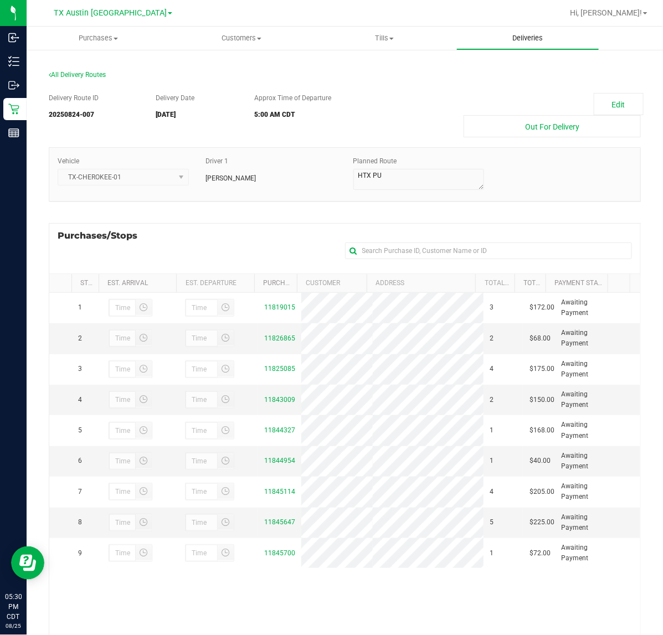
click at [518, 29] on uib-tab-heading "Deliveries" at bounding box center [528, 38] width 142 height 22
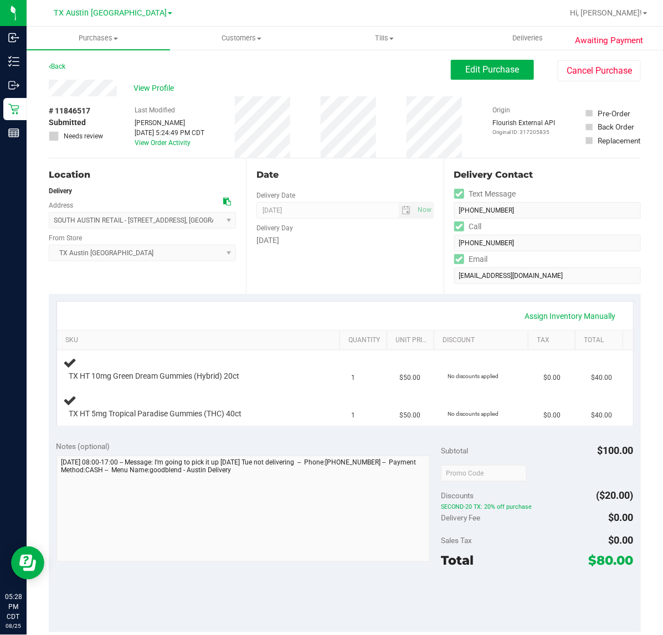
click at [374, 300] on div "Assign Inventory Manually SKU Quantity Unit Price Discount Tax Total TX HT 10mg…" at bounding box center [345, 363] width 592 height 139
click at [451, 64] on button "Edit Purchase" at bounding box center [492, 70] width 83 height 20
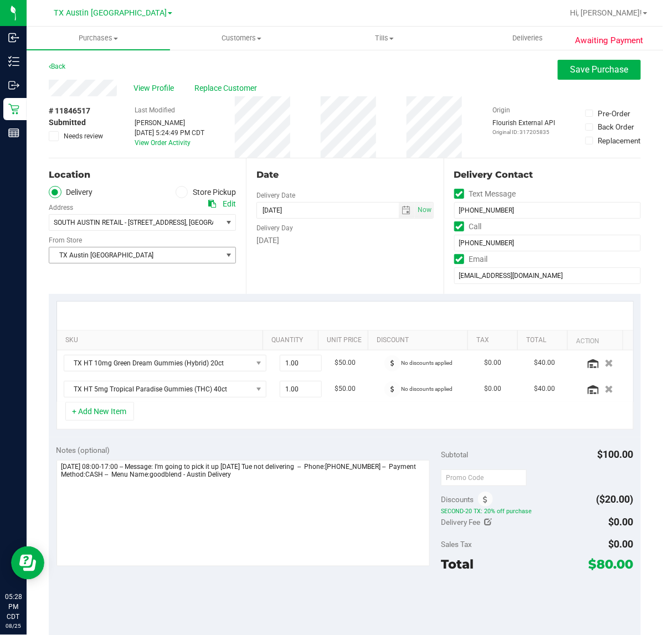
click at [226, 256] on span "select" at bounding box center [228, 255] width 9 height 9
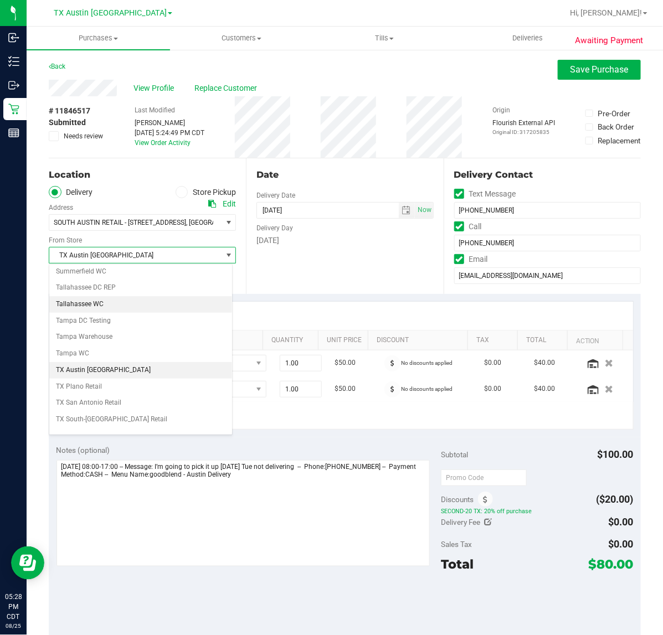
scroll to position [773, 0]
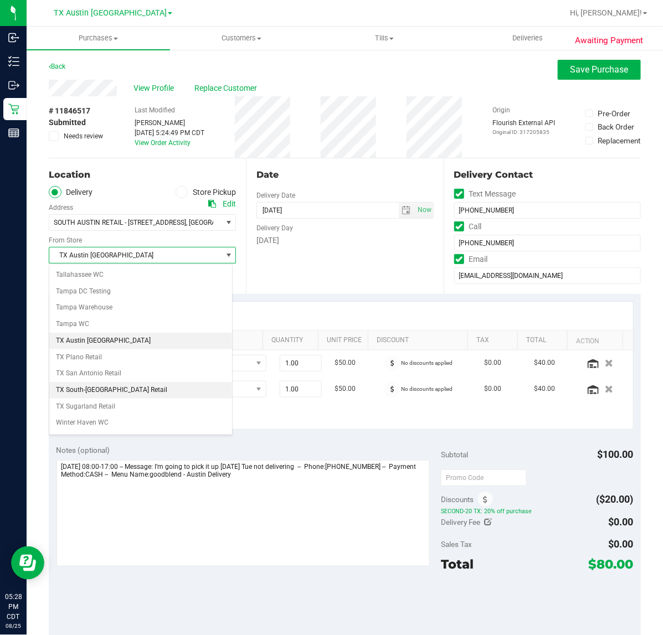
click at [157, 399] on li "TX South-[GEOGRAPHIC_DATA] Retail" at bounding box center [140, 390] width 183 height 17
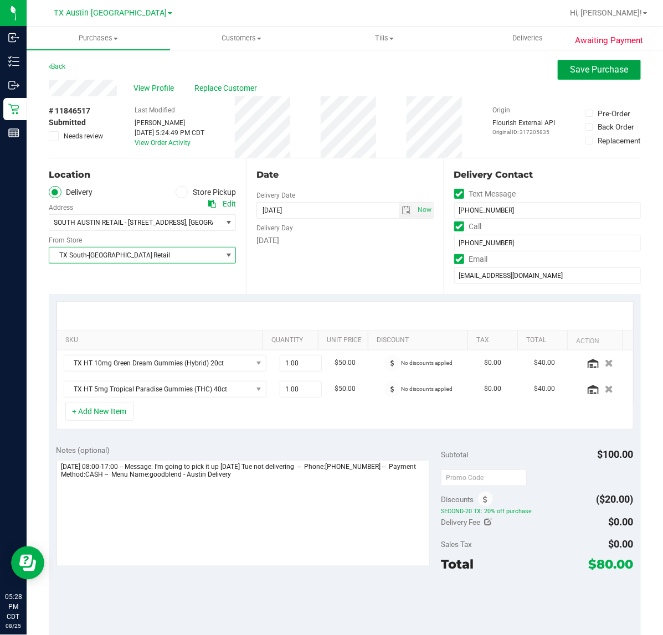
click at [616, 78] on button "Save Purchase" at bounding box center [599, 70] width 83 height 20
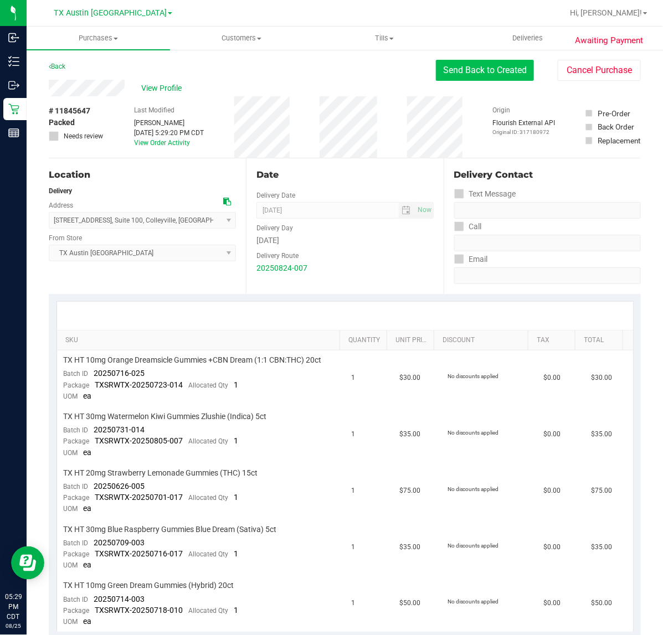
click at [466, 74] on button "Send Back to Created" at bounding box center [485, 70] width 98 height 21
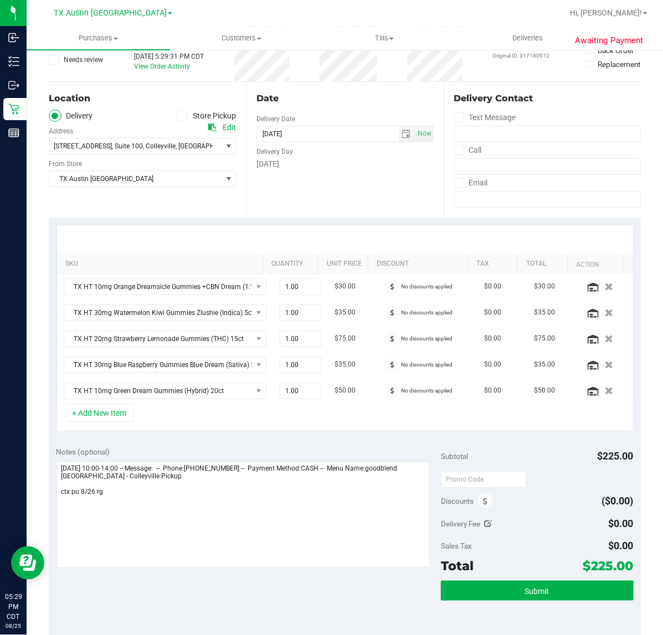
scroll to position [208, 0]
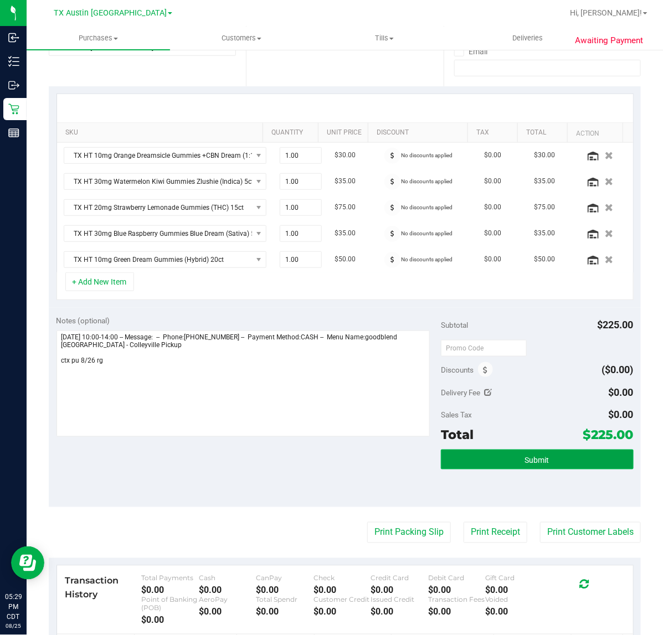
click at [530, 460] on span "Submit" at bounding box center [537, 460] width 24 height 9
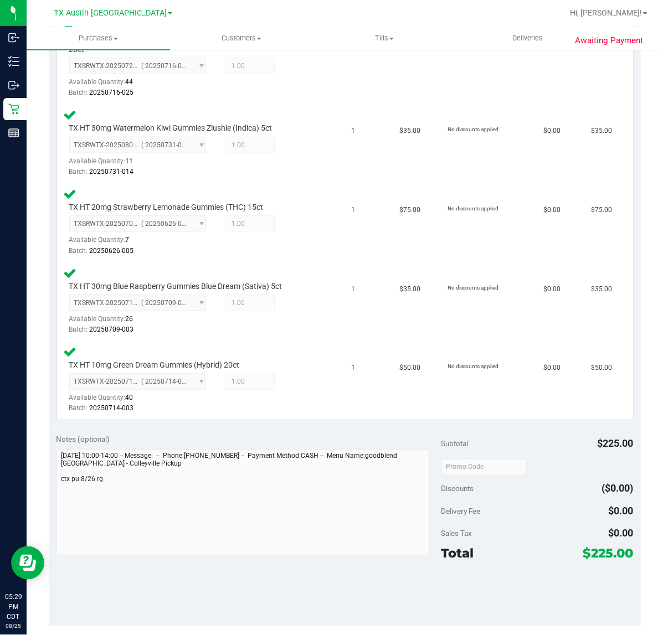
scroll to position [346, 0]
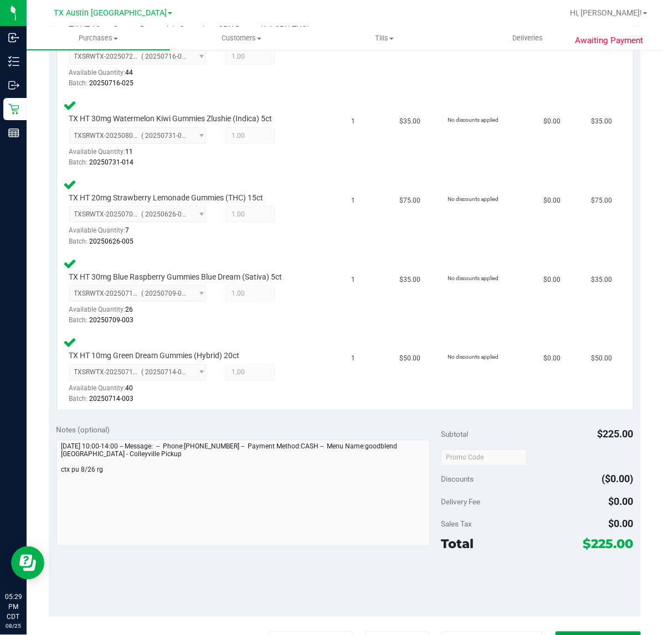
click at [570, 634] on button "Complete Packing" at bounding box center [598, 642] width 85 height 21
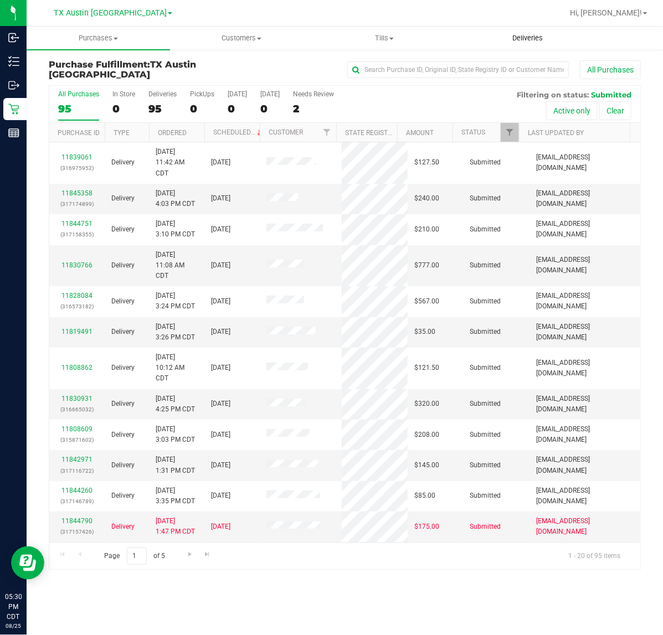
click at [528, 38] on span "Deliveries" at bounding box center [527, 38] width 60 height 10
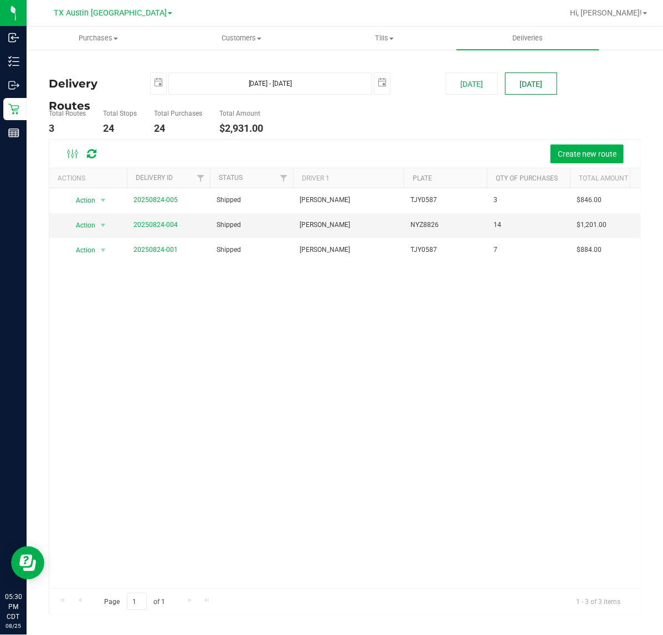
click at [547, 86] on button "[DATE]" at bounding box center [531, 84] width 52 height 22
type input "[DATE] - [DATE]"
type input "[DATE]"
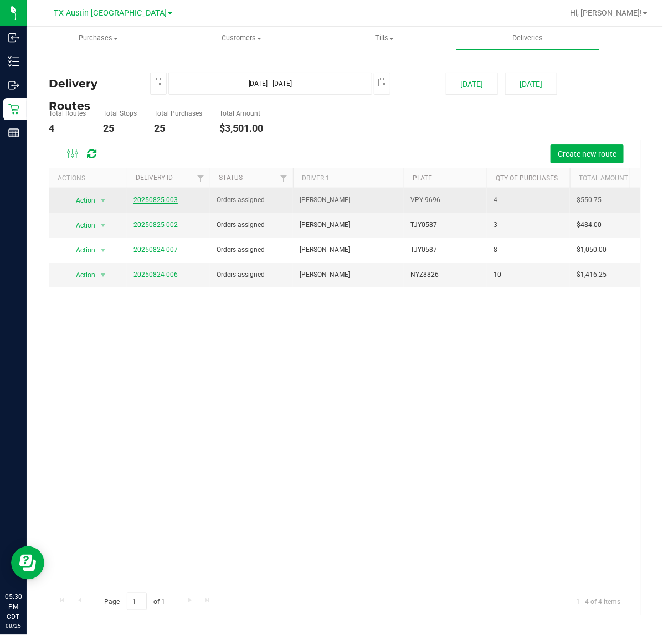
click at [173, 198] on link "20250825-003" at bounding box center [155, 200] width 44 height 8
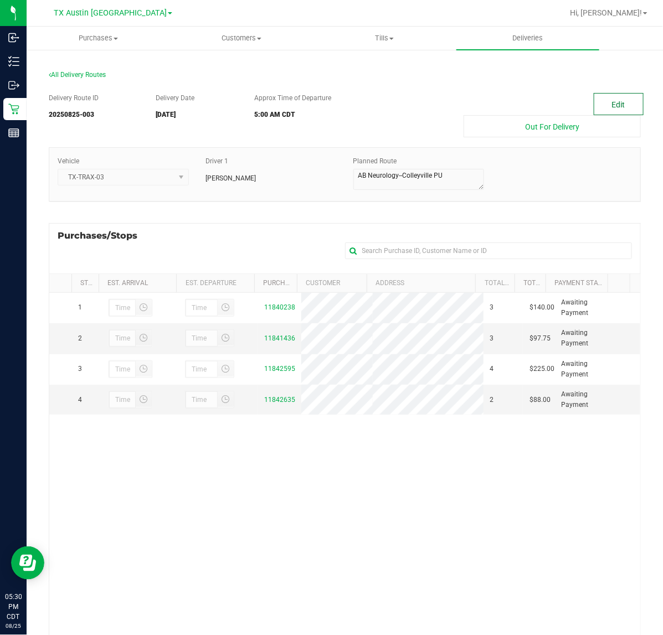
click at [629, 95] on button "Edit" at bounding box center [619, 104] width 50 height 22
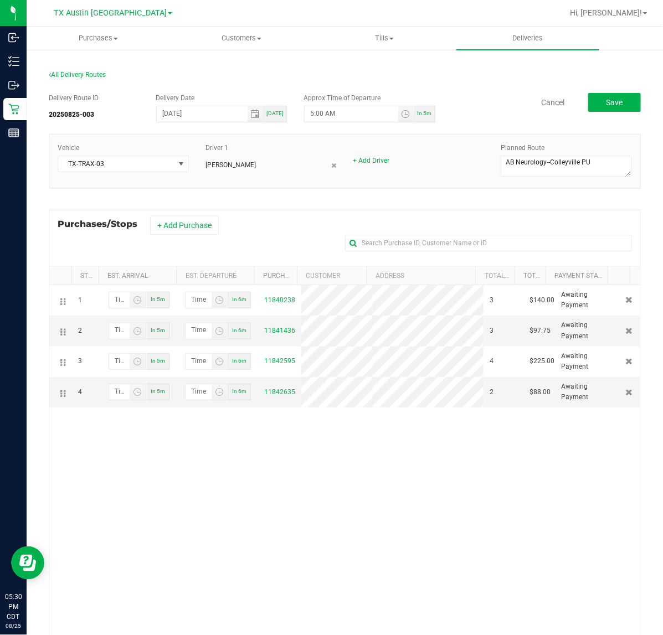
click at [198, 236] on div "Purchases/Stops + Add Purchase" at bounding box center [345, 238] width 592 height 56
click at [204, 228] on button "+ Add Purchase" at bounding box center [184, 225] width 69 height 19
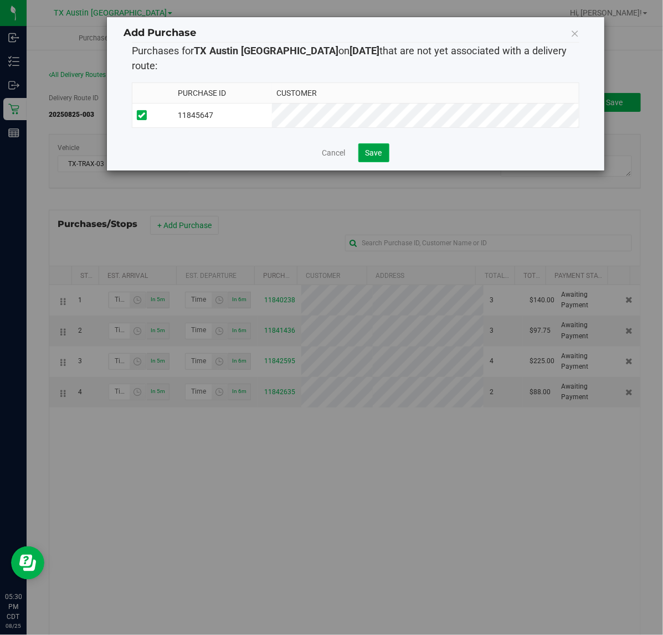
click at [380, 148] on span "Save" at bounding box center [374, 152] width 17 height 9
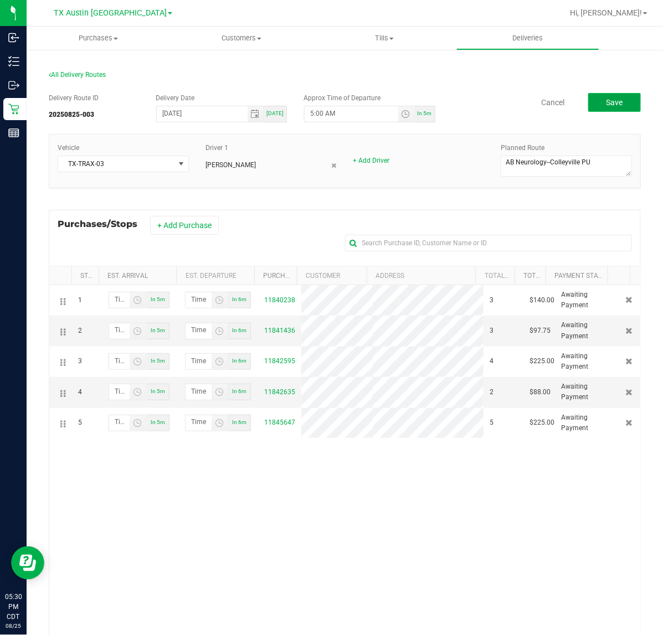
click at [592, 97] on button "Save" at bounding box center [614, 102] width 53 height 19
